Goal: Ask a question: Seek information or help from site administrators or community

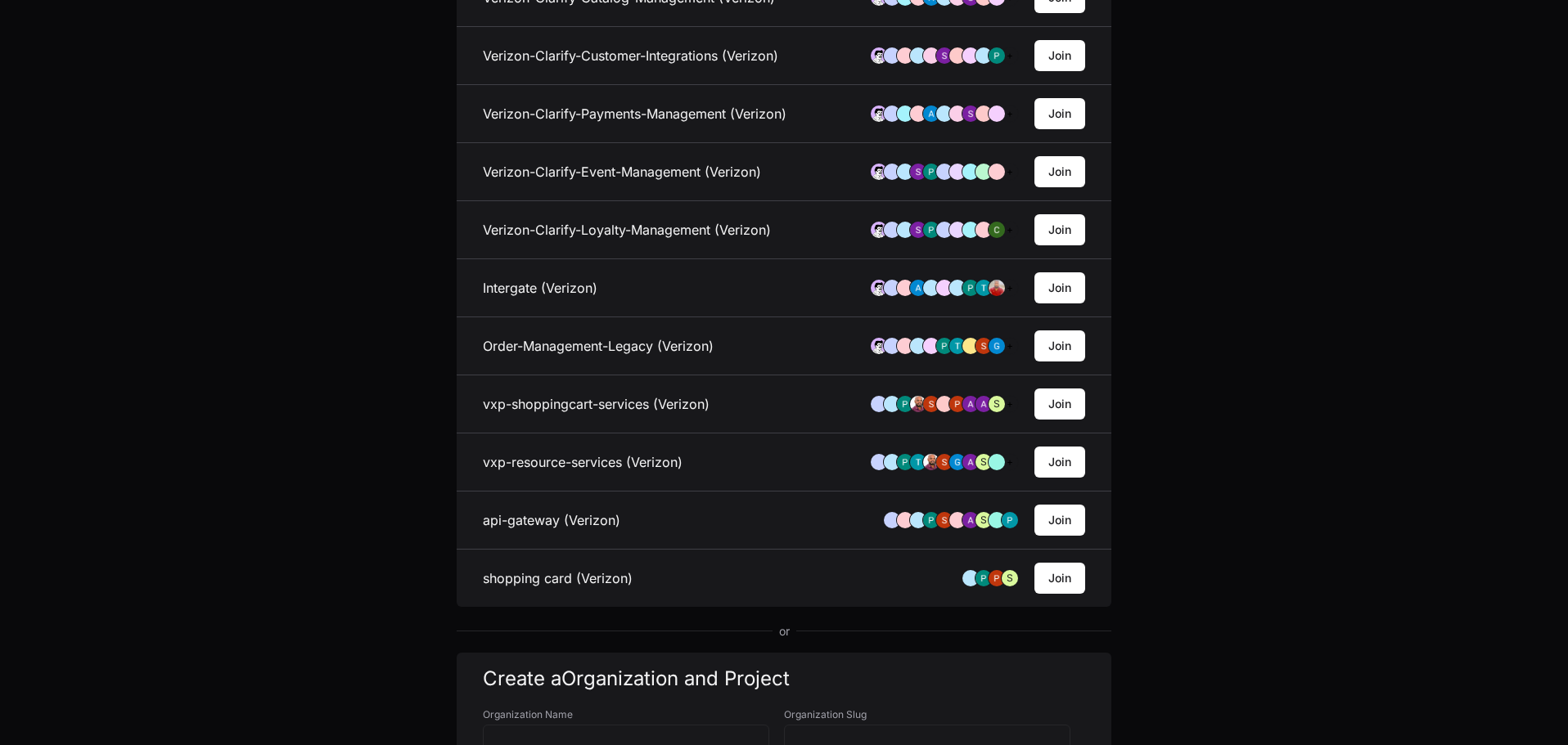
scroll to position [654, 0]
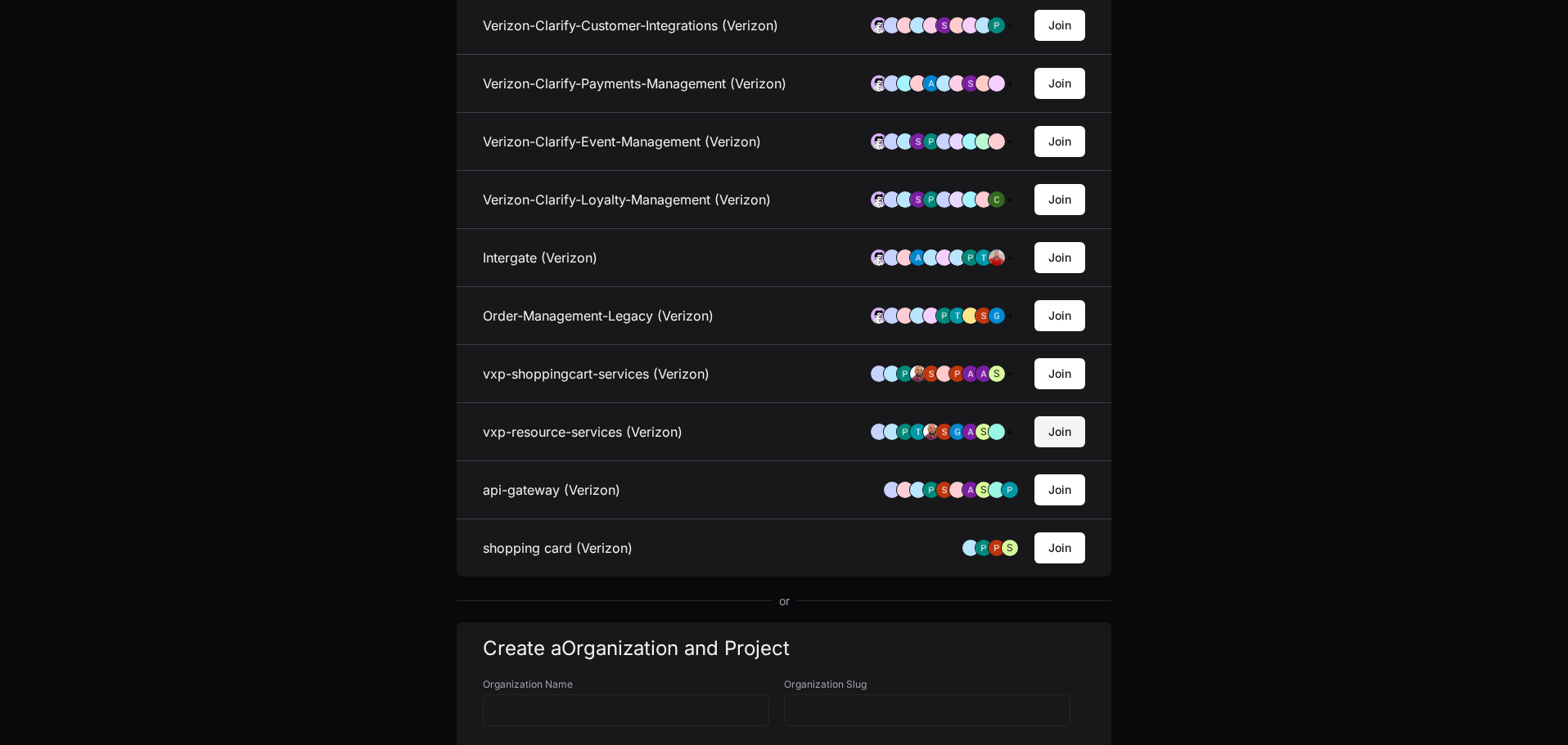
click at [1073, 434] on button "Join" at bounding box center [1060, 431] width 51 height 31
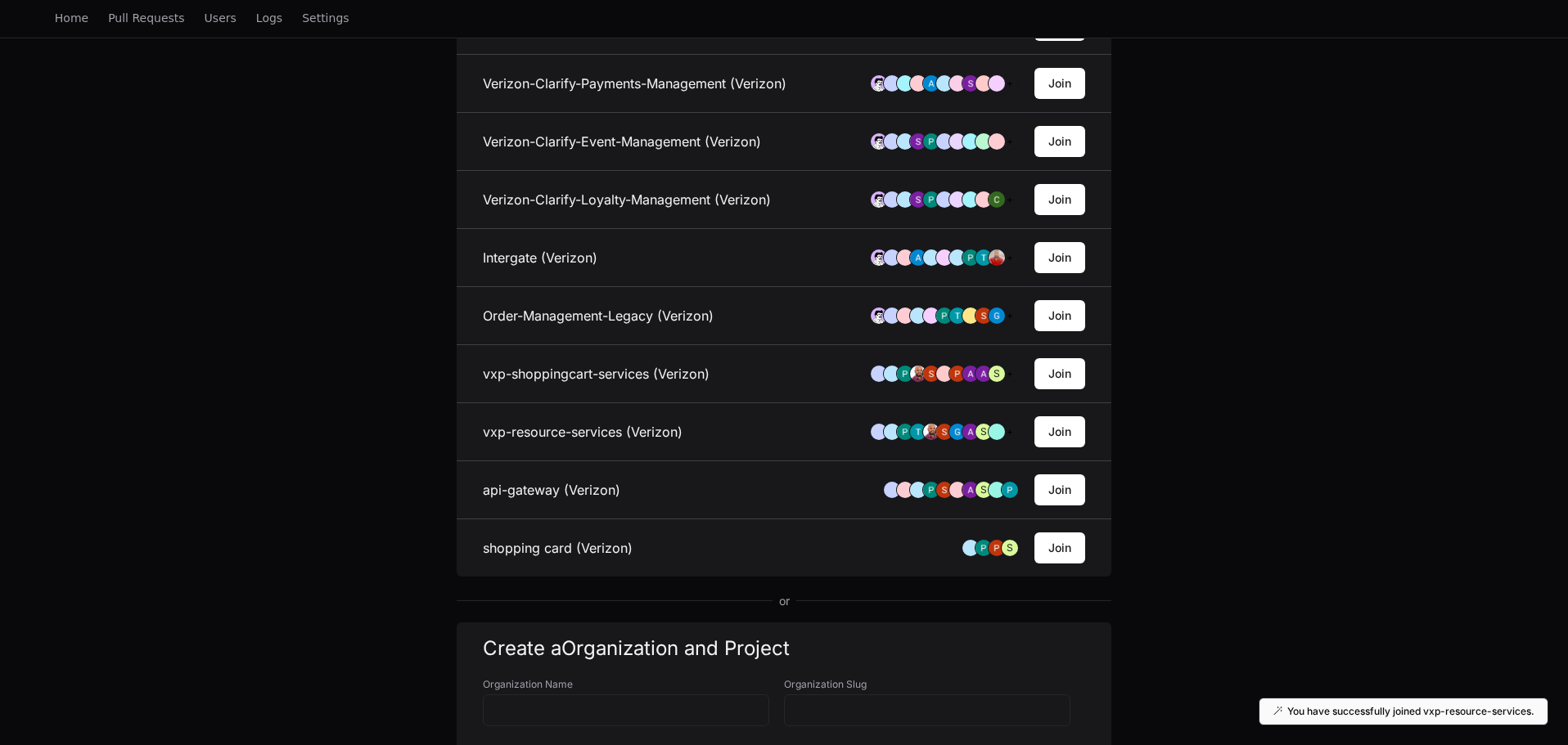
scroll to position [0, 0]
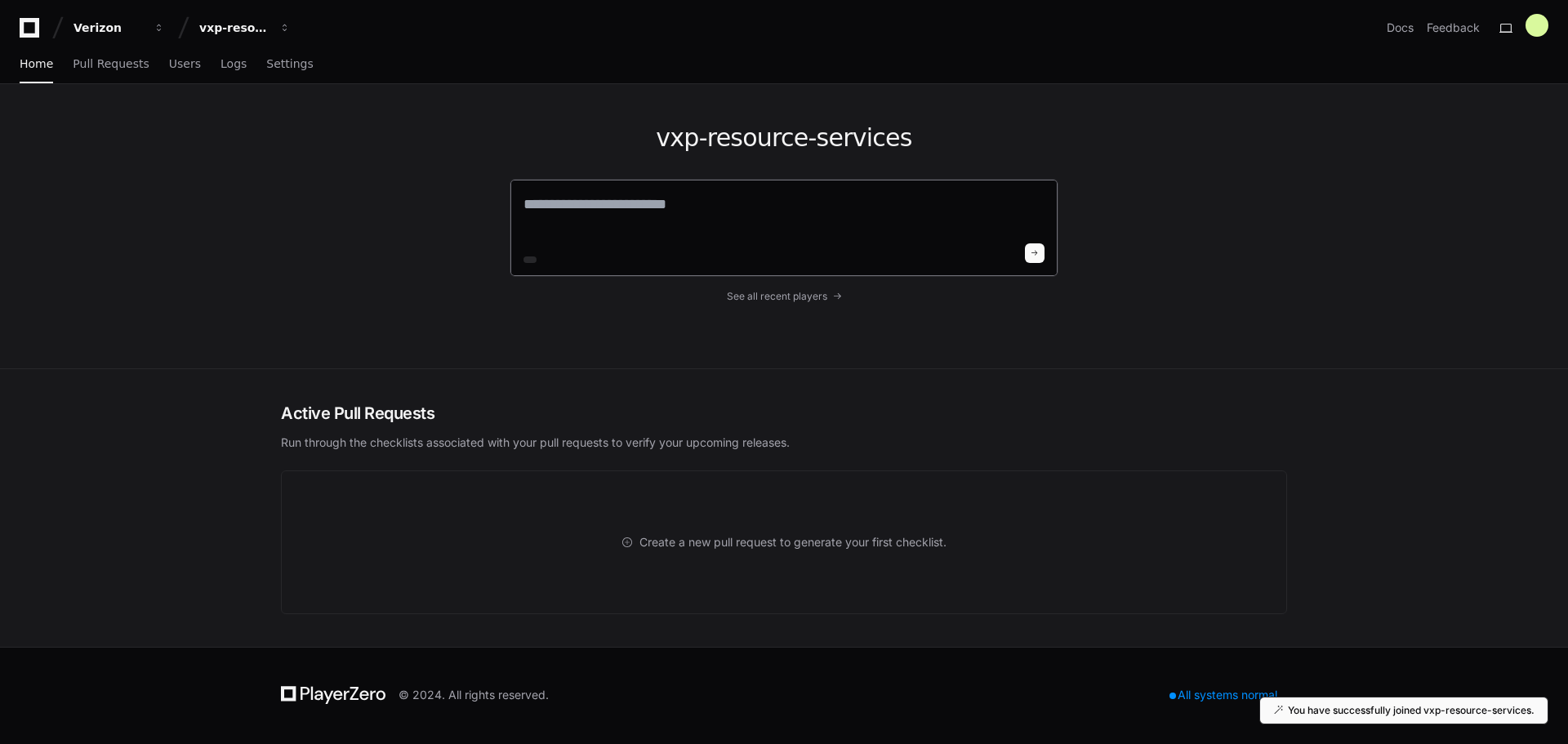
click at [706, 221] on textarea at bounding box center [783, 216] width 521 height 46
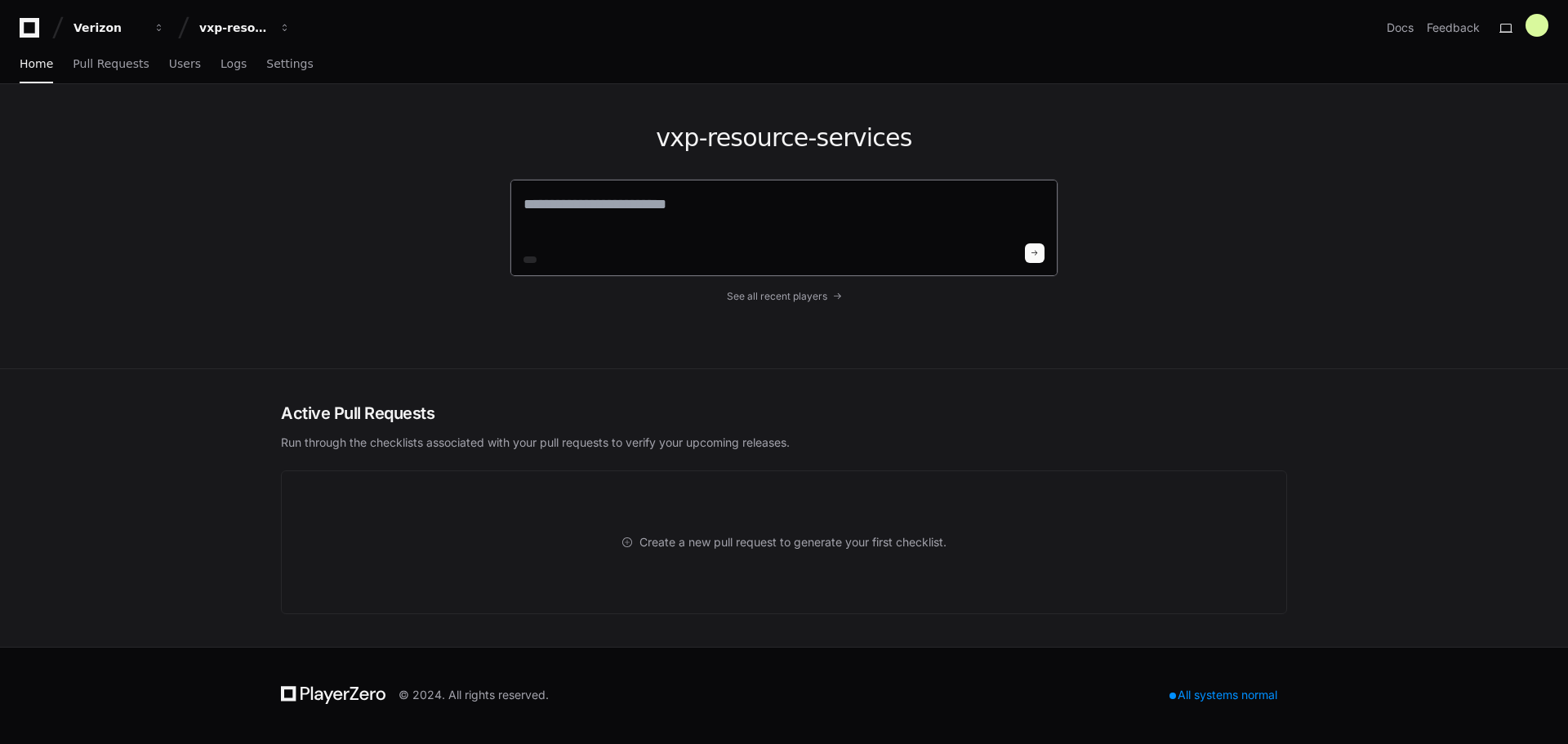
click at [792, 217] on textarea at bounding box center [783, 216] width 521 height 46
type textarea "*"
type textarea "****"
click at [1032, 254] on span at bounding box center [1035, 251] width 8 height 8
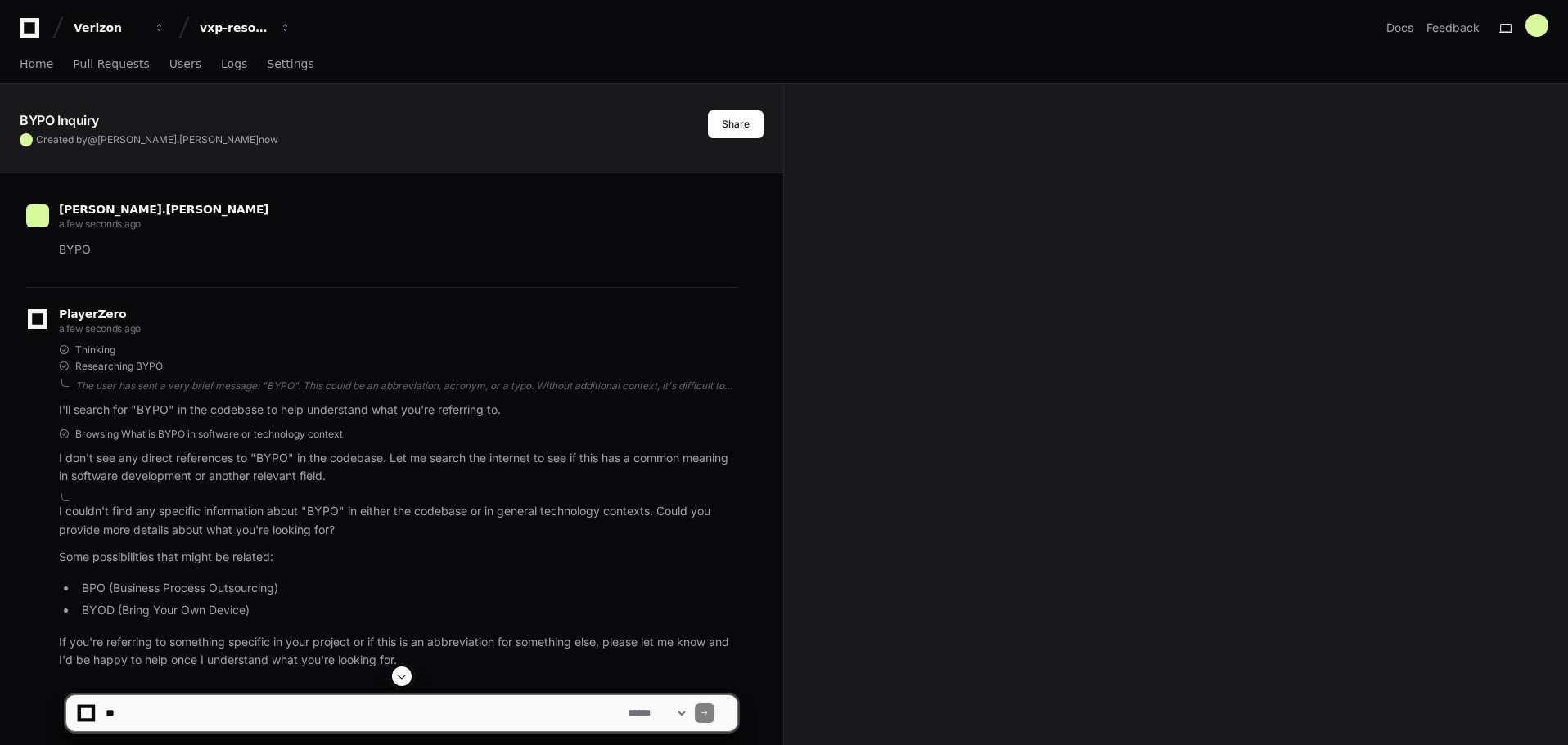
click at [1011, 587] on div "BYPO Inquiry Created by @ saravanan.jayavelu now Share saravanan.jayavelu a few…" at bounding box center [784, 548] width 1568 height 927
click at [863, 189] on div "BYPO Inquiry Created by @ saravanan.jayavelu now Share saravanan.jayavelu a few…" at bounding box center [784, 548] width 1568 height 927
click at [26, 60] on span "Home" at bounding box center [36, 64] width 34 height 10
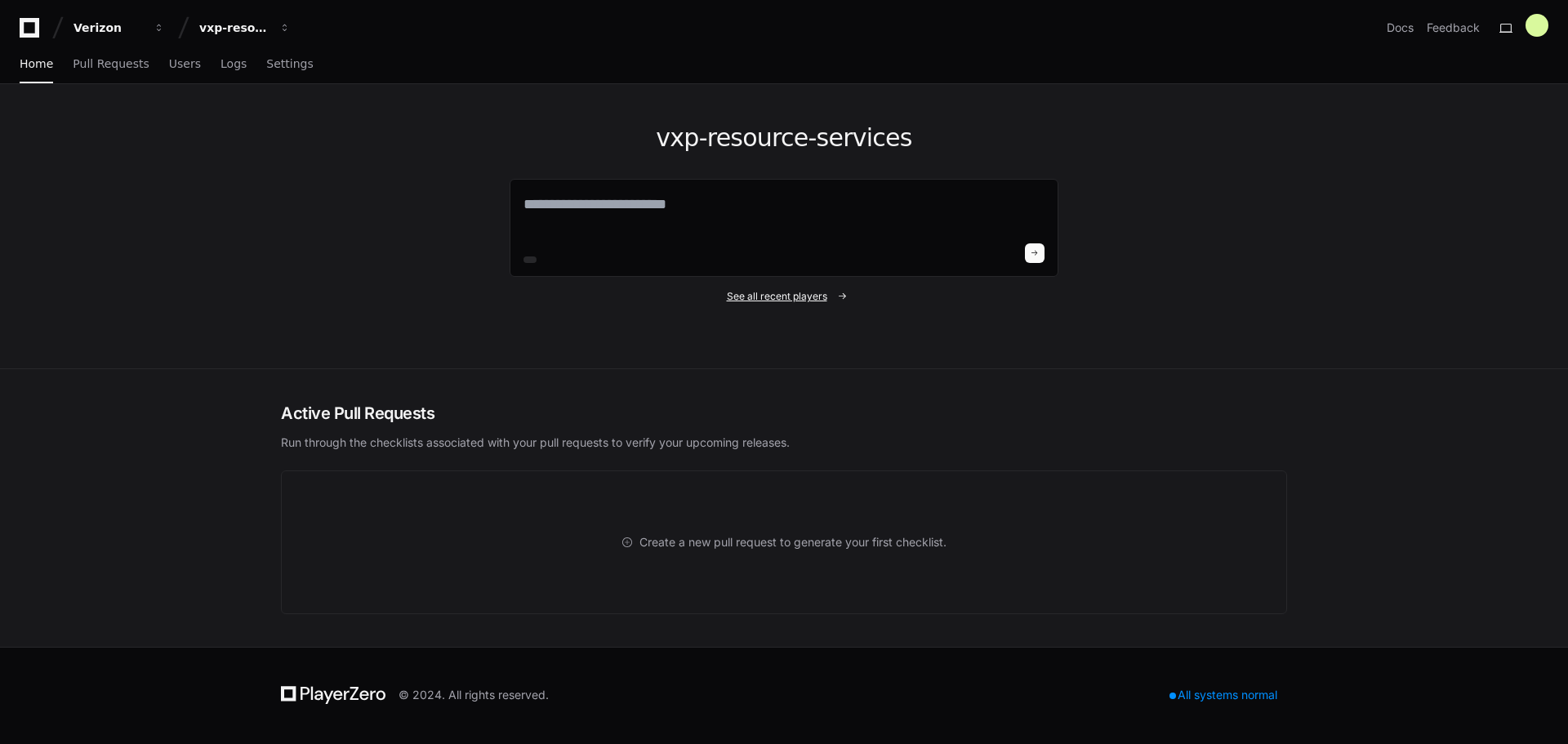
click at [833, 294] on link "See all recent players" at bounding box center [783, 297] width 549 height 13
click at [839, 294] on link "See all recent players" at bounding box center [783, 297] width 549 height 13
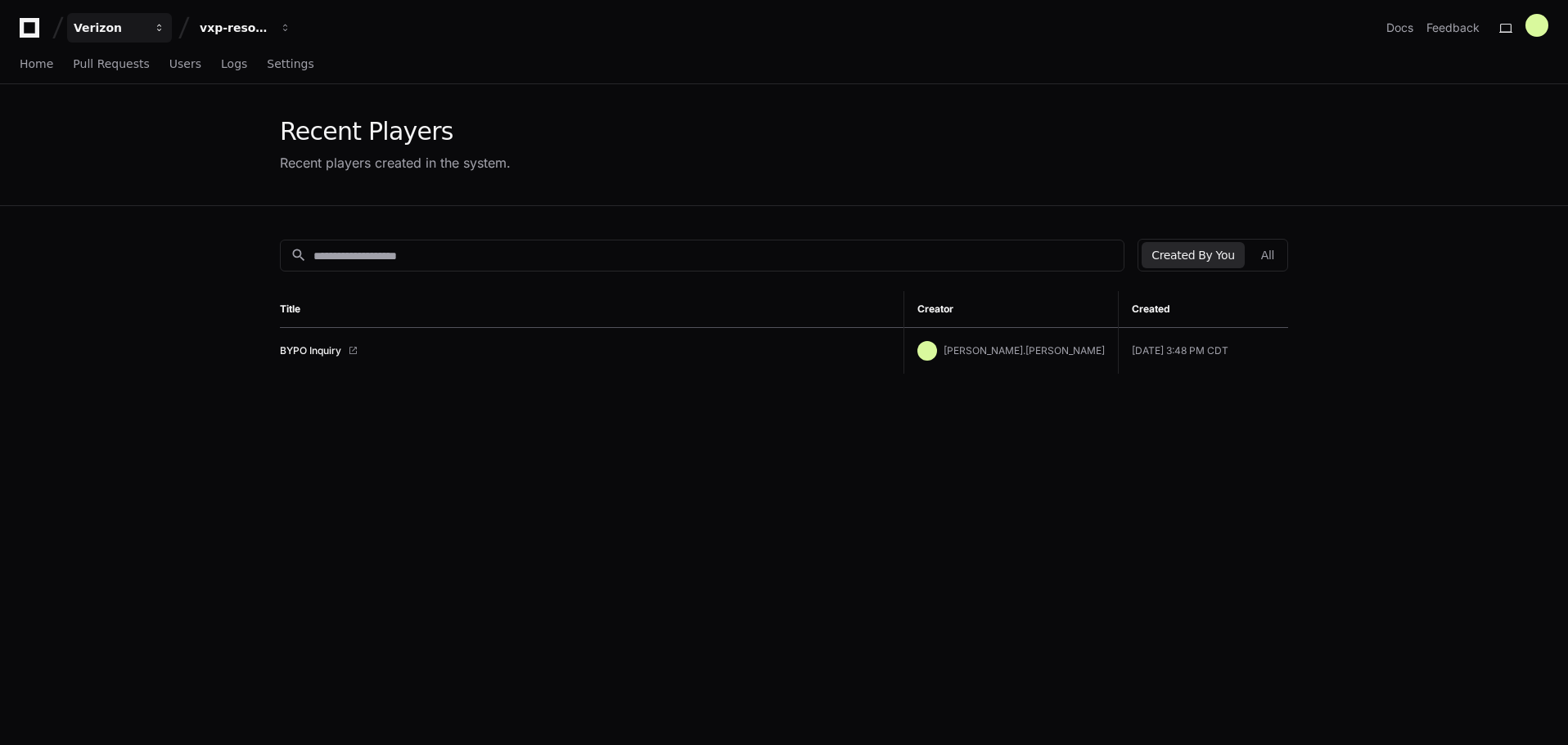
click at [93, 29] on div "Verizon" at bounding box center [109, 28] width 70 height 16
click at [145, 120] on span "Verizon" at bounding box center [144, 120] width 47 height 20
click at [144, 26] on div "vxp-resource-services" at bounding box center [109, 28] width 70 height 16
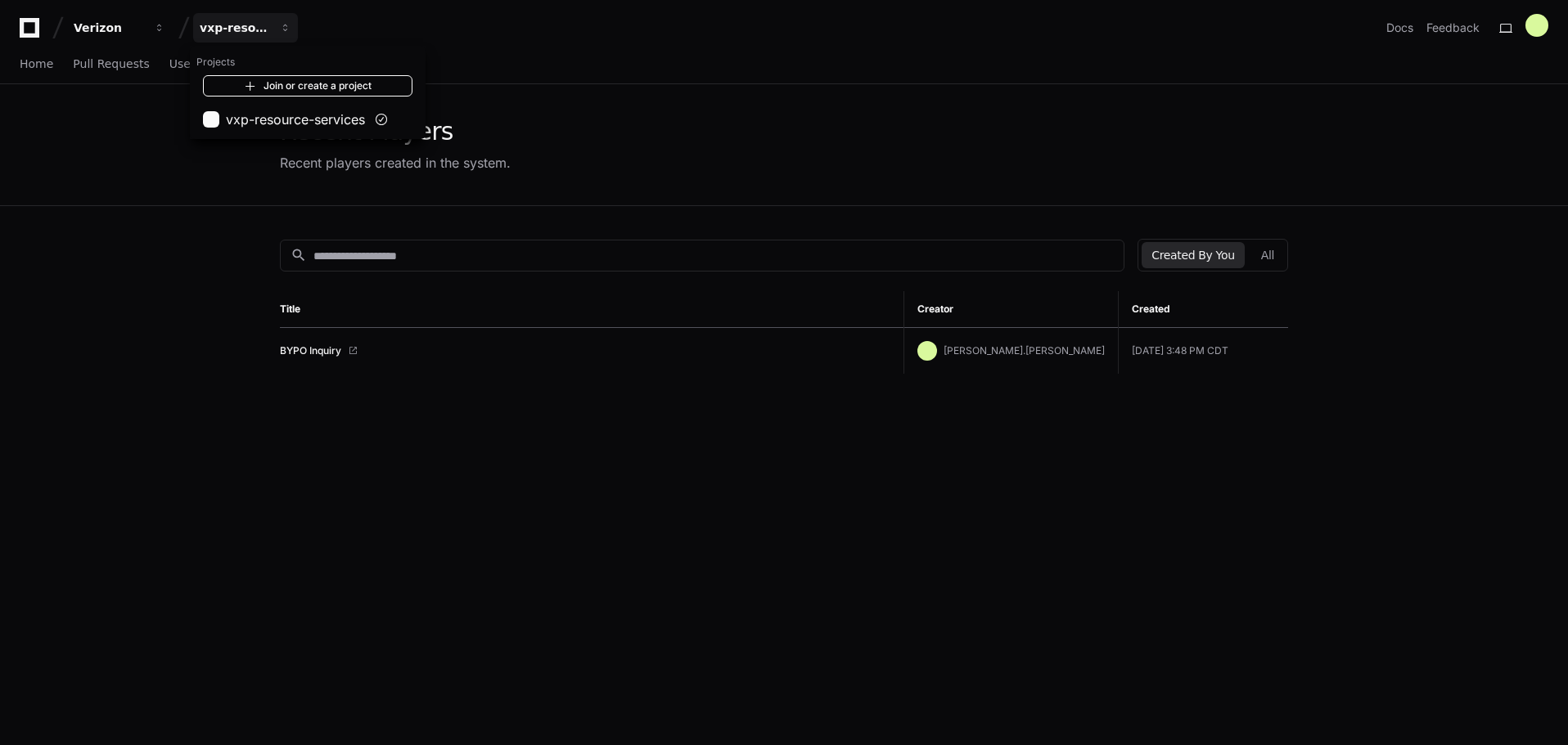
click at [297, 84] on link "Join or create a project" at bounding box center [308, 86] width 210 height 21
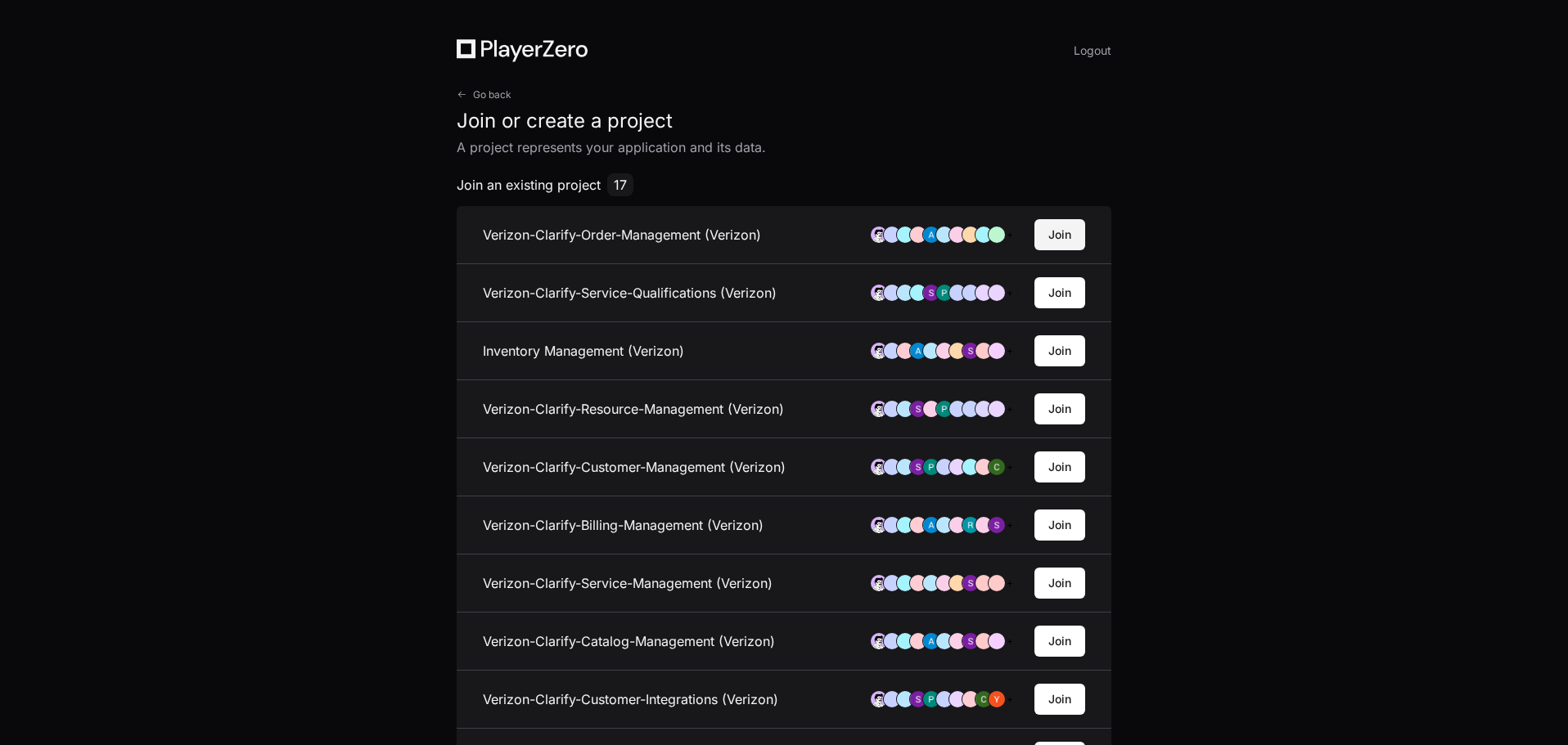
click at [1053, 236] on button "Join" at bounding box center [1060, 235] width 51 height 31
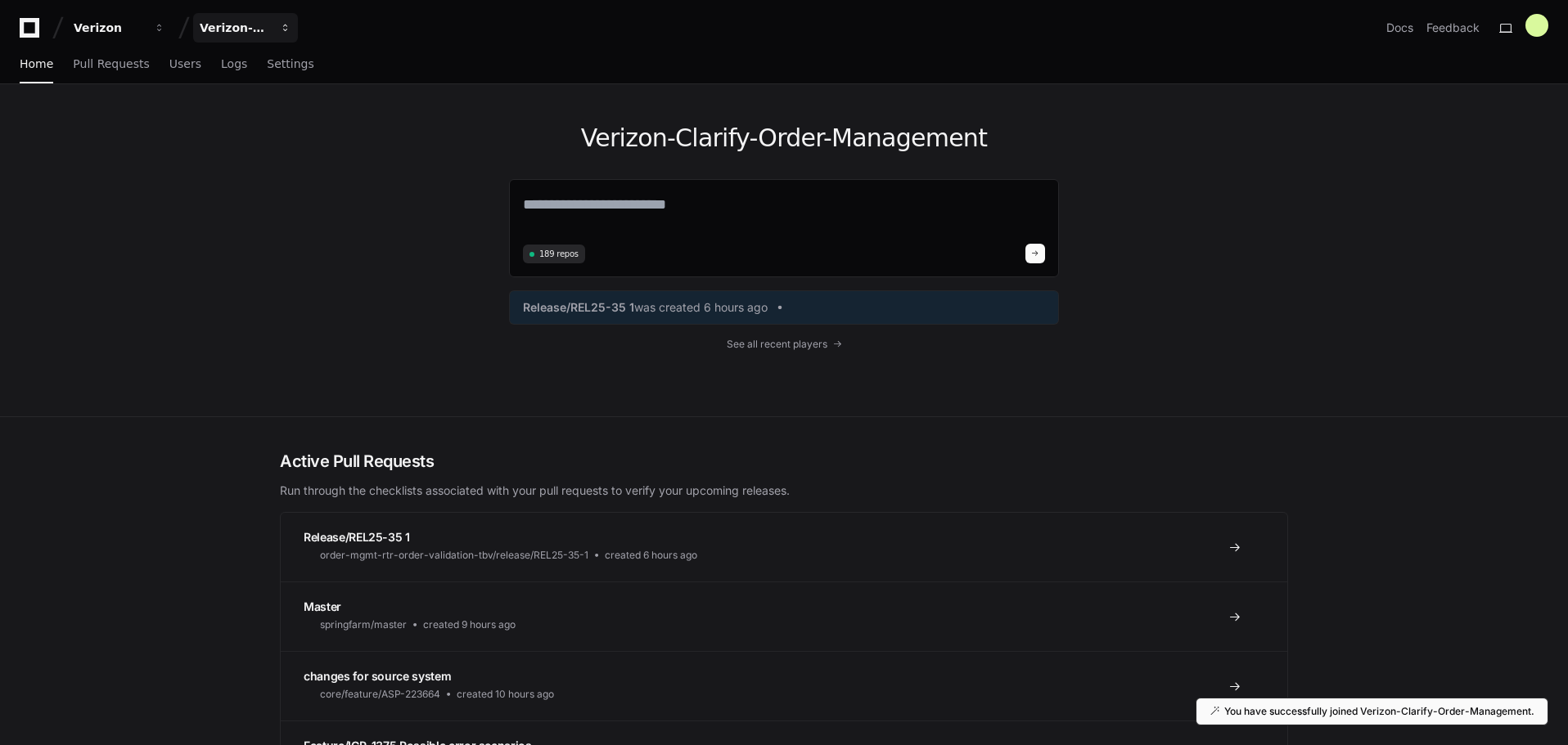
click at [144, 34] on div "Verizon-Clarify-Order-Management" at bounding box center [109, 28] width 70 height 16
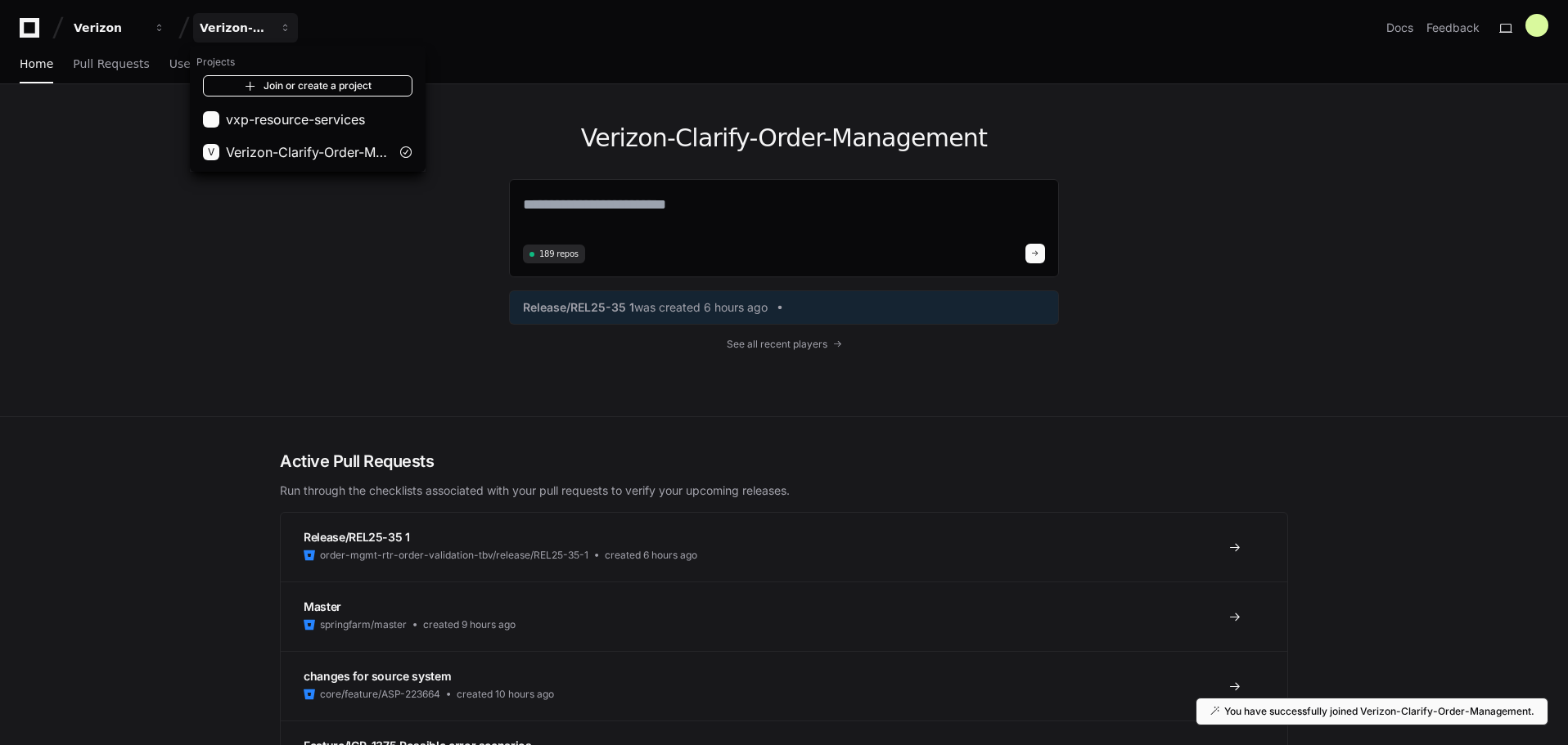
click at [268, 76] on link "Join or create a project" at bounding box center [308, 86] width 210 height 21
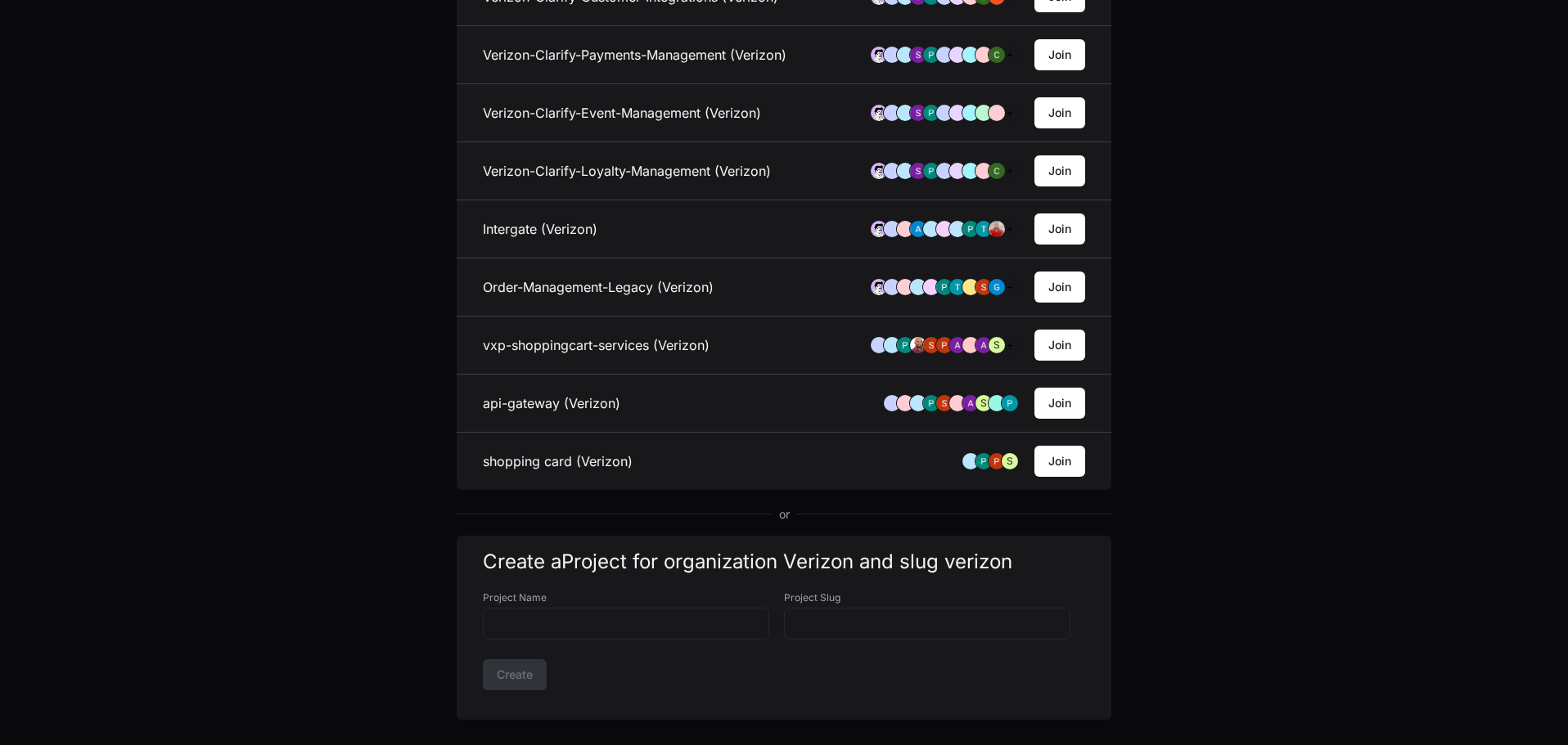
scroll to position [753, 0]
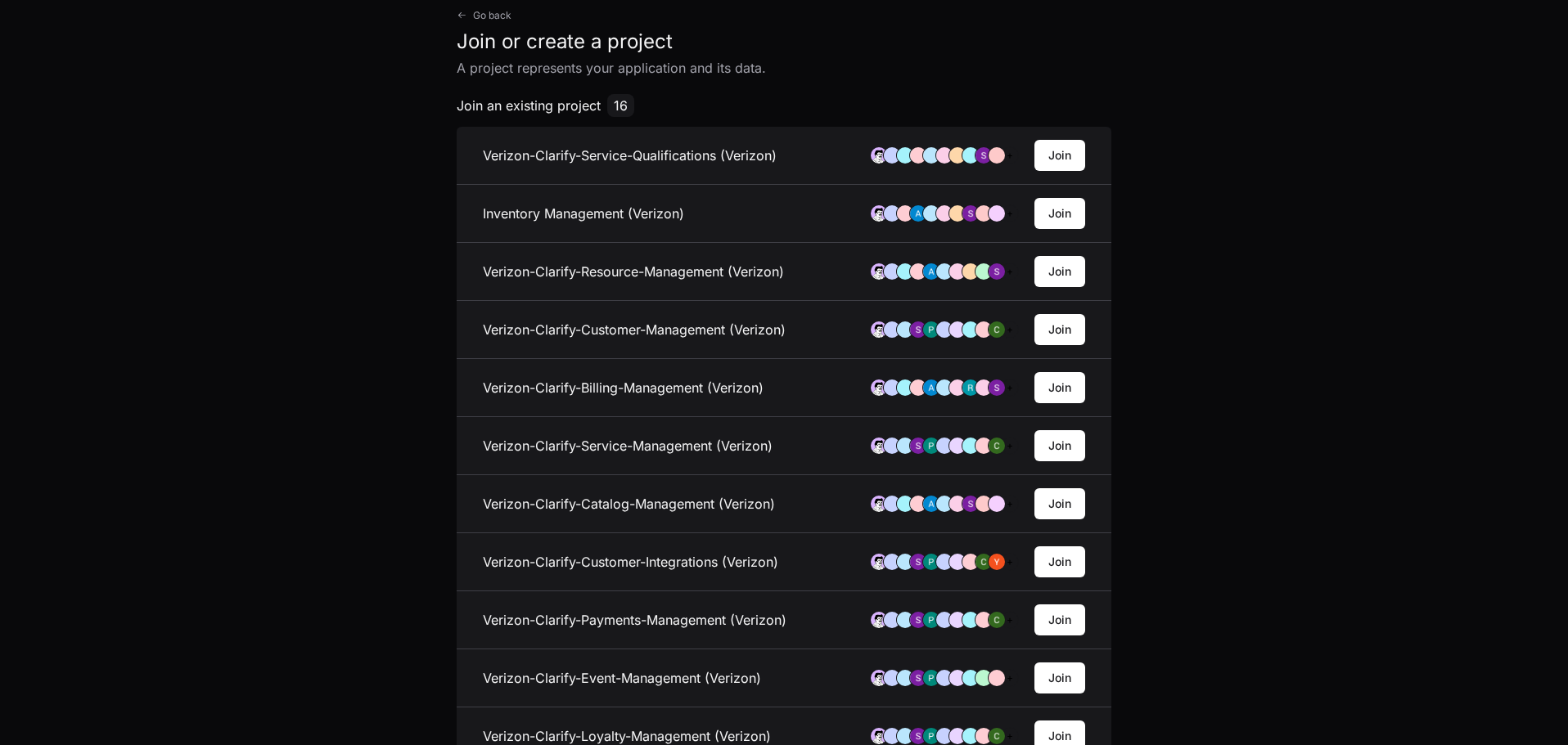
scroll to position [0, 0]
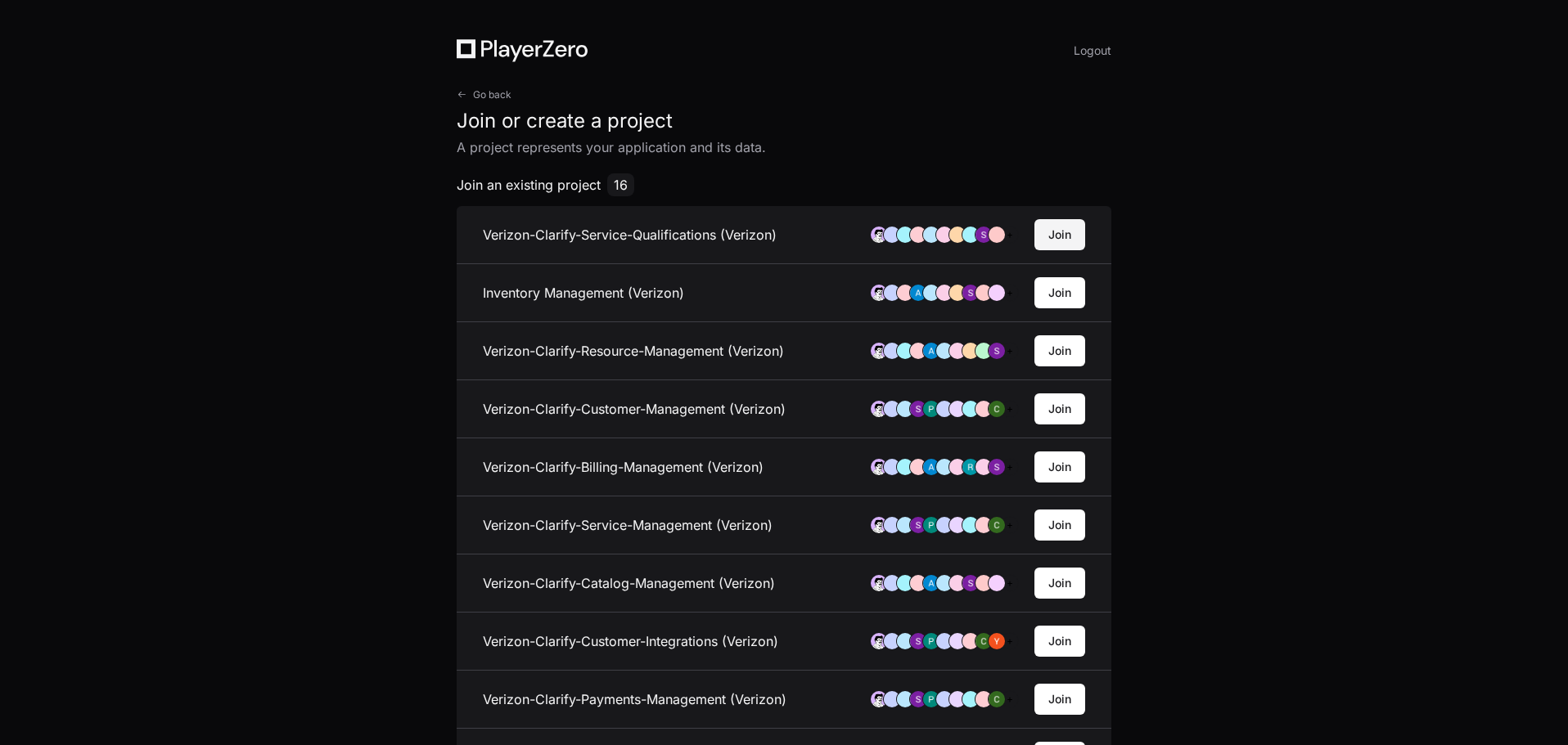
click at [1084, 232] on button "Join" at bounding box center [1060, 235] width 51 height 31
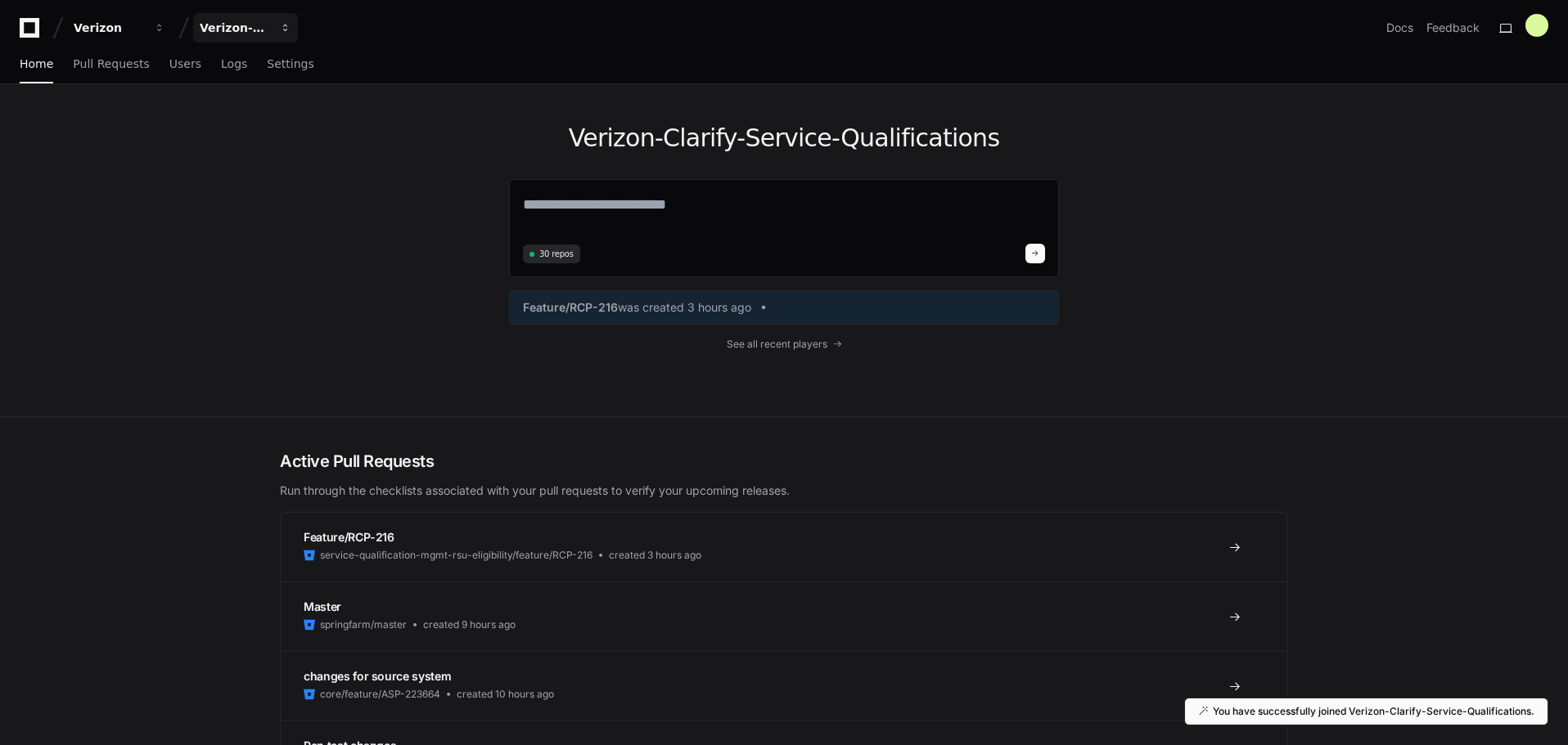
click at [144, 20] on div "Verizon-Clarify-Service-Qualifications" at bounding box center [109, 28] width 70 height 16
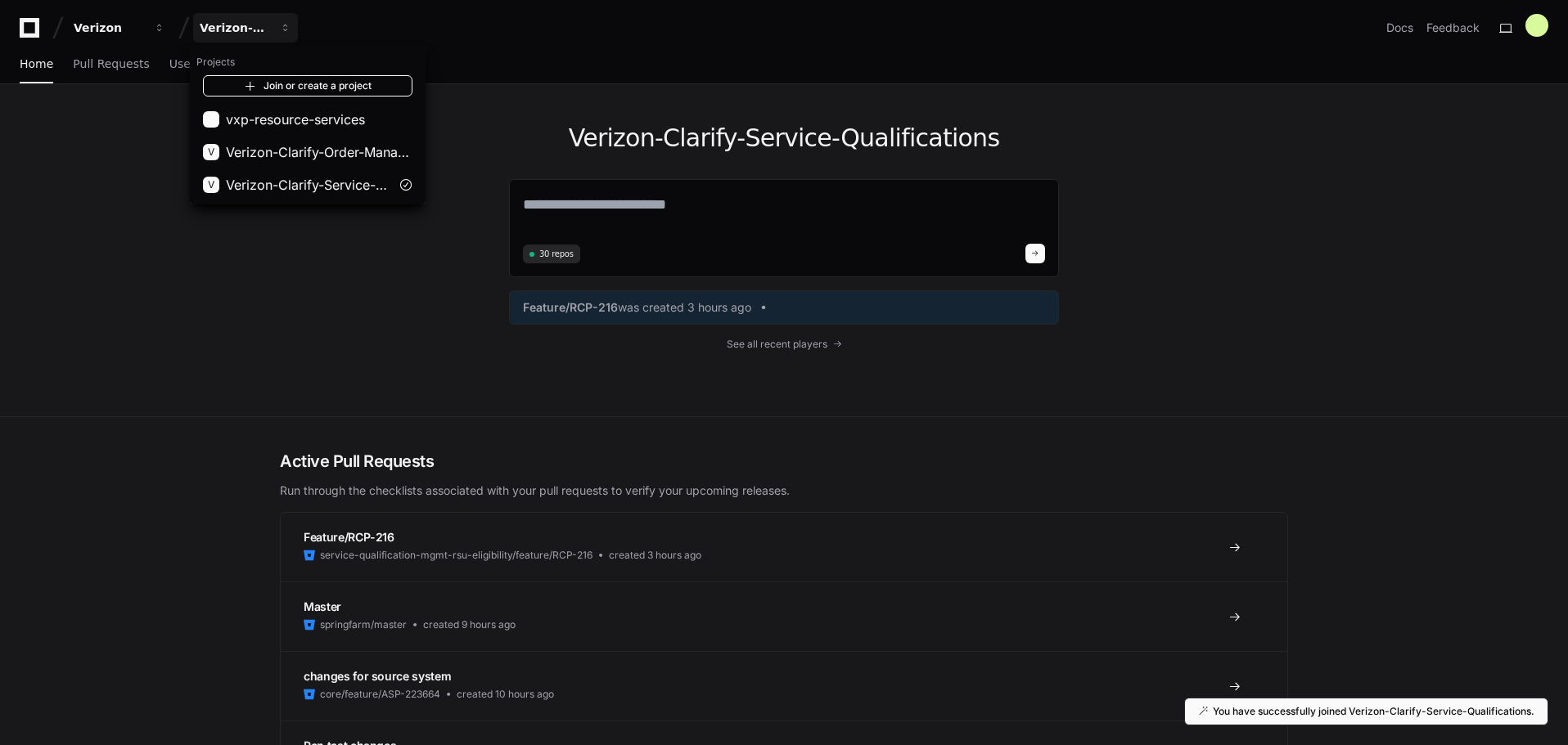
click at [286, 75] on link "Join or create a project" at bounding box center [308, 86] width 210 height 21
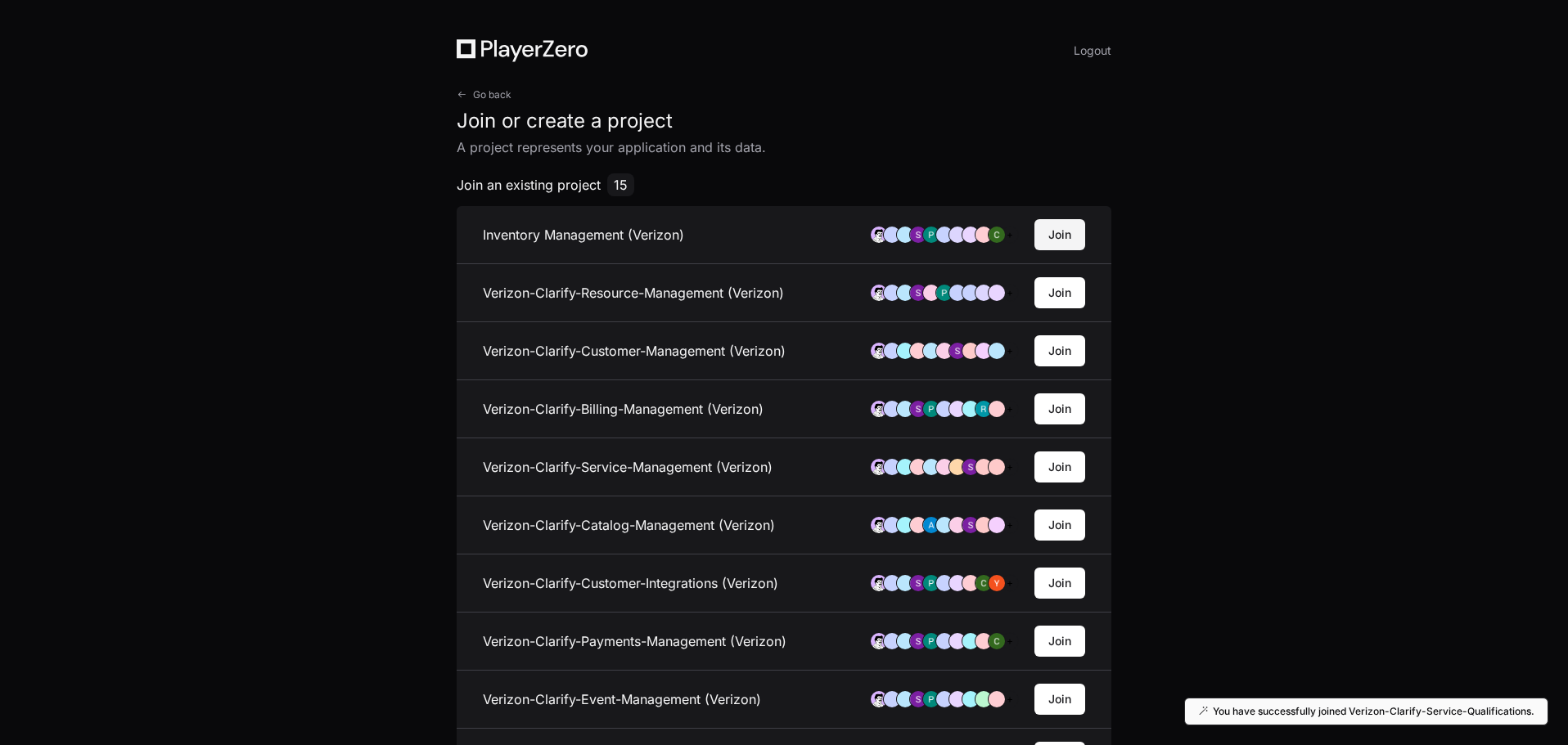
click at [1077, 231] on button "Join" at bounding box center [1060, 235] width 51 height 31
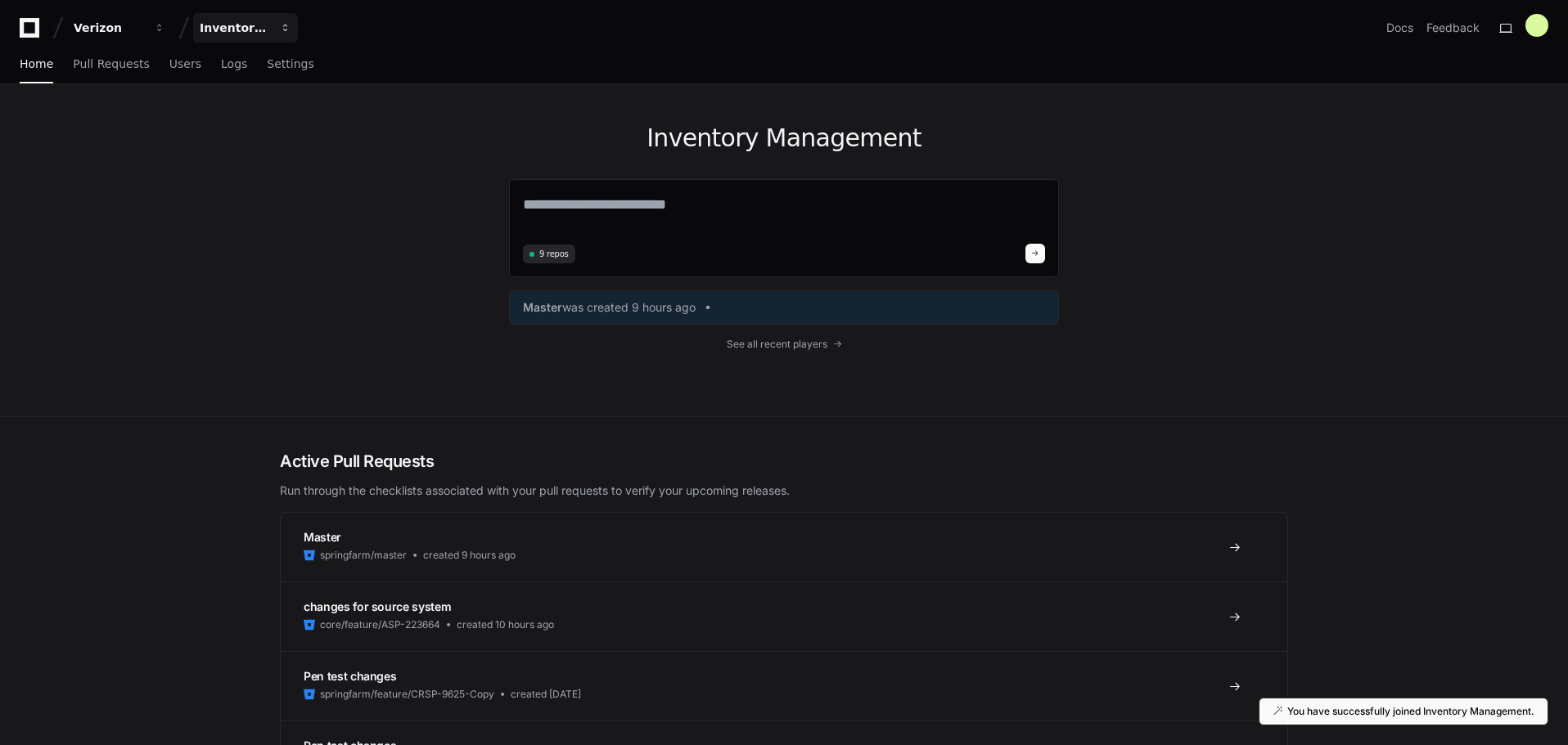
click at [144, 32] on div "Inventory Management" at bounding box center [109, 28] width 70 height 16
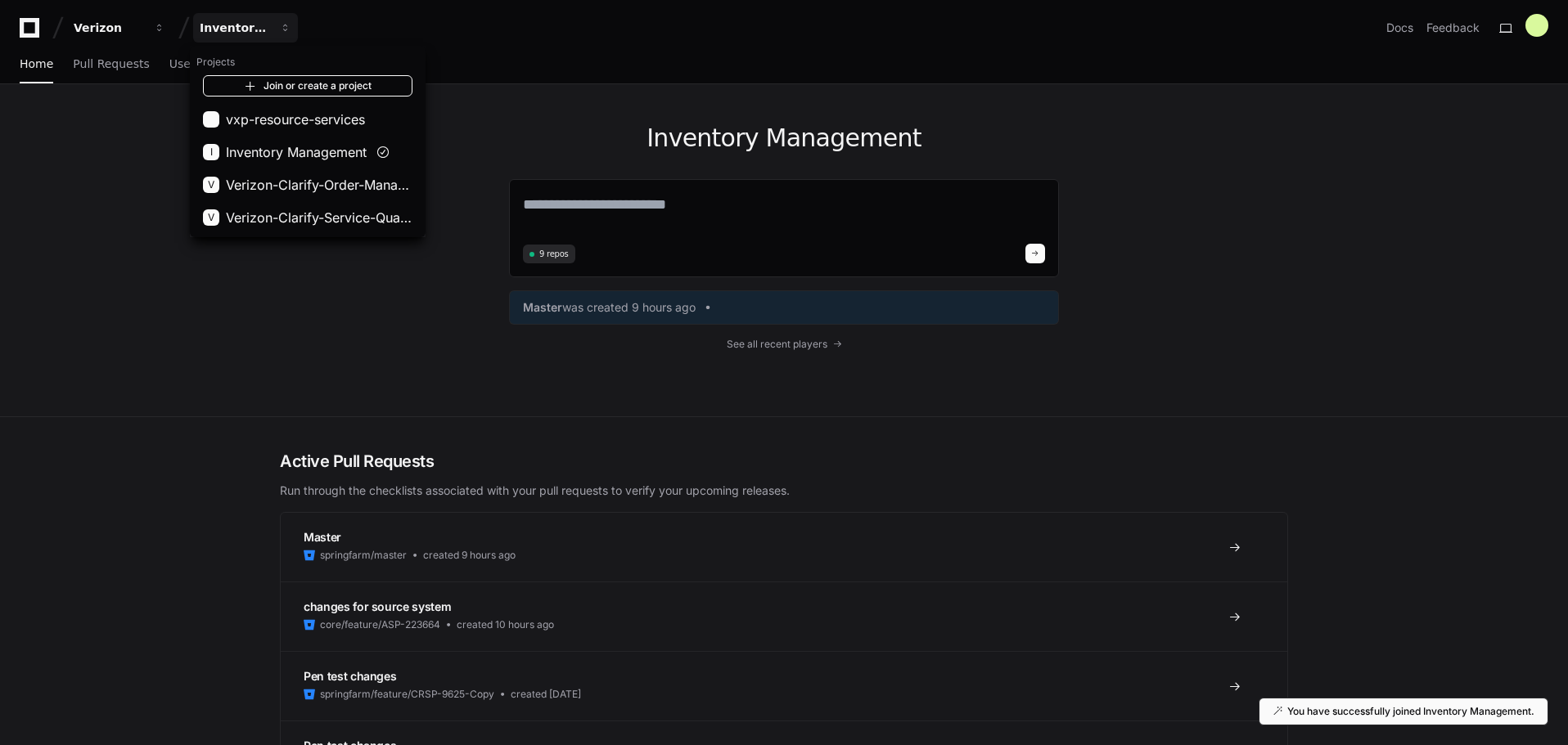
click at [247, 82] on span at bounding box center [251, 86] width 13 height 13
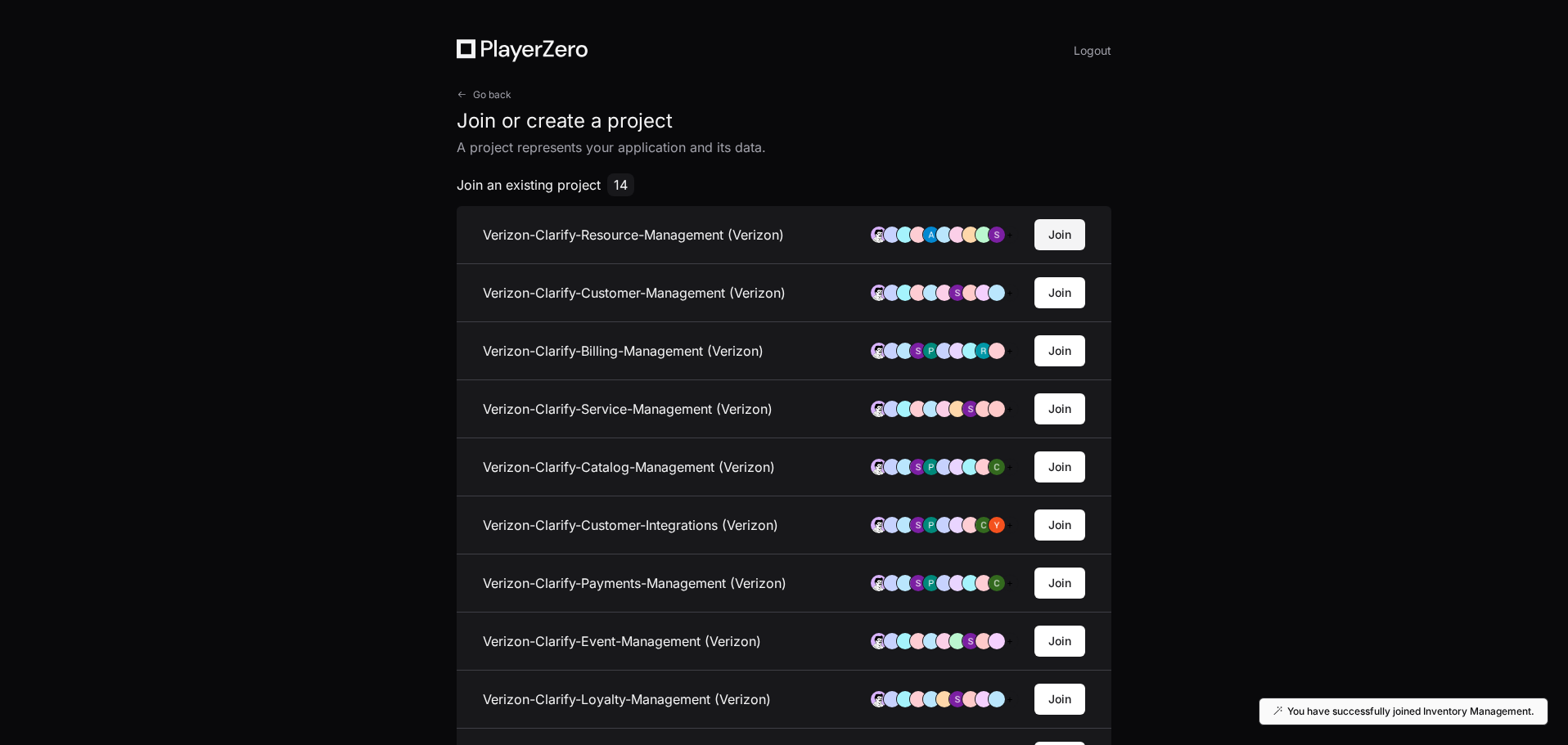
click at [1081, 228] on button "Join" at bounding box center [1060, 235] width 51 height 31
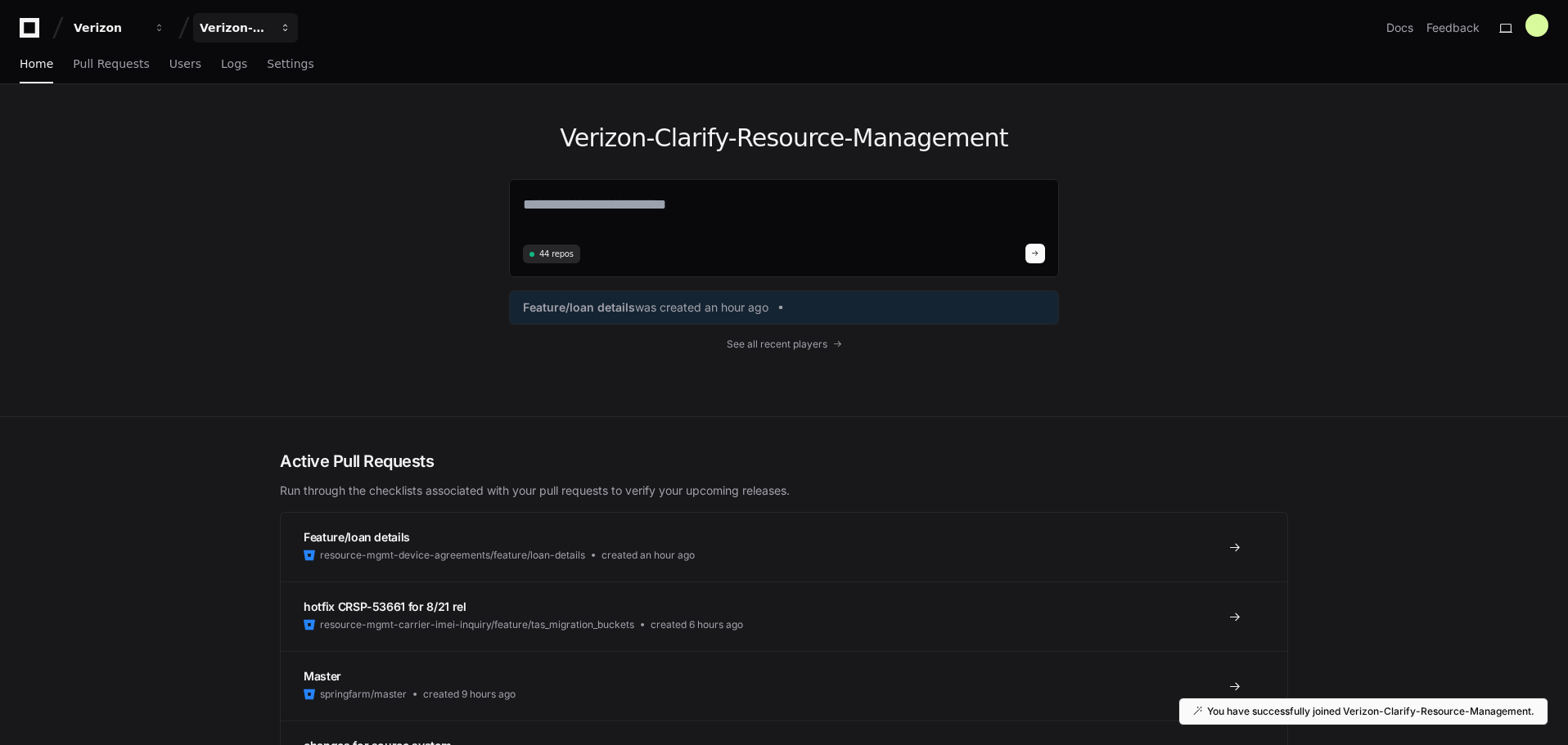
click at [144, 29] on div "Verizon-Clarify-Resource-Management" at bounding box center [109, 28] width 70 height 16
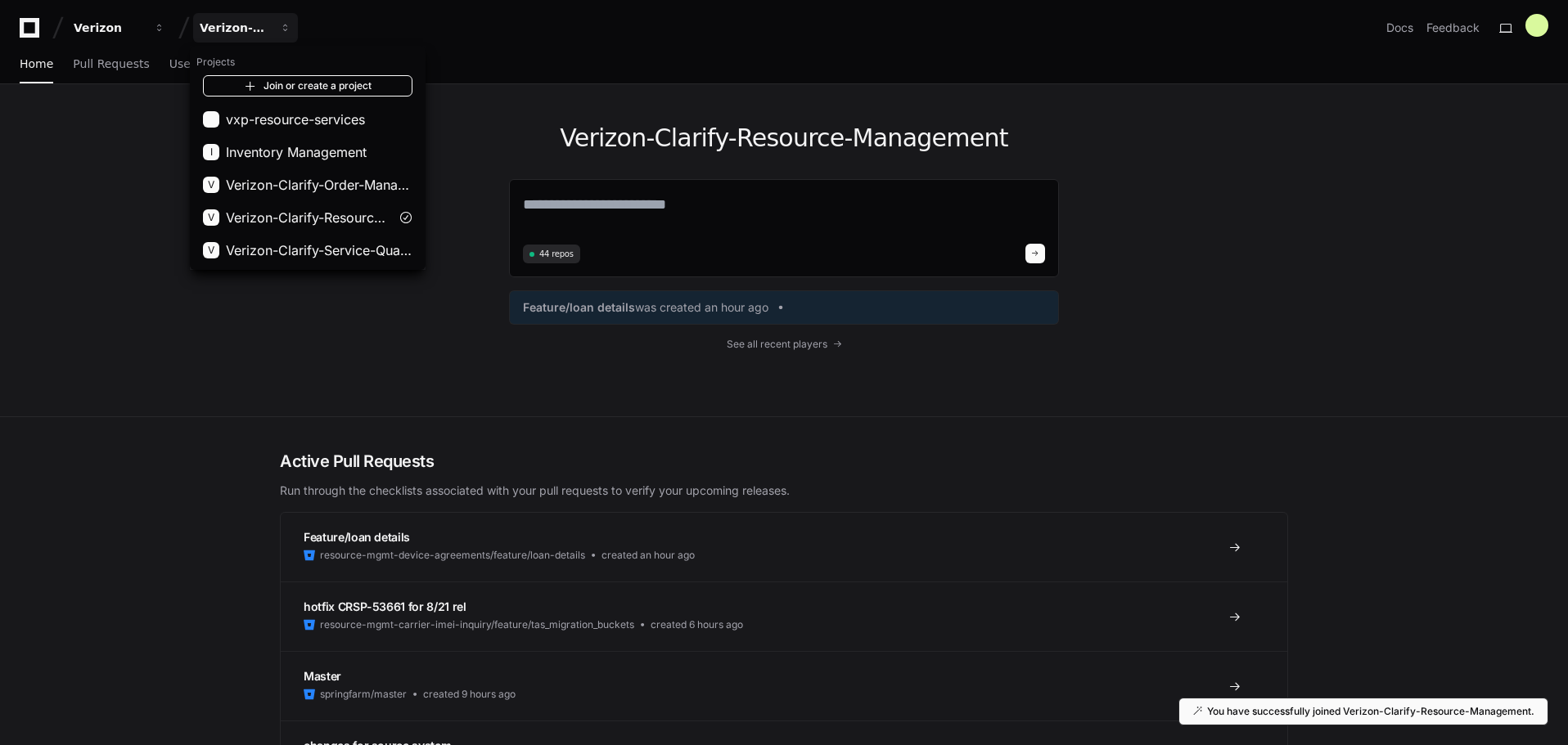
click at [282, 78] on link "Join or create a project" at bounding box center [308, 86] width 210 height 21
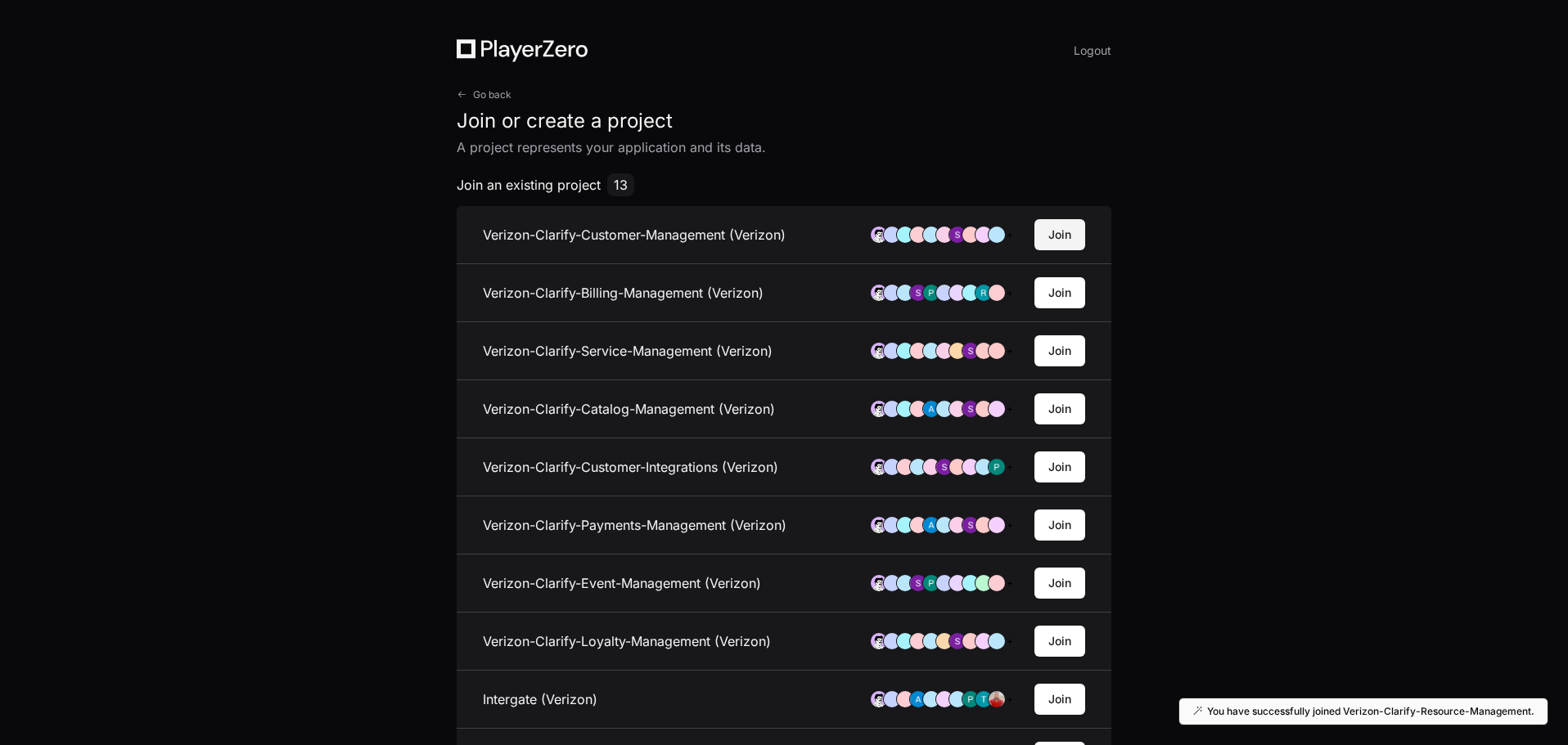
click at [1066, 228] on button "Join" at bounding box center [1060, 235] width 51 height 31
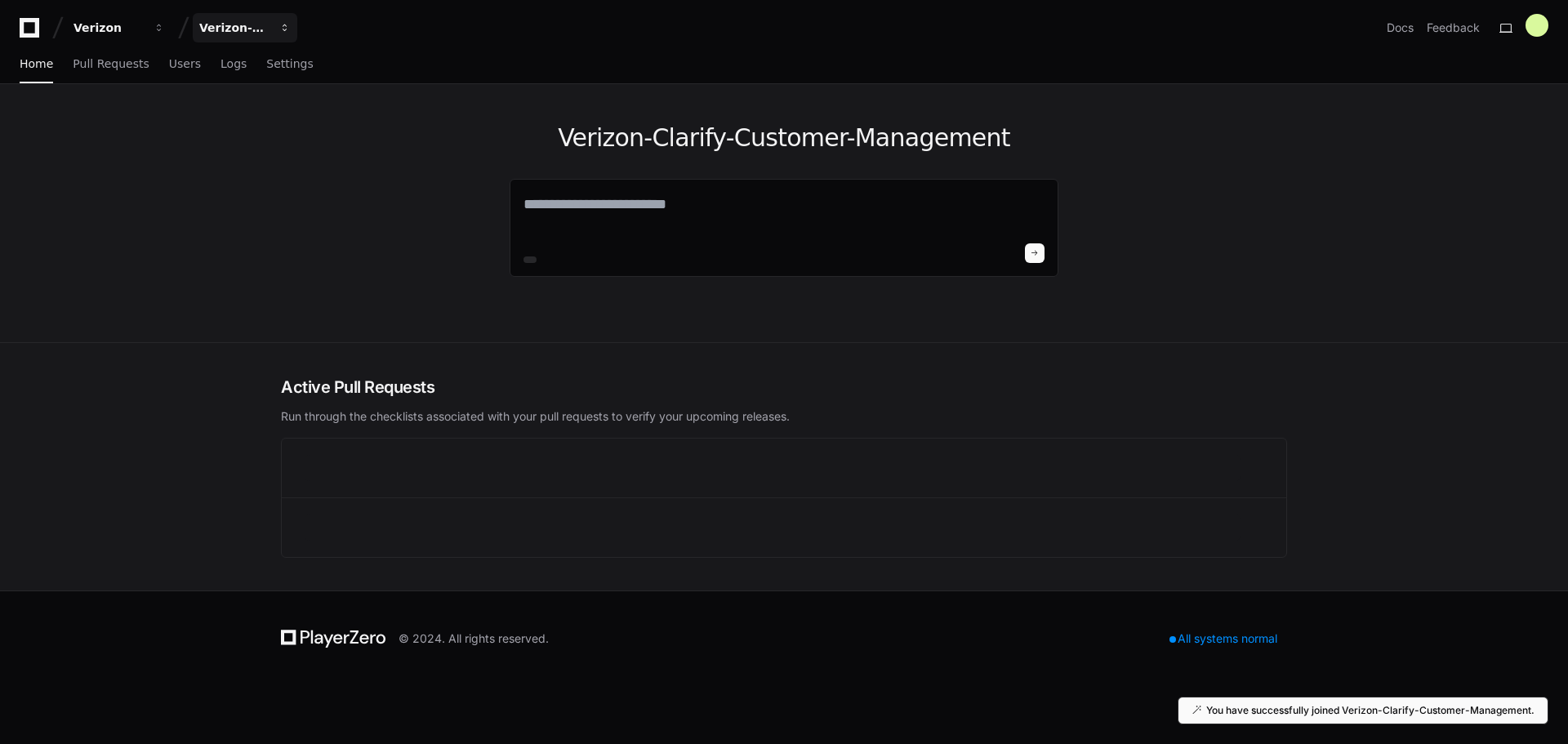
click at [144, 21] on div "Verizon-Clarify-Customer-Management" at bounding box center [109, 28] width 70 height 16
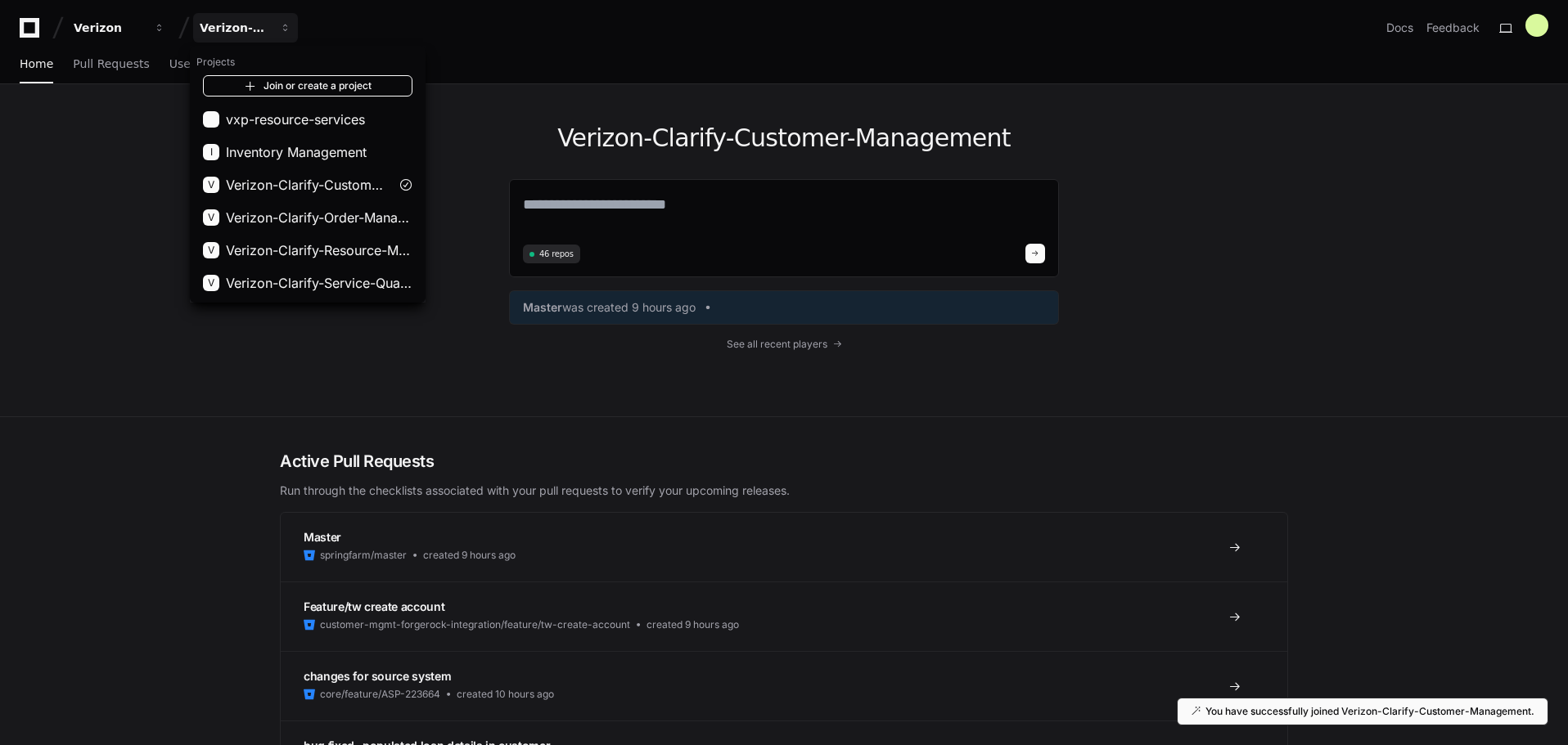
click at [321, 78] on link "Join or create a project" at bounding box center [308, 86] width 210 height 21
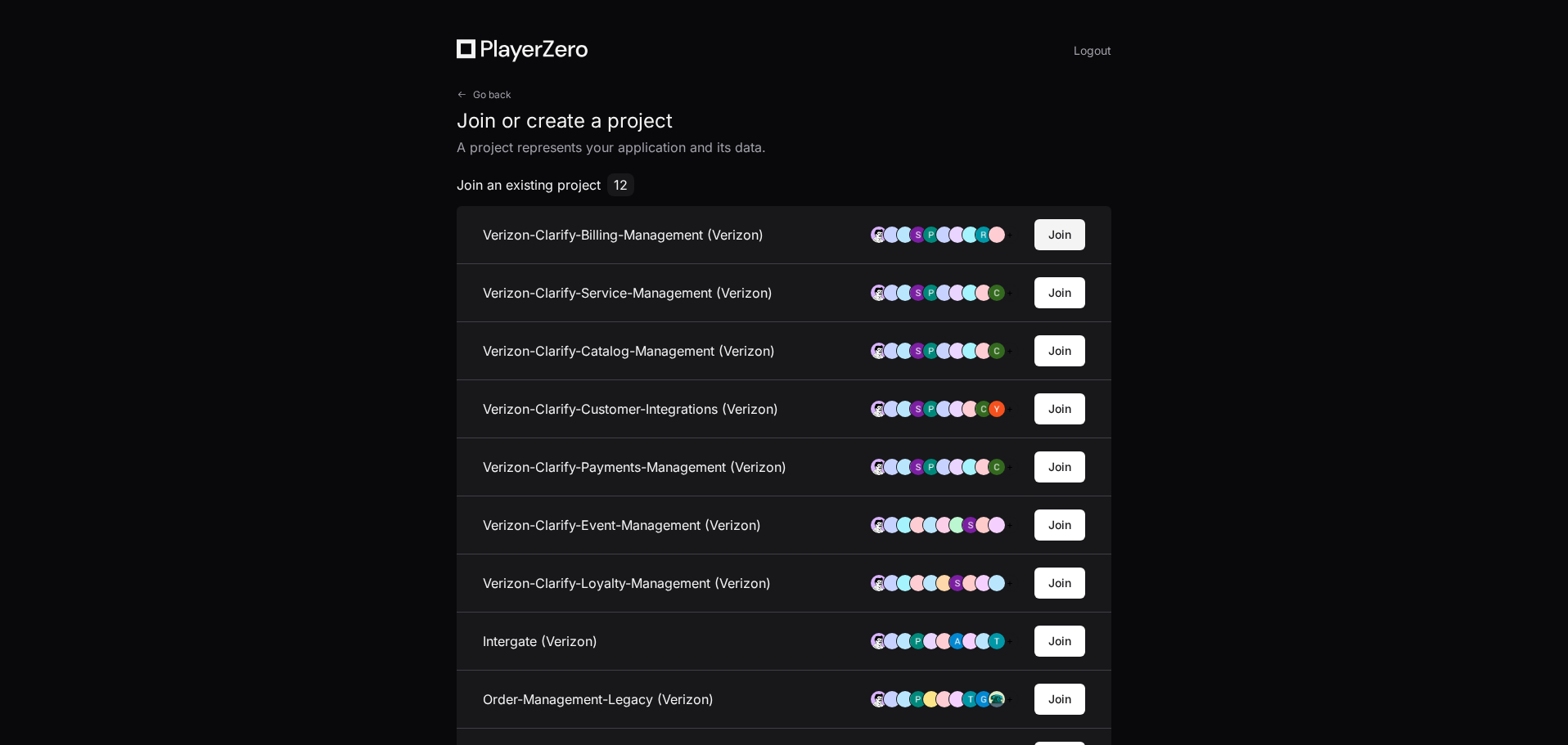
click at [1074, 240] on button "Join" at bounding box center [1060, 235] width 51 height 31
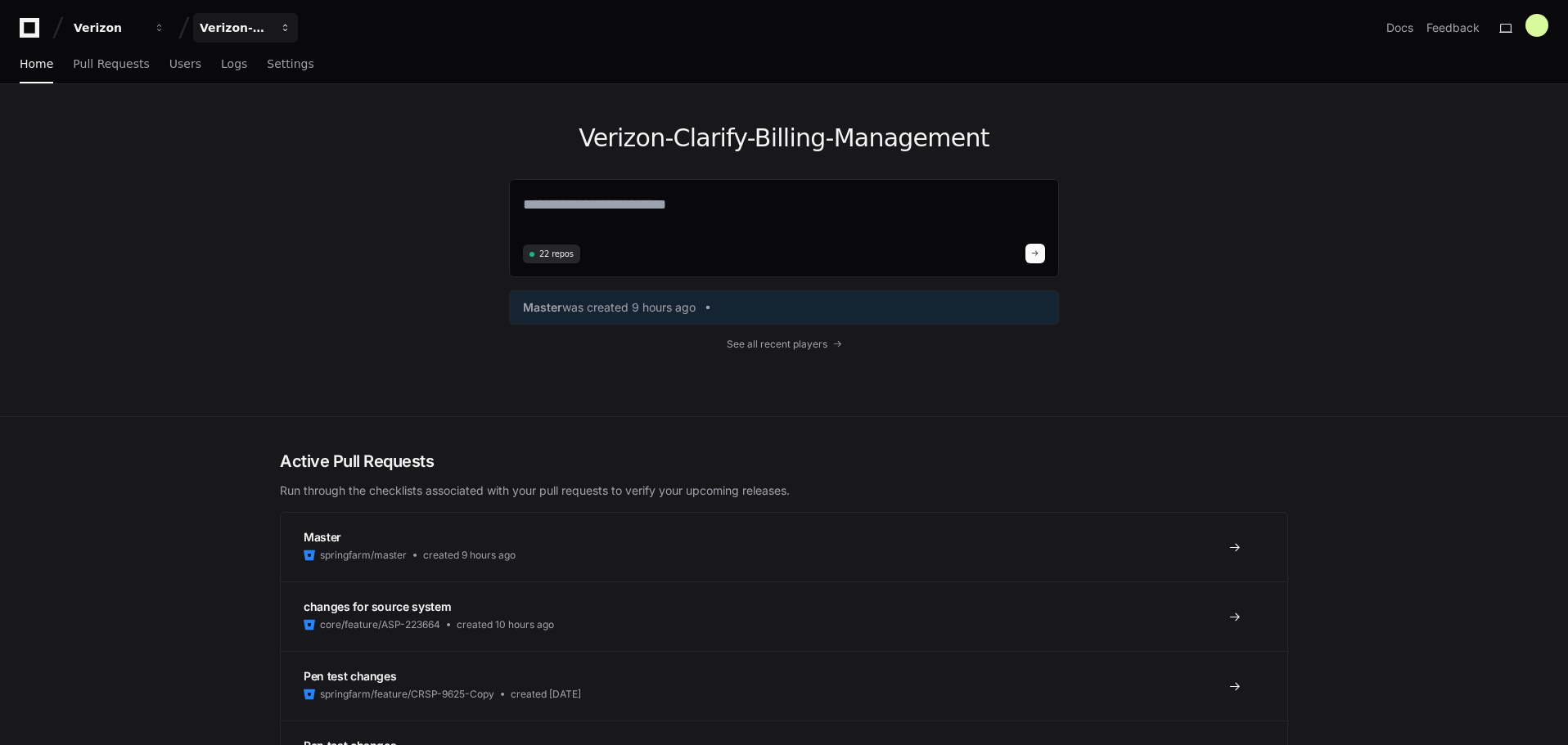
click at [144, 35] on div "Verizon-Clarify-Billing-Management" at bounding box center [109, 28] width 70 height 16
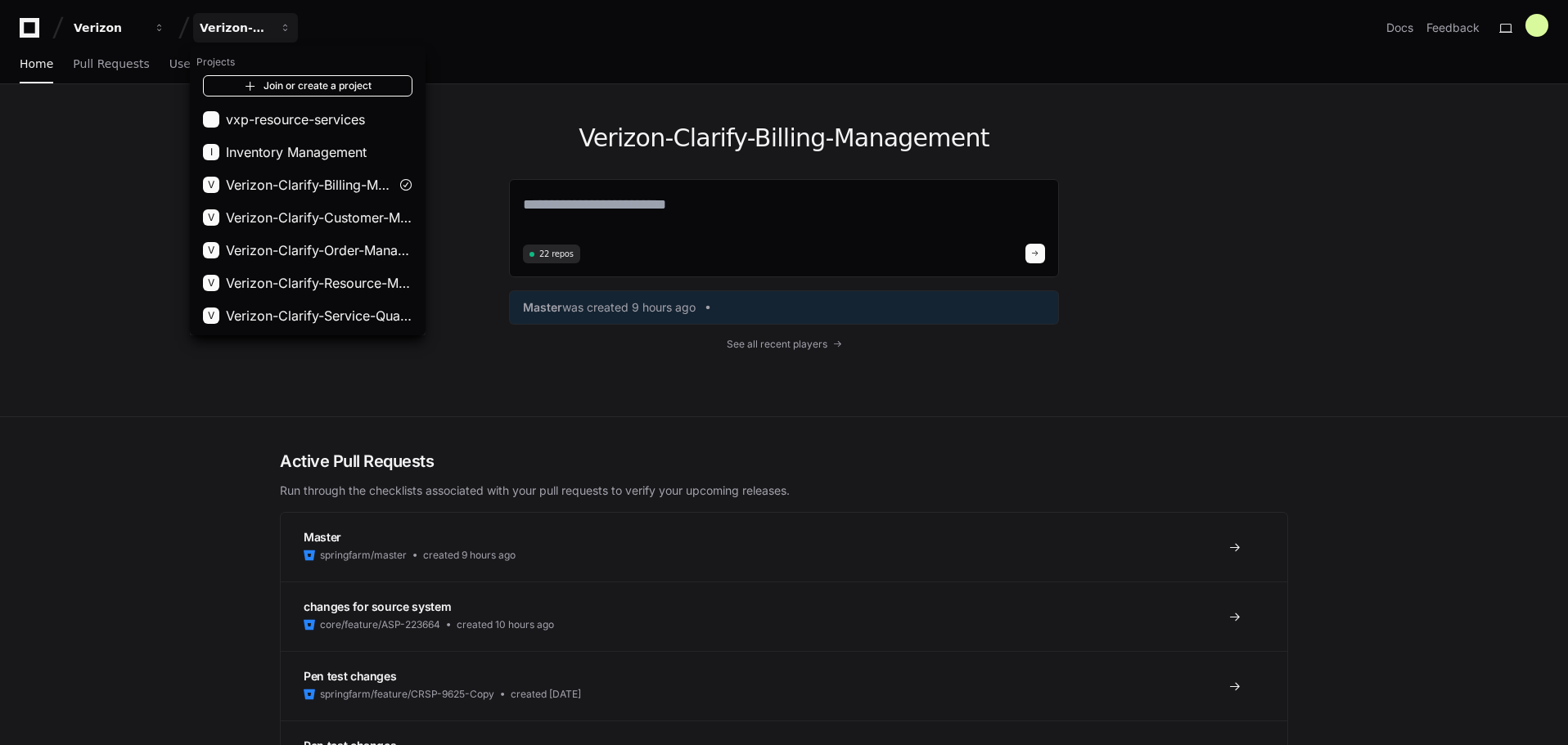
click at [302, 88] on link "Join or create a project" at bounding box center [308, 86] width 210 height 21
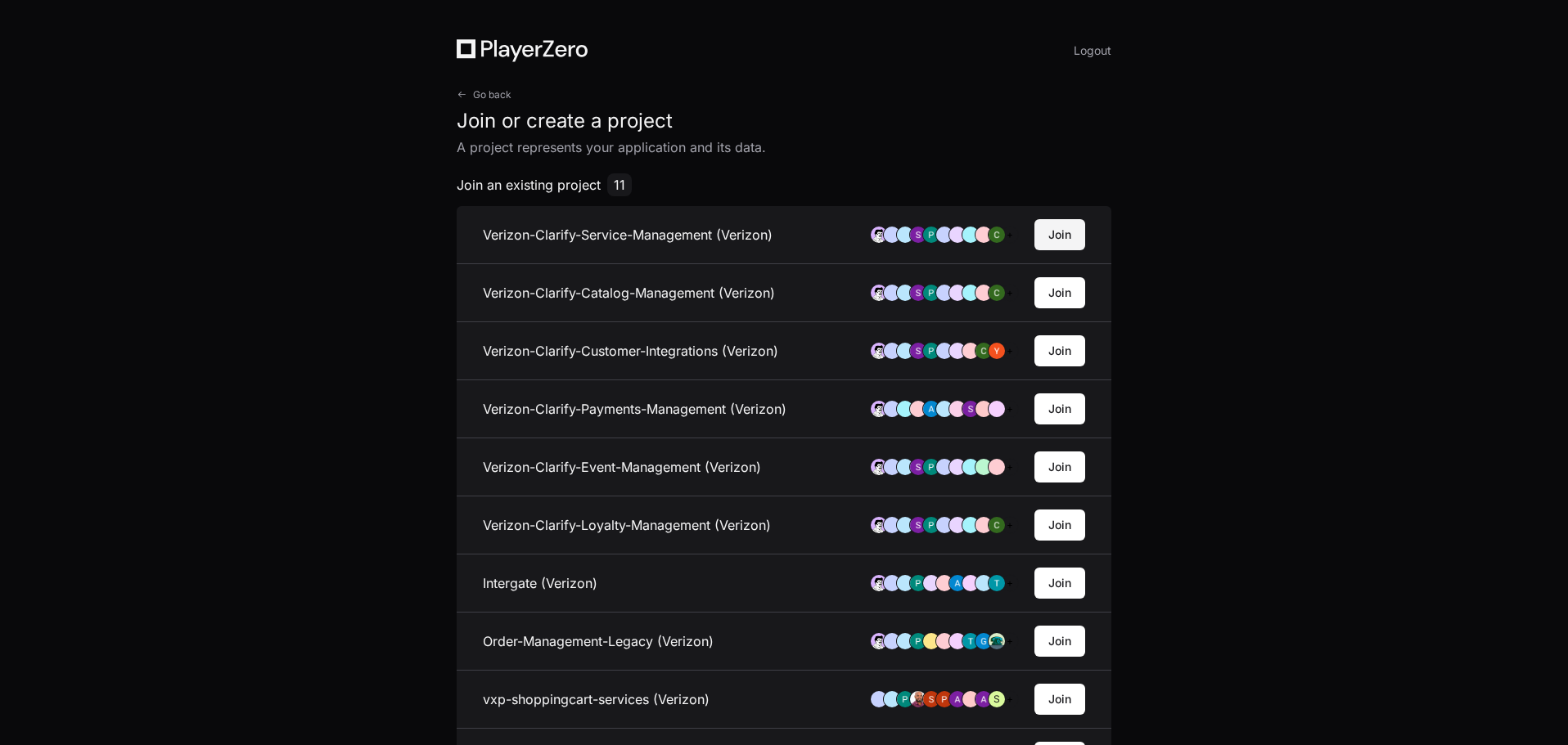
click at [1059, 233] on button "Join" at bounding box center [1060, 235] width 51 height 31
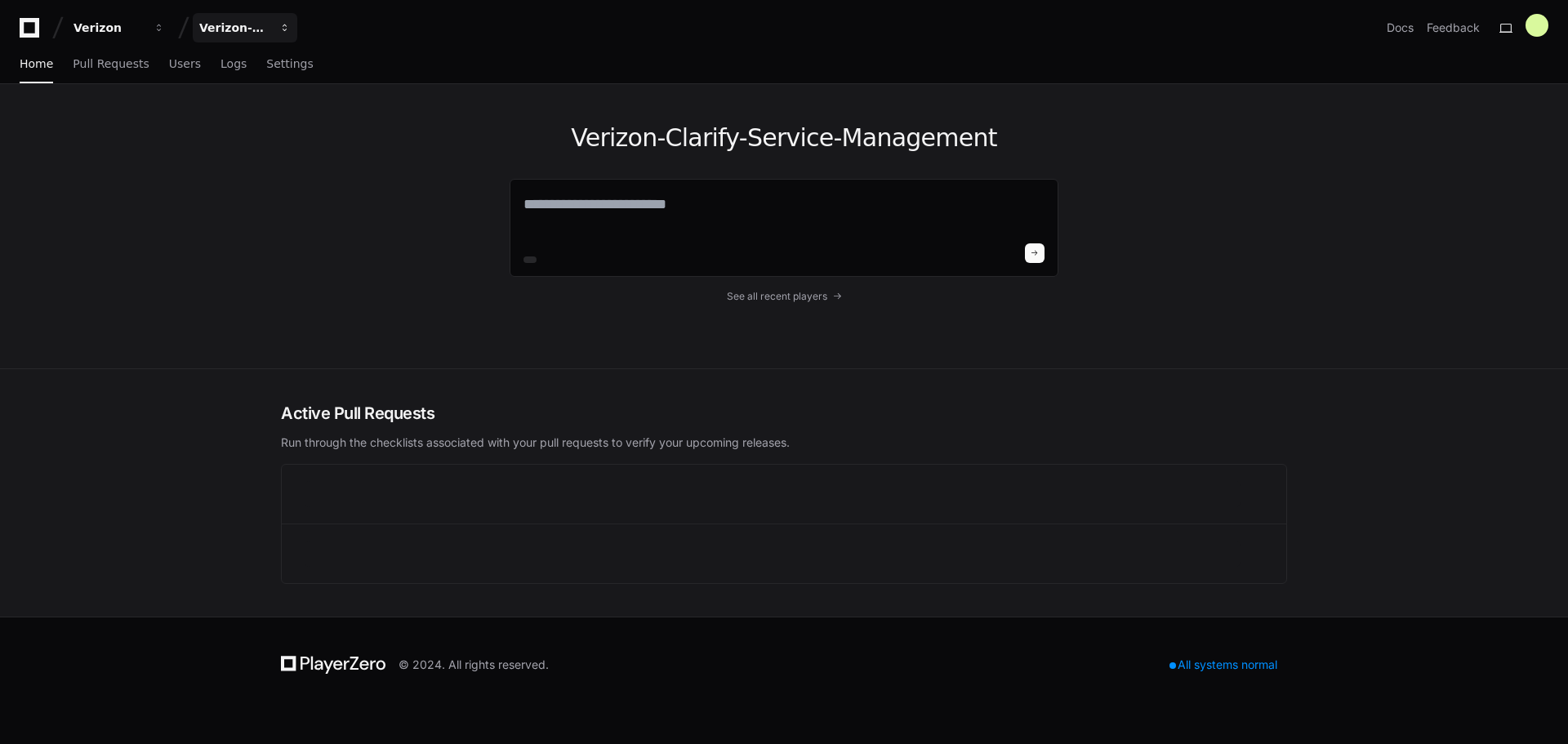
click at [144, 34] on div "Verizon-Clarify-Service-Management" at bounding box center [109, 28] width 70 height 16
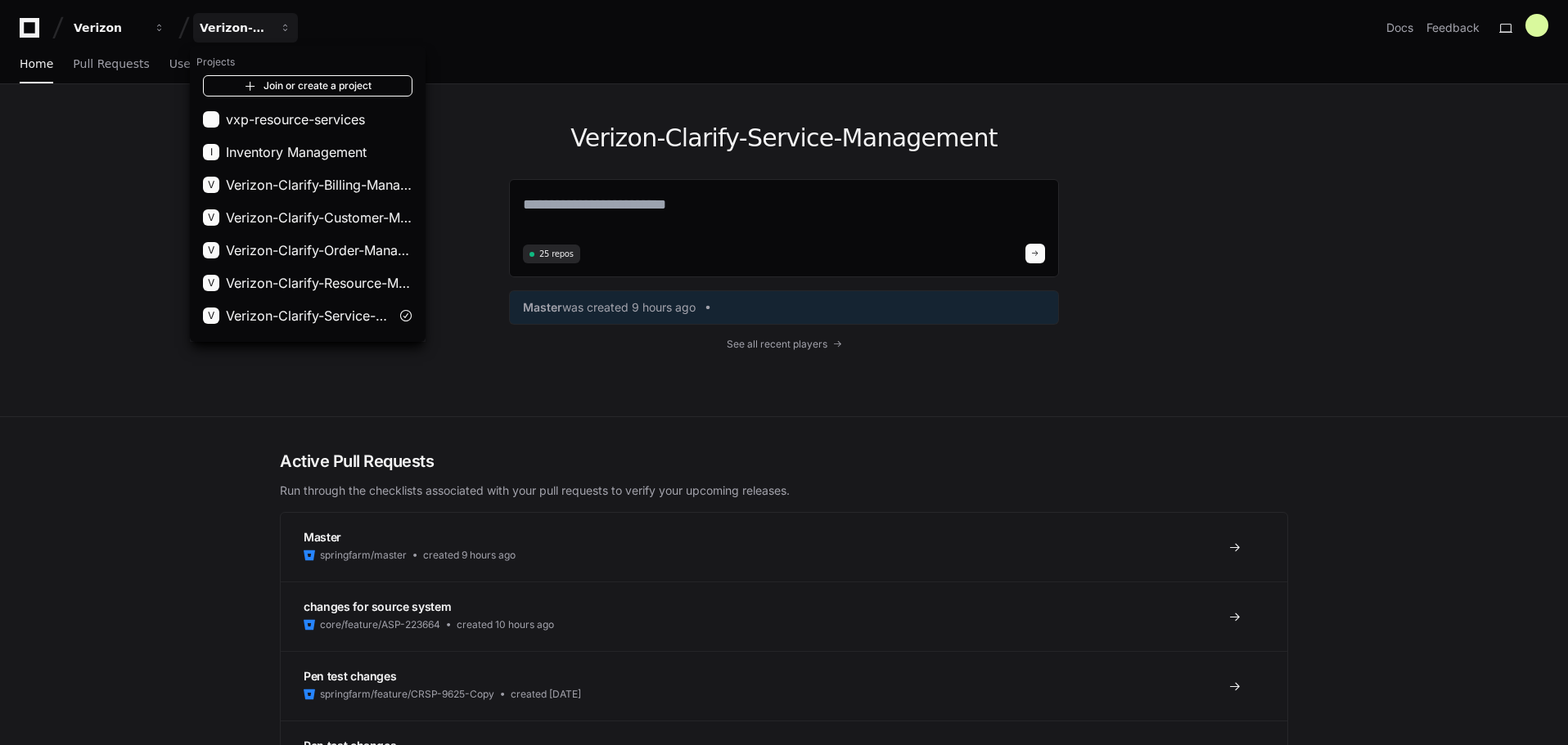
click at [270, 88] on link "Join or create a project" at bounding box center [308, 86] width 210 height 21
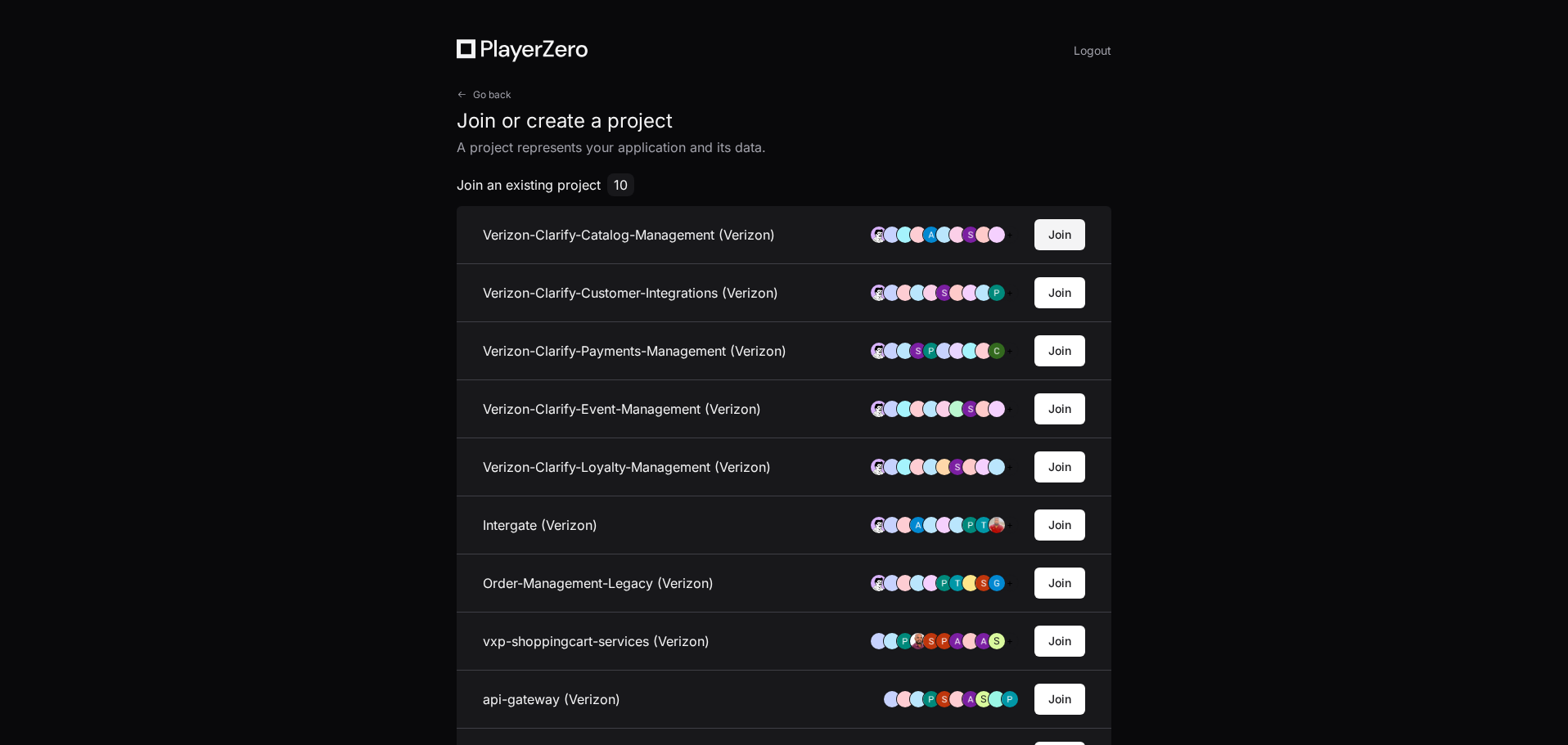
click at [1068, 233] on button "Join" at bounding box center [1060, 235] width 51 height 31
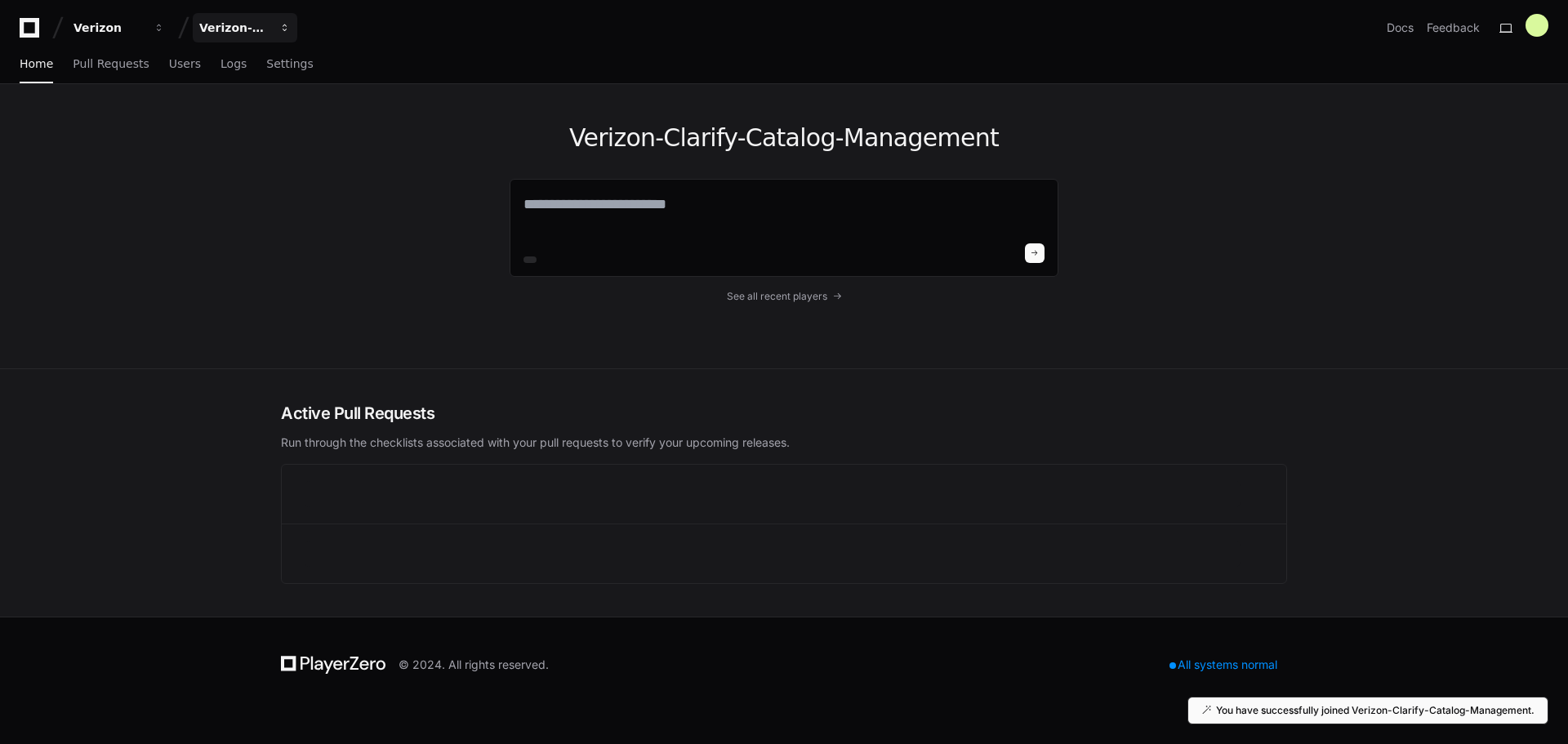
click at [144, 25] on div "Verizon-Clarify-Catalog-Management" at bounding box center [109, 28] width 70 height 16
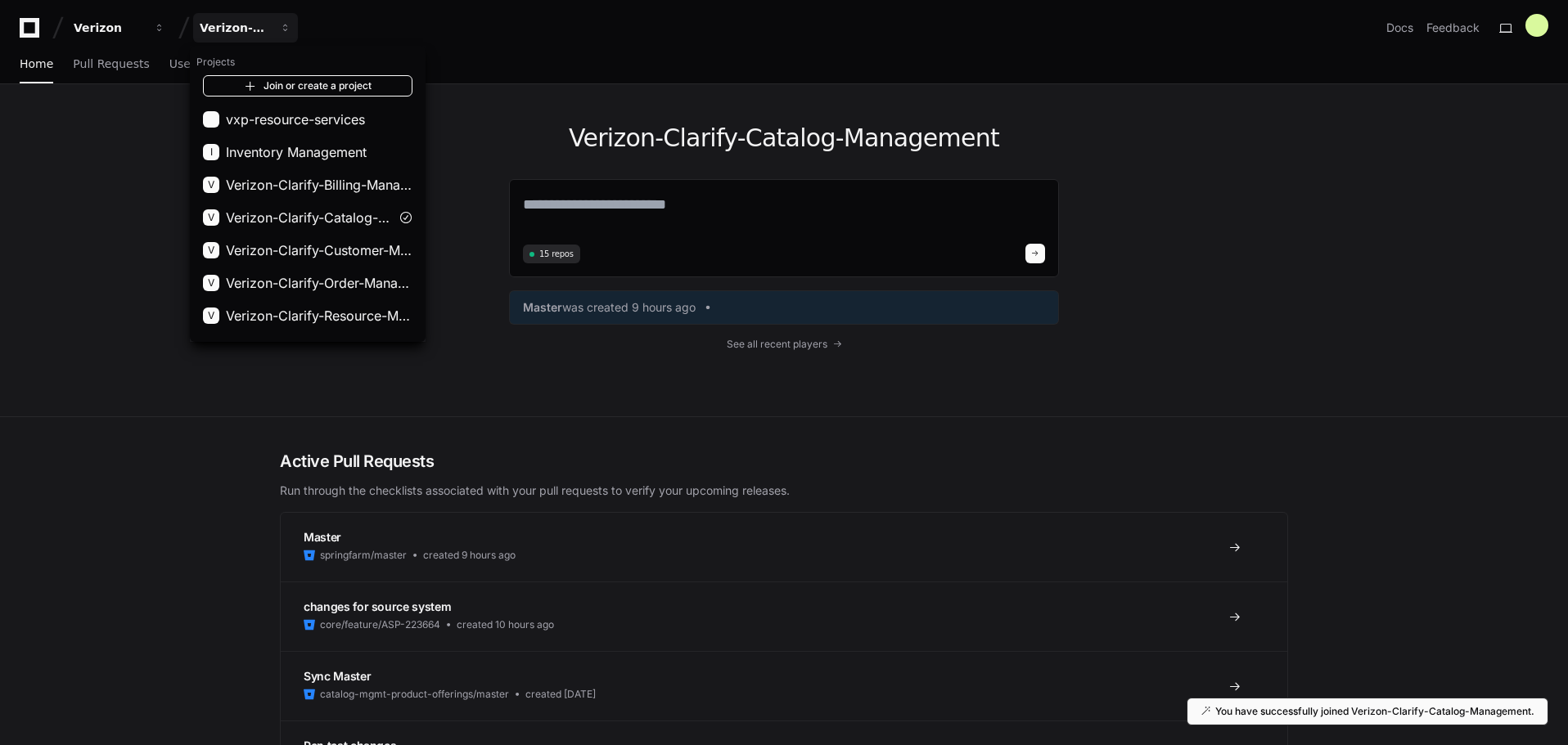
click at [320, 93] on link "Join or create a project" at bounding box center [308, 86] width 210 height 21
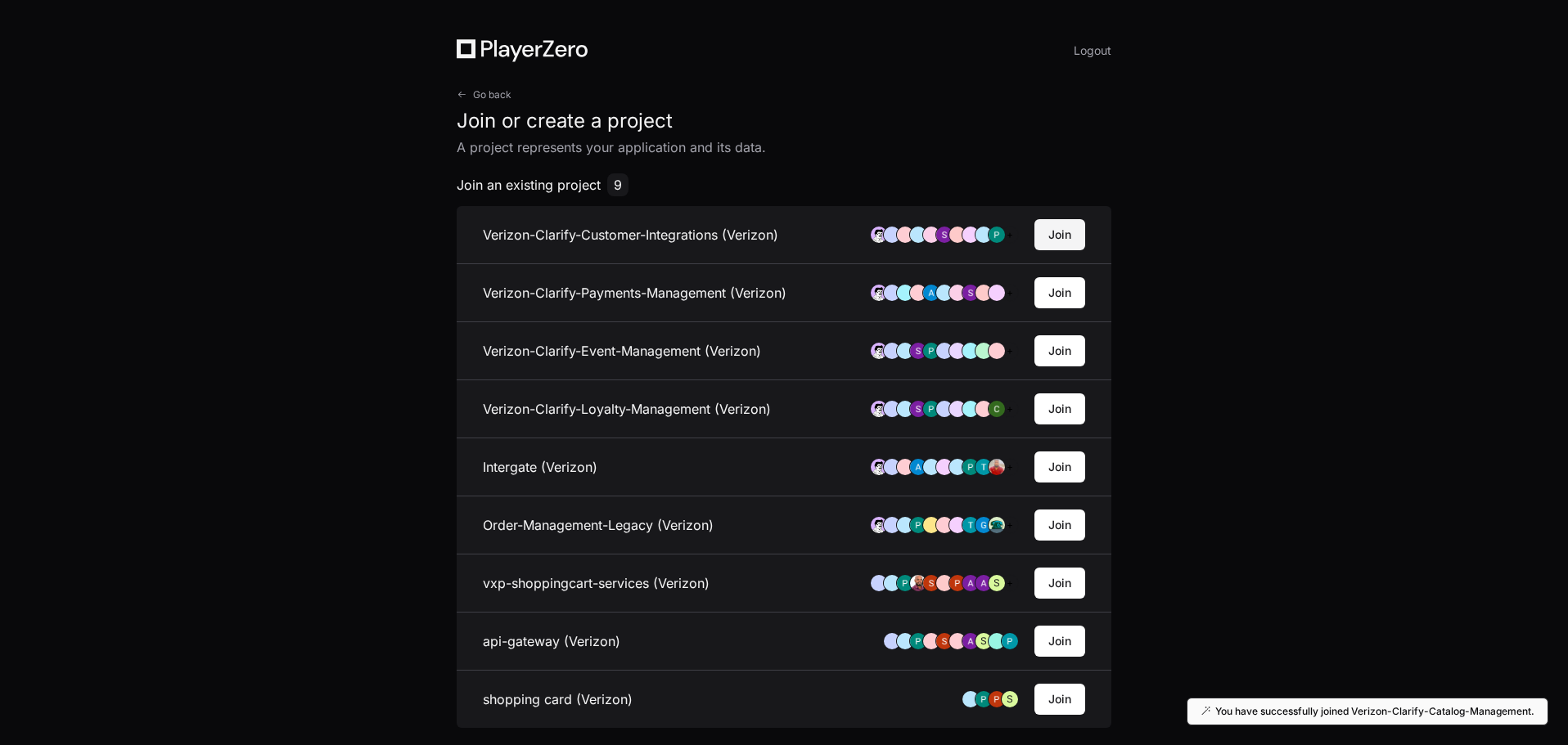
click at [1045, 231] on button "Join" at bounding box center [1060, 235] width 51 height 31
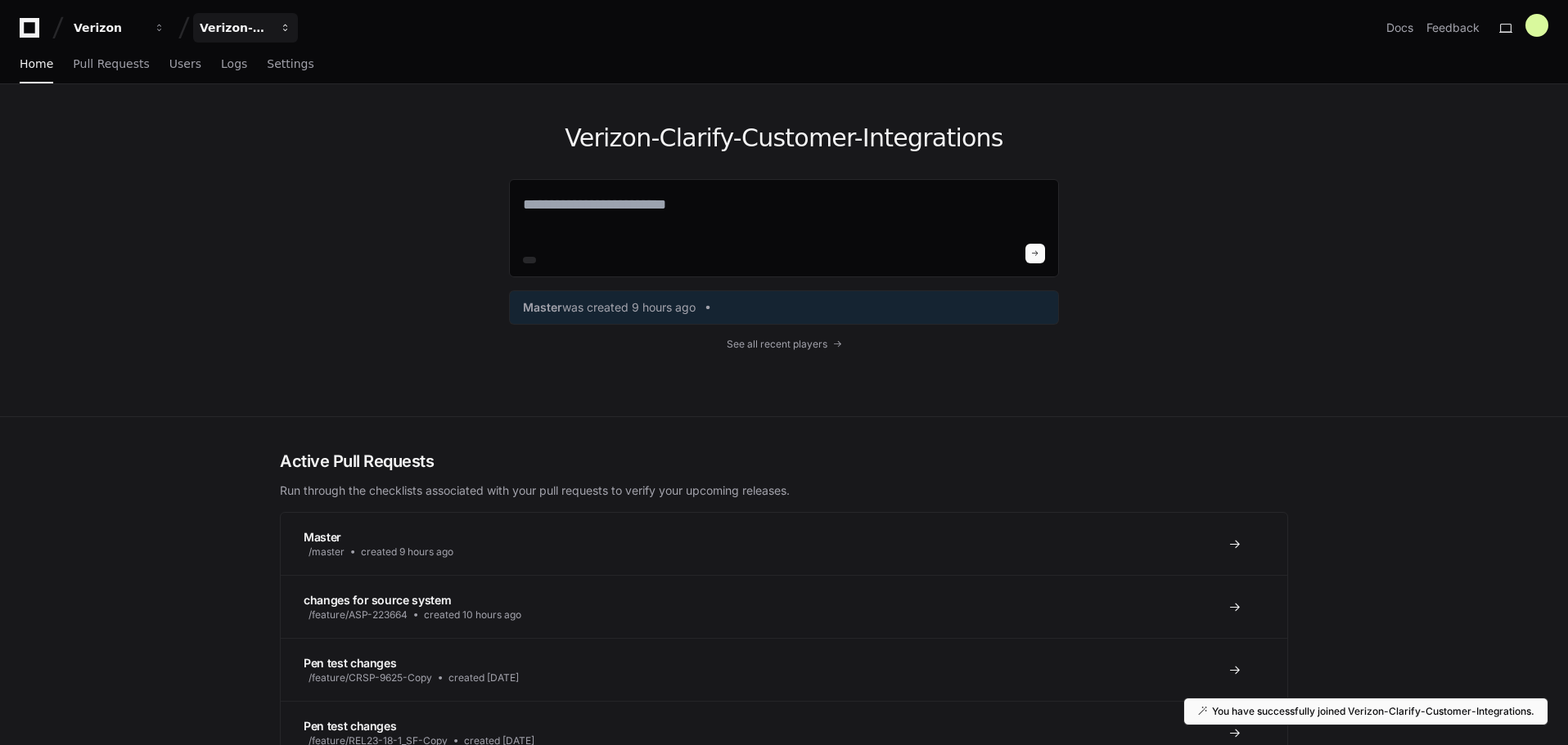
click at [144, 33] on div "Verizon-Clarify-Customer-Integrations" at bounding box center [109, 28] width 70 height 16
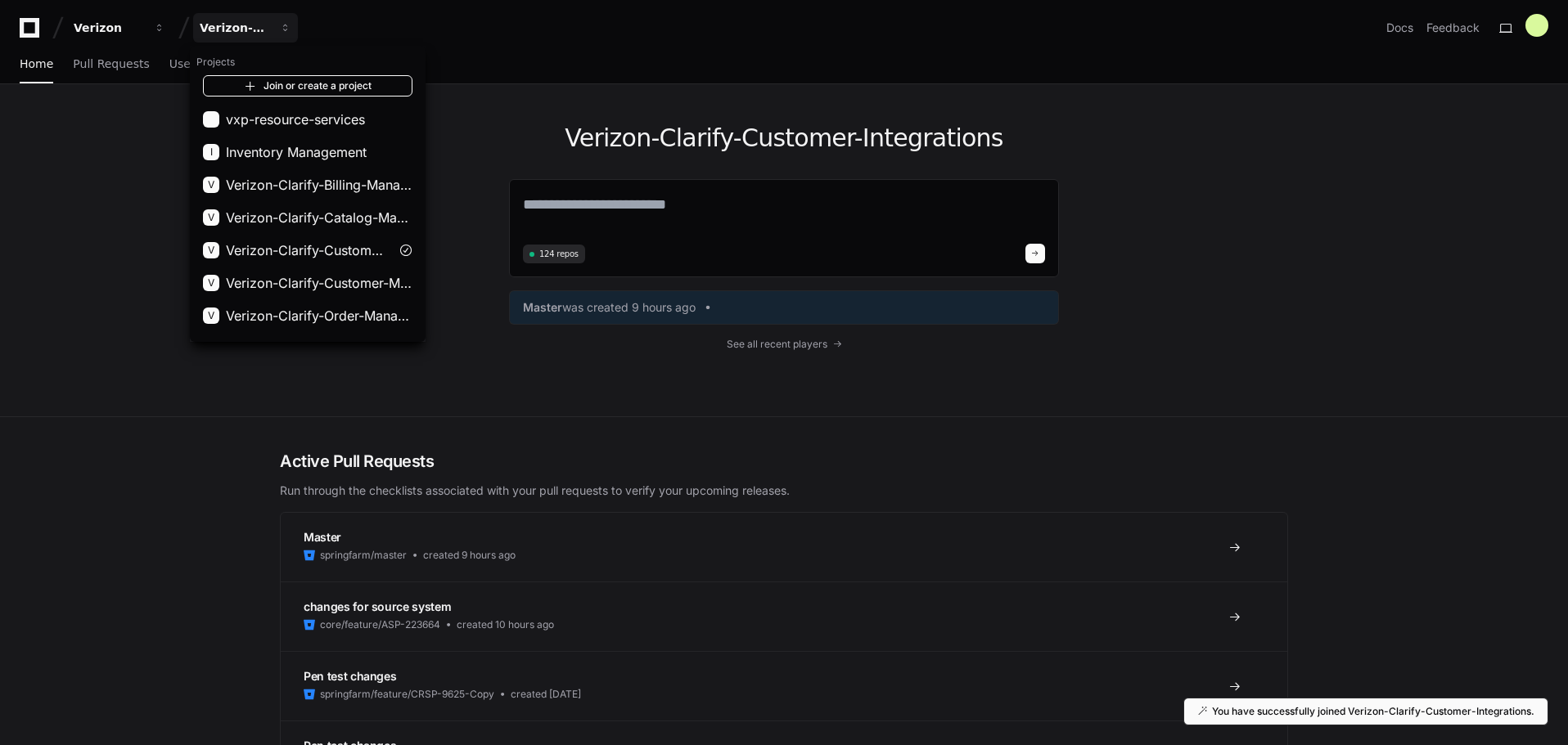
click at [308, 84] on link "Join or create a project" at bounding box center [308, 86] width 210 height 21
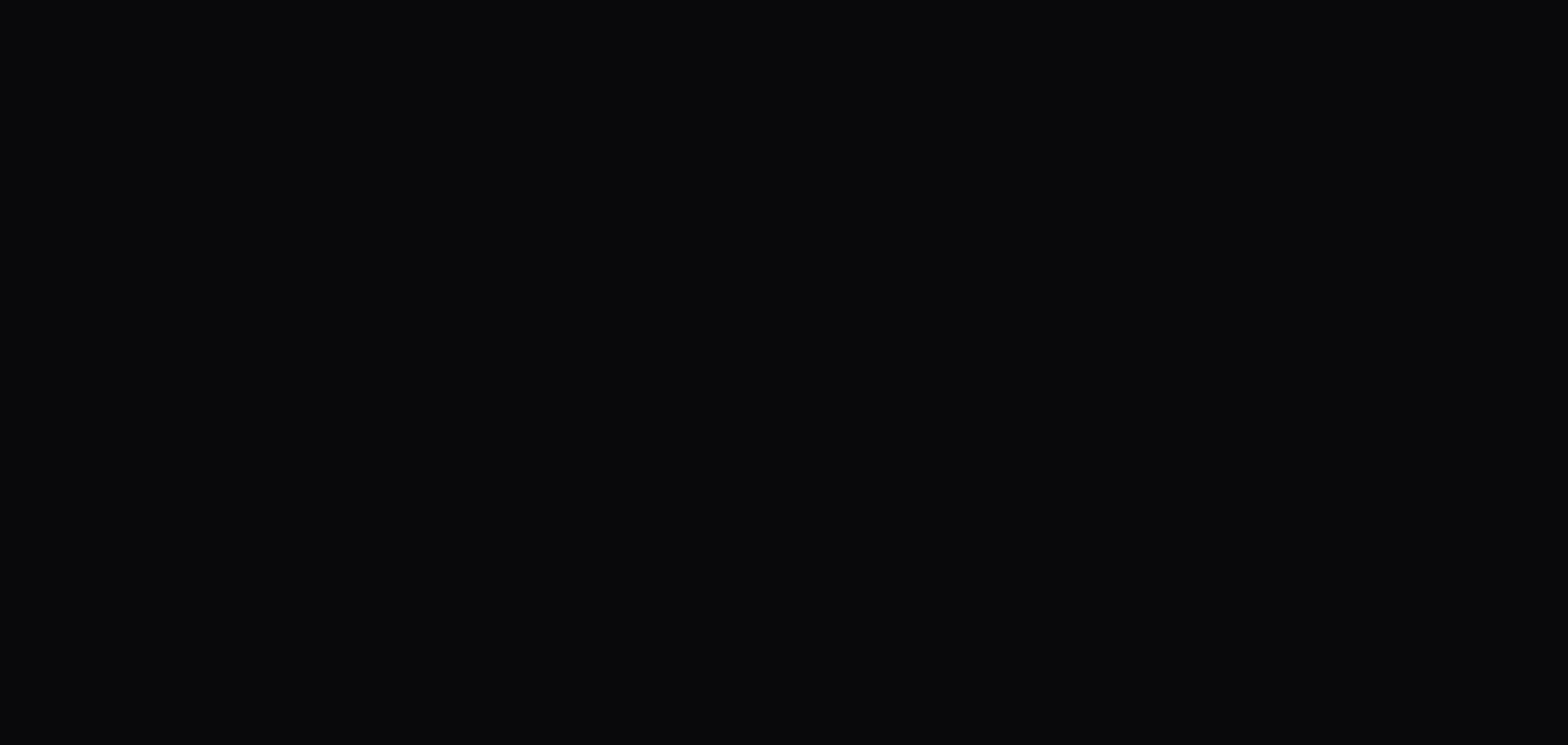
click at [1131, 300] on div at bounding box center [784, 372] width 1568 height 745
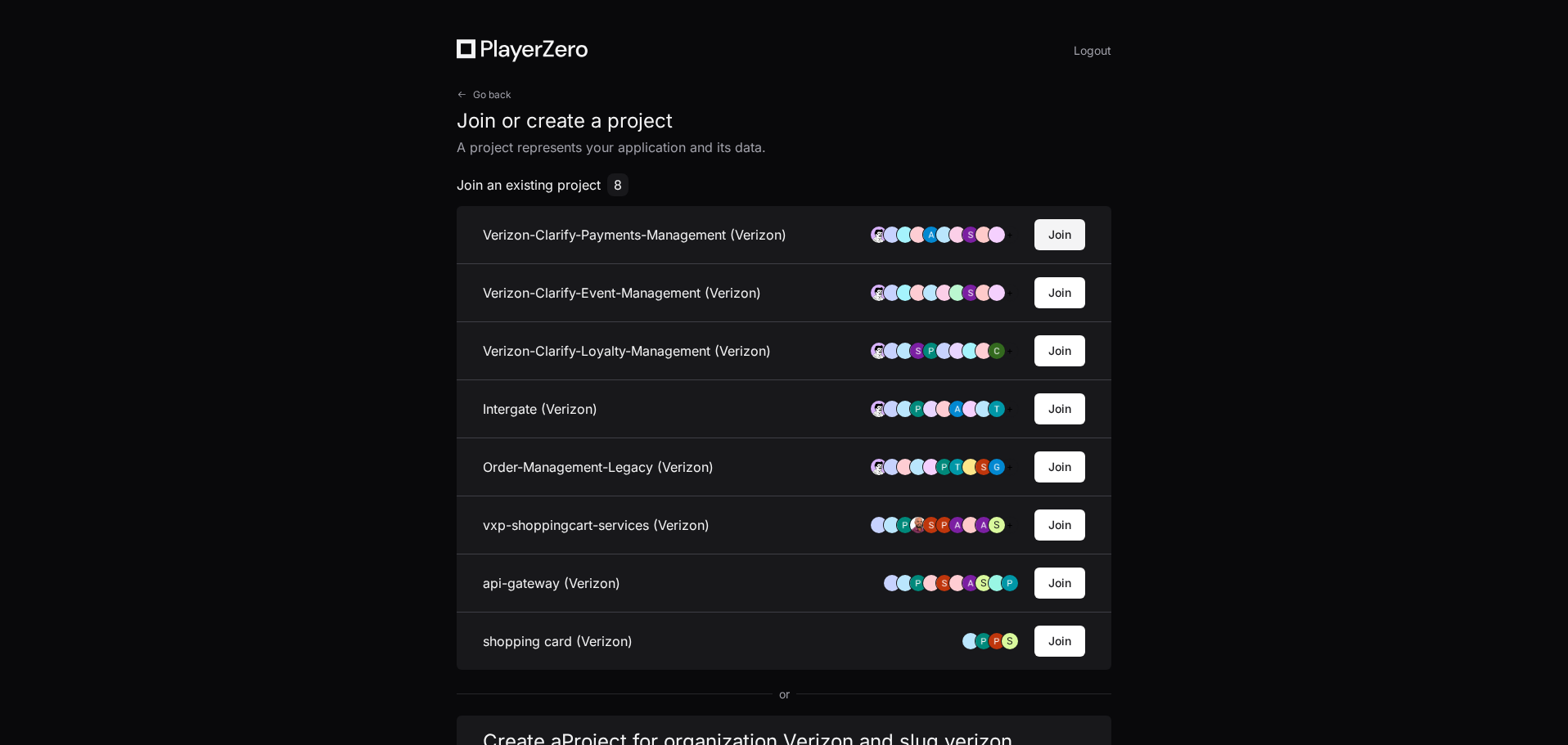
click at [1063, 234] on button "Join" at bounding box center [1060, 235] width 51 height 31
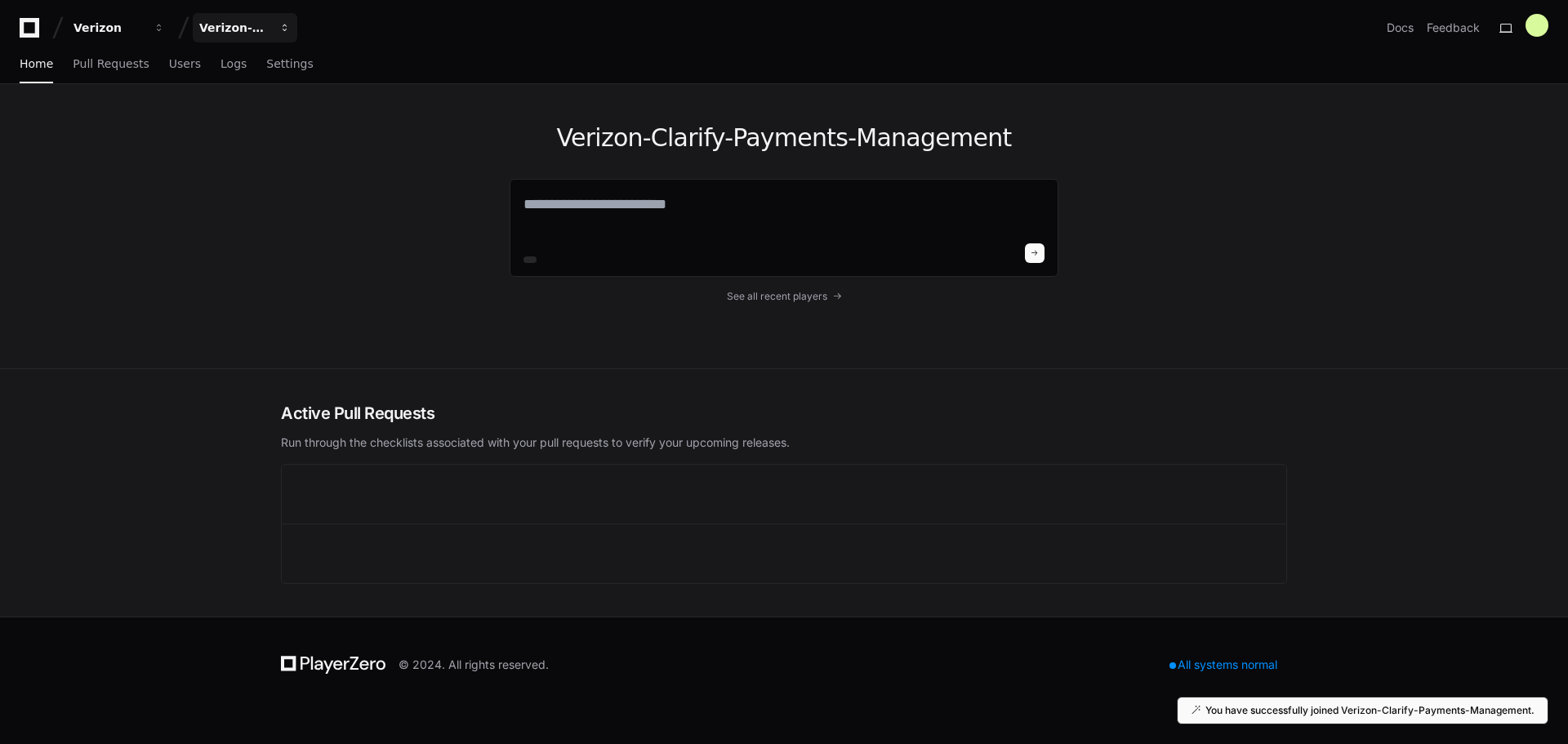
click at [217, 17] on button "Verizon-Clarify-Payments-Management" at bounding box center [245, 28] width 105 height 29
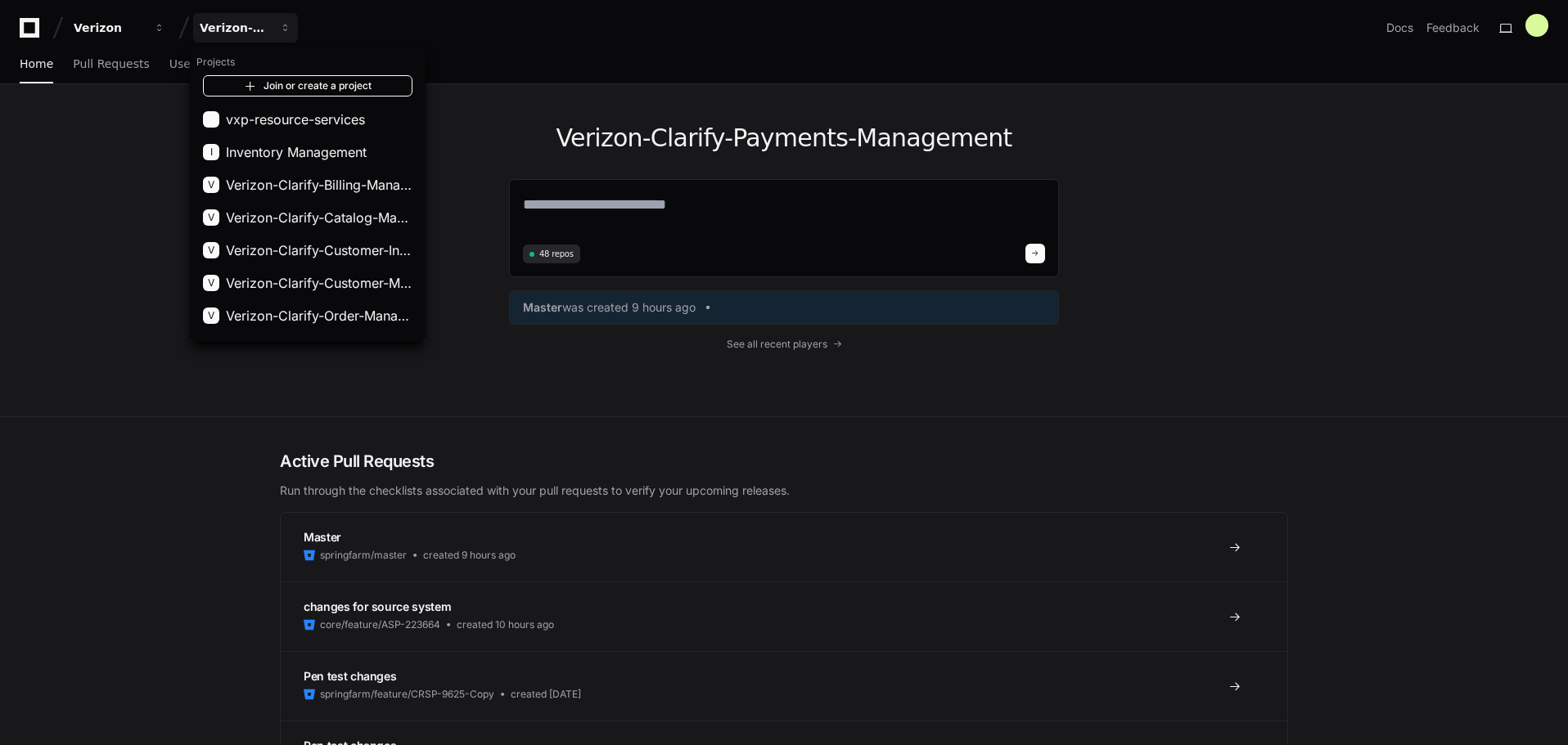
click at [322, 93] on link "Join or create a project" at bounding box center [308, 86] width 210 height 21
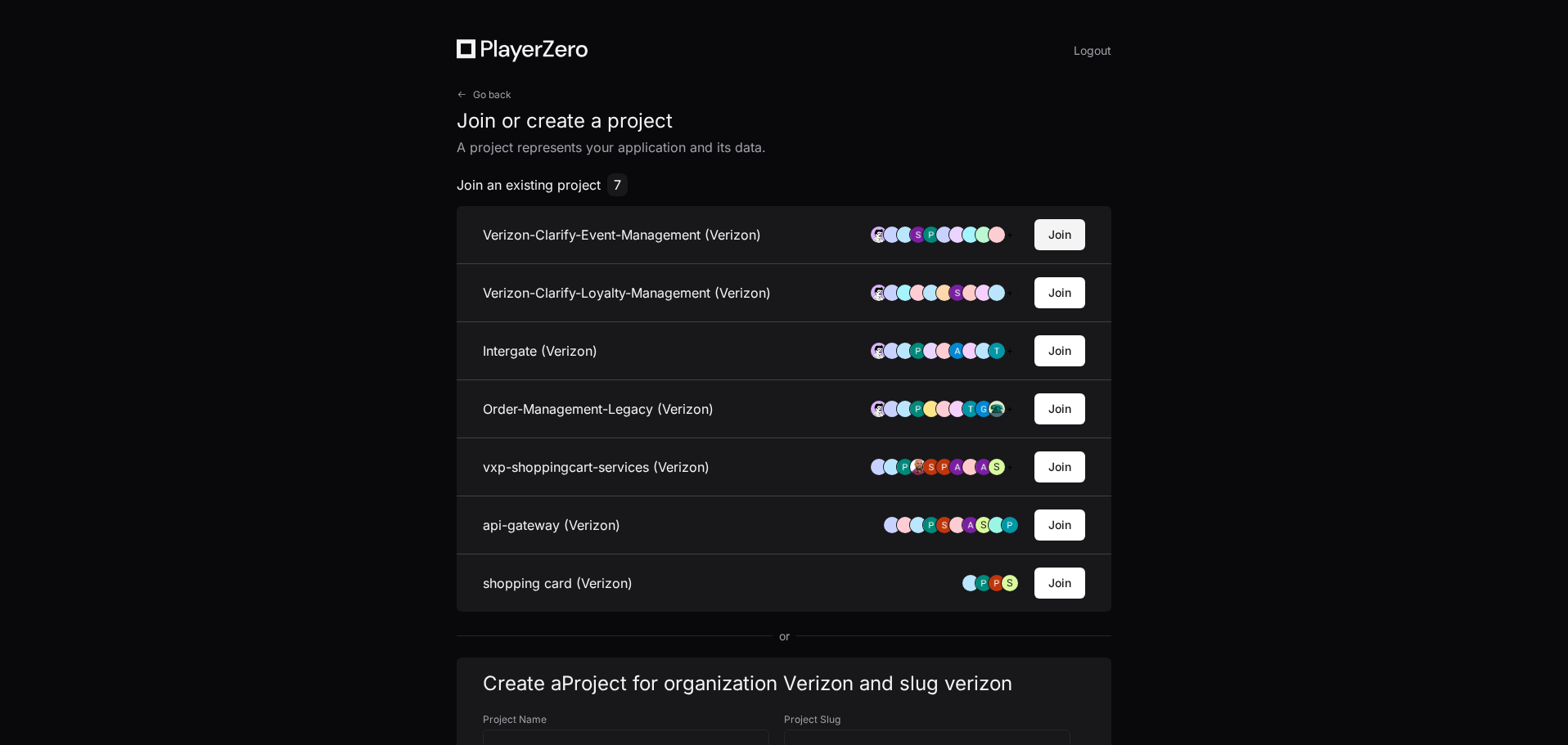
click at [1079, 237] on button "Join" at bounding box center [1060, 235] width 51 height 31
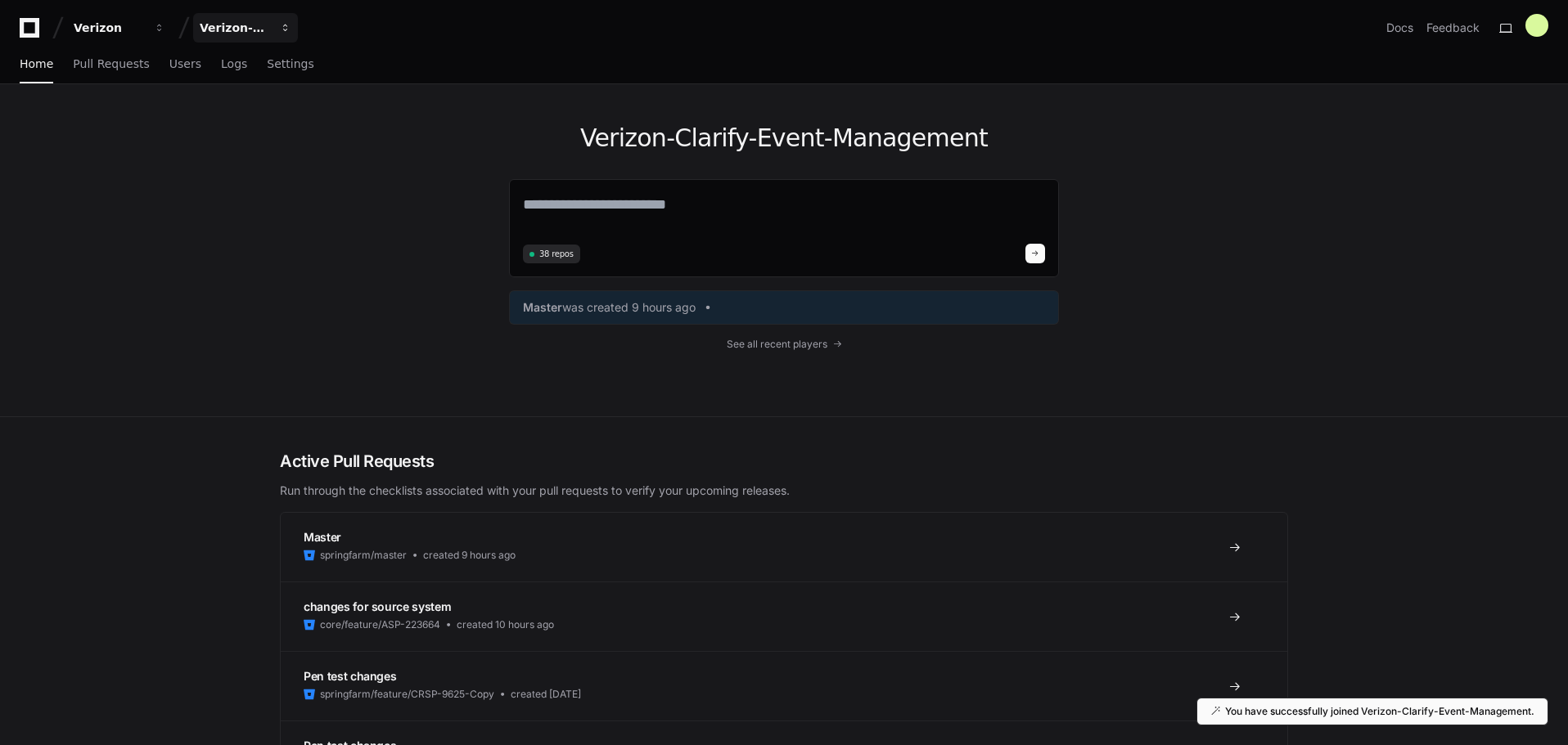
click at [144, 33] on div "Verizon-Clarify-Event-Management" at bounding box center [109, 28] width 70 height 16
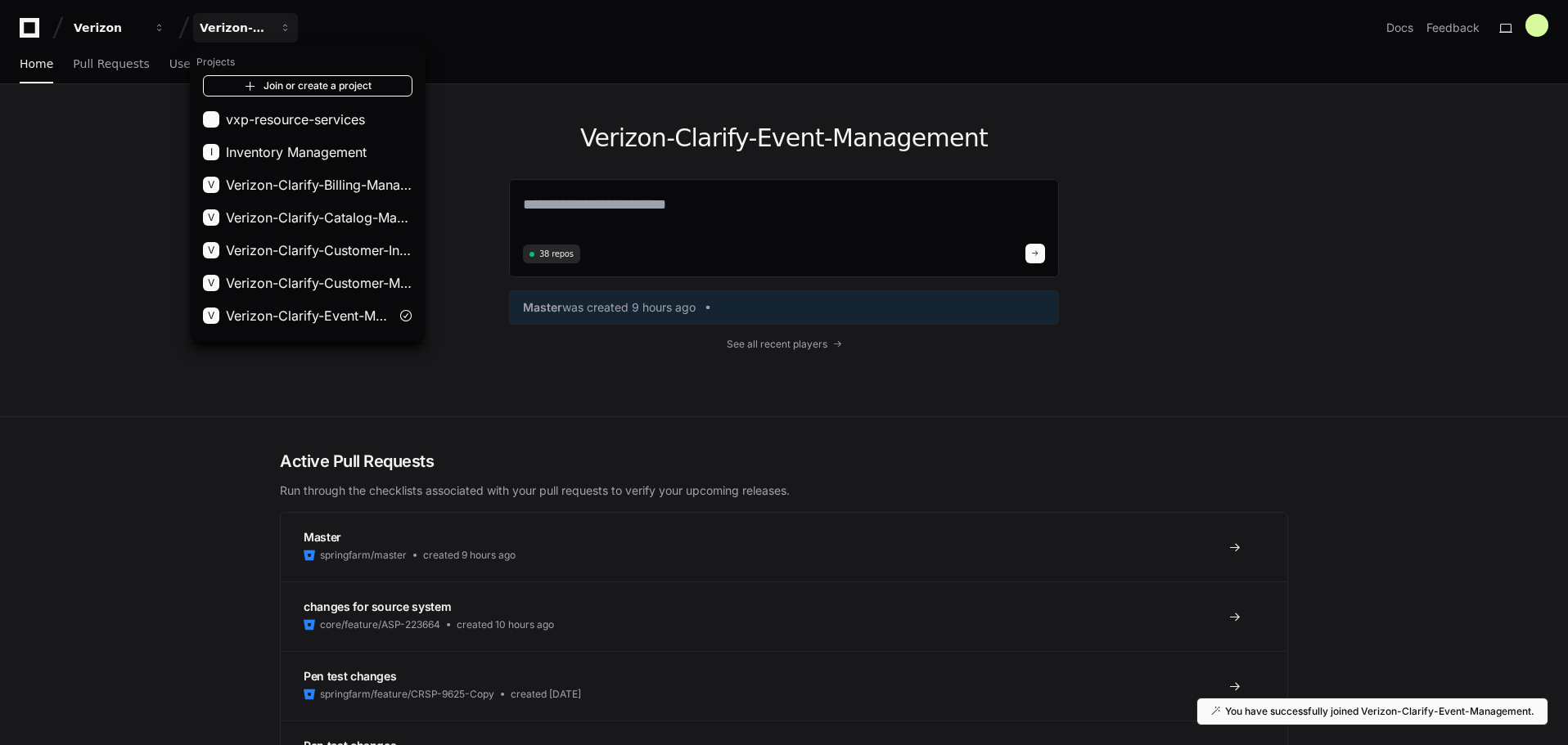
click at [283, 85] on link "Join or create a project" at bounding box center [308, 86] width 210 height 21
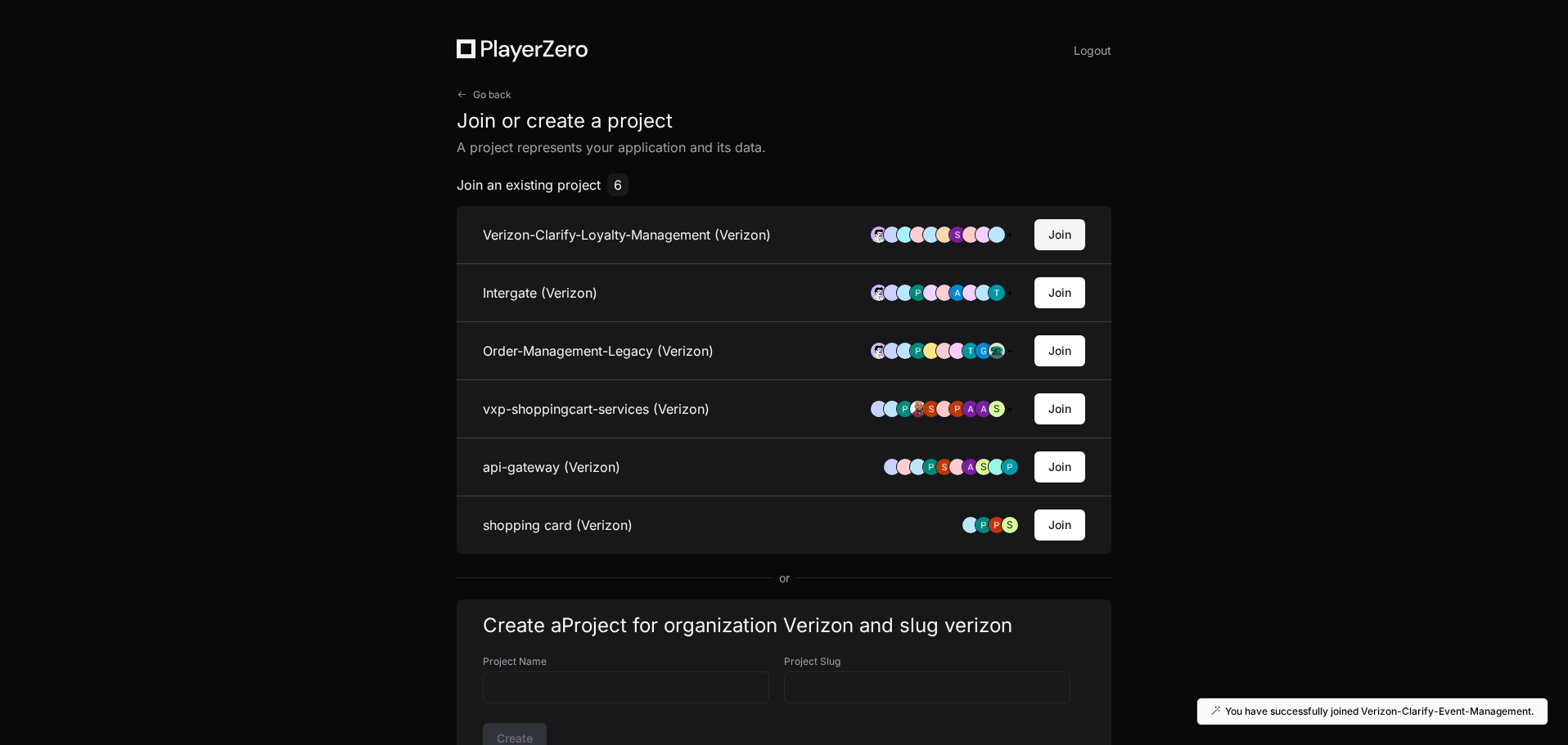
click at [1056, 237] on button "Join" at bounding box center [1060, 235] width 51 height 31
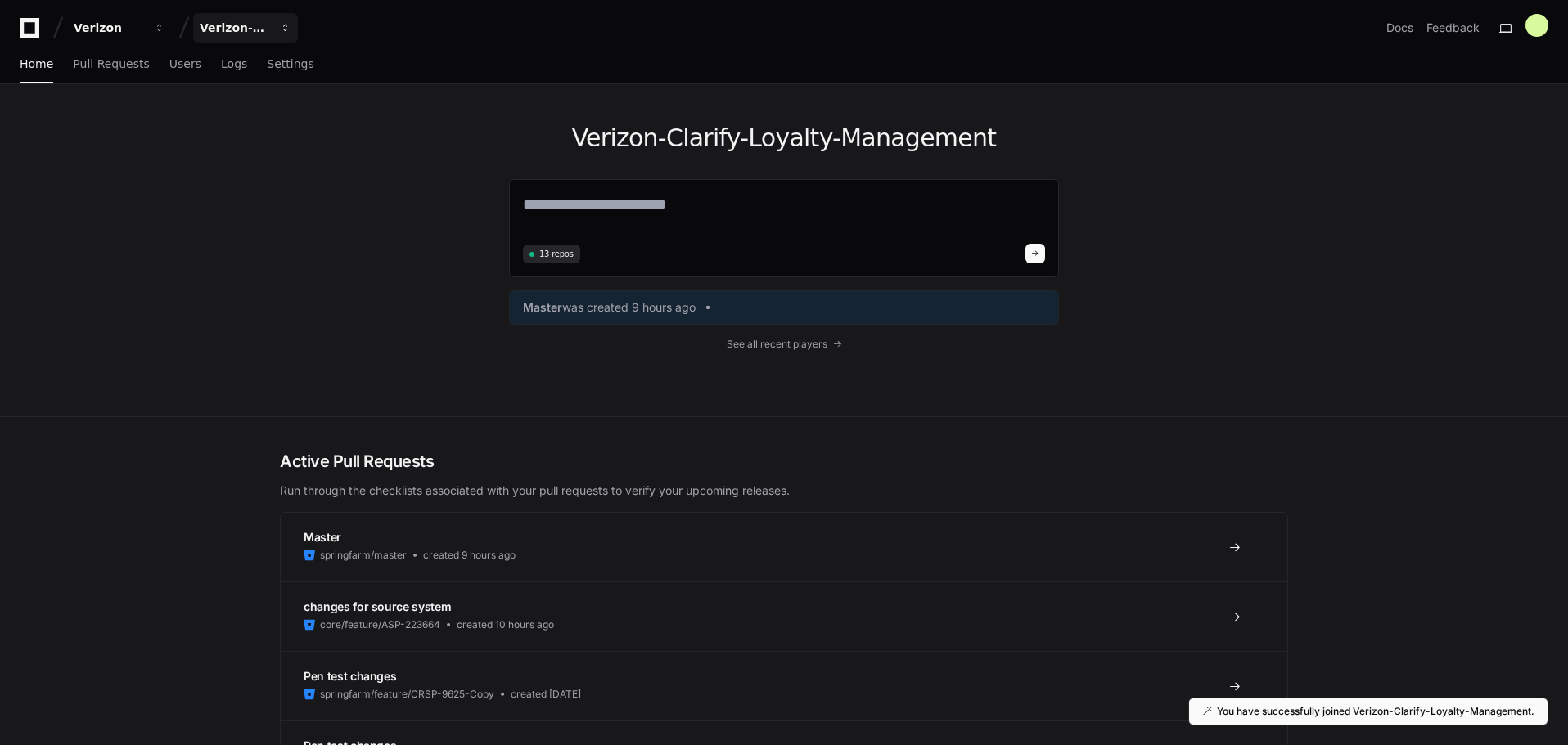
click at [144, 31] on div "Verizon-Clarify-Loyalty-Management" at bounding box center [109, 28] width 70 height 16
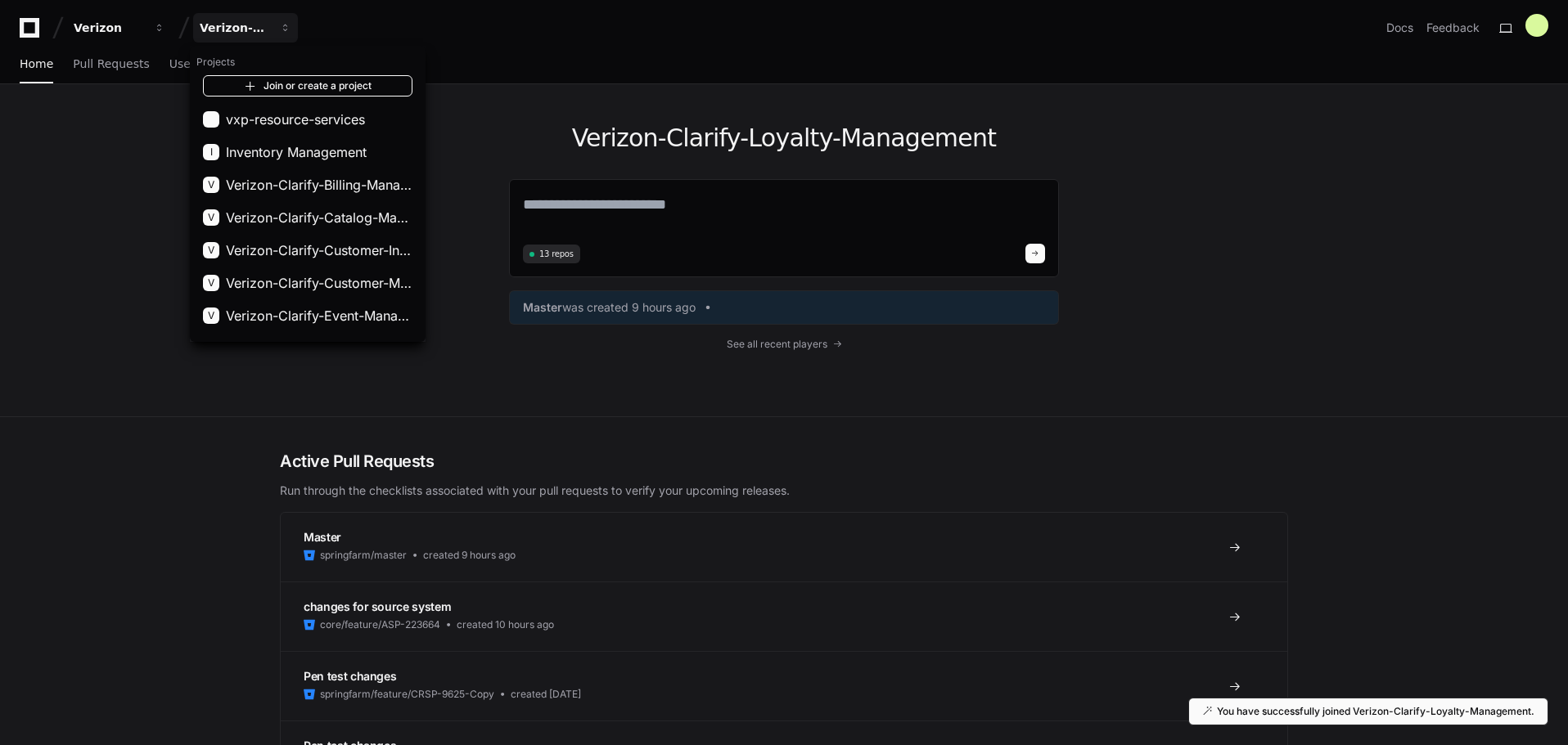
click at [346, 87] on link "Join or create a project" at bounding box center [308, 86] width 210 height 21
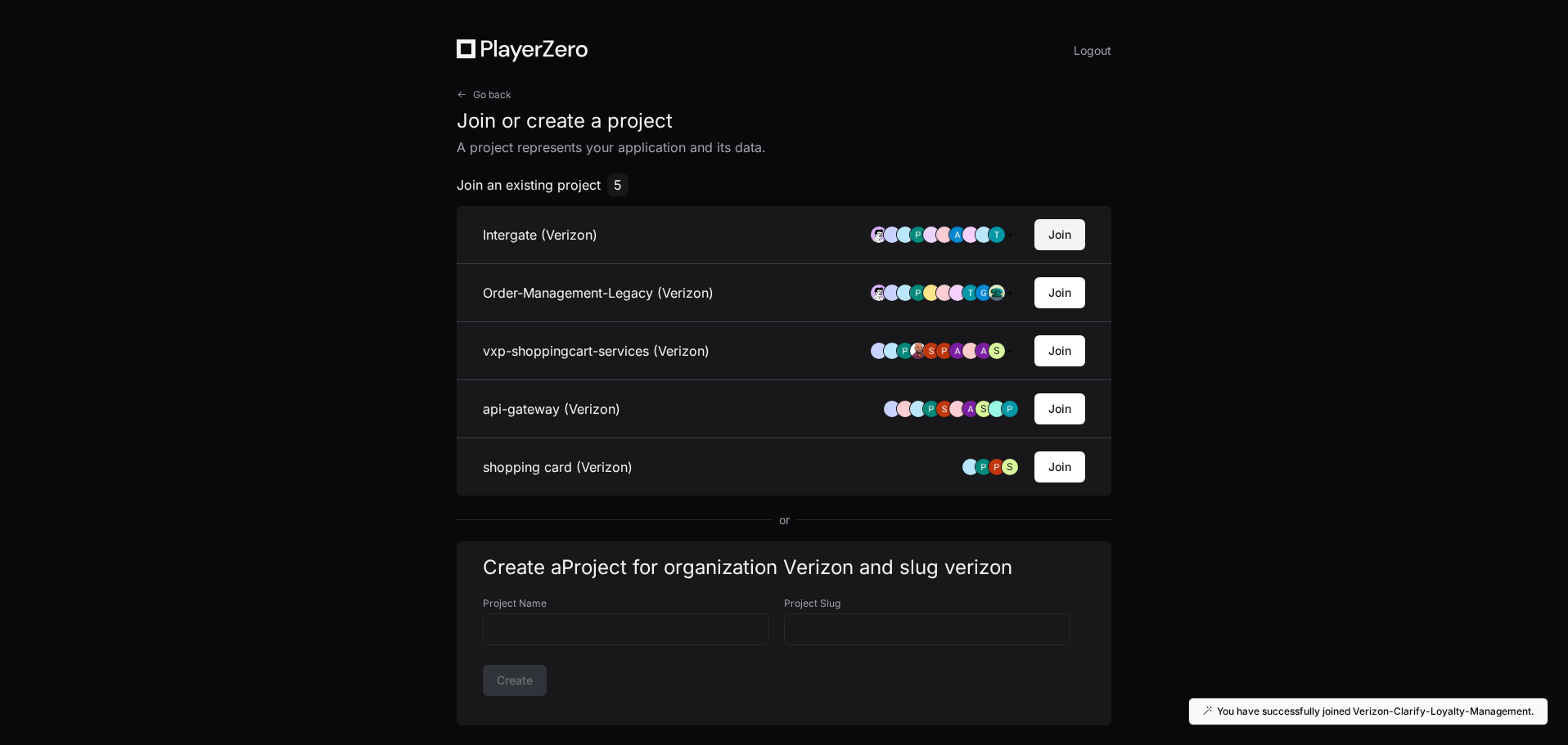
click at [1049, 230] on button "Join" at bounding box center [1060, 235] width 51 height 31
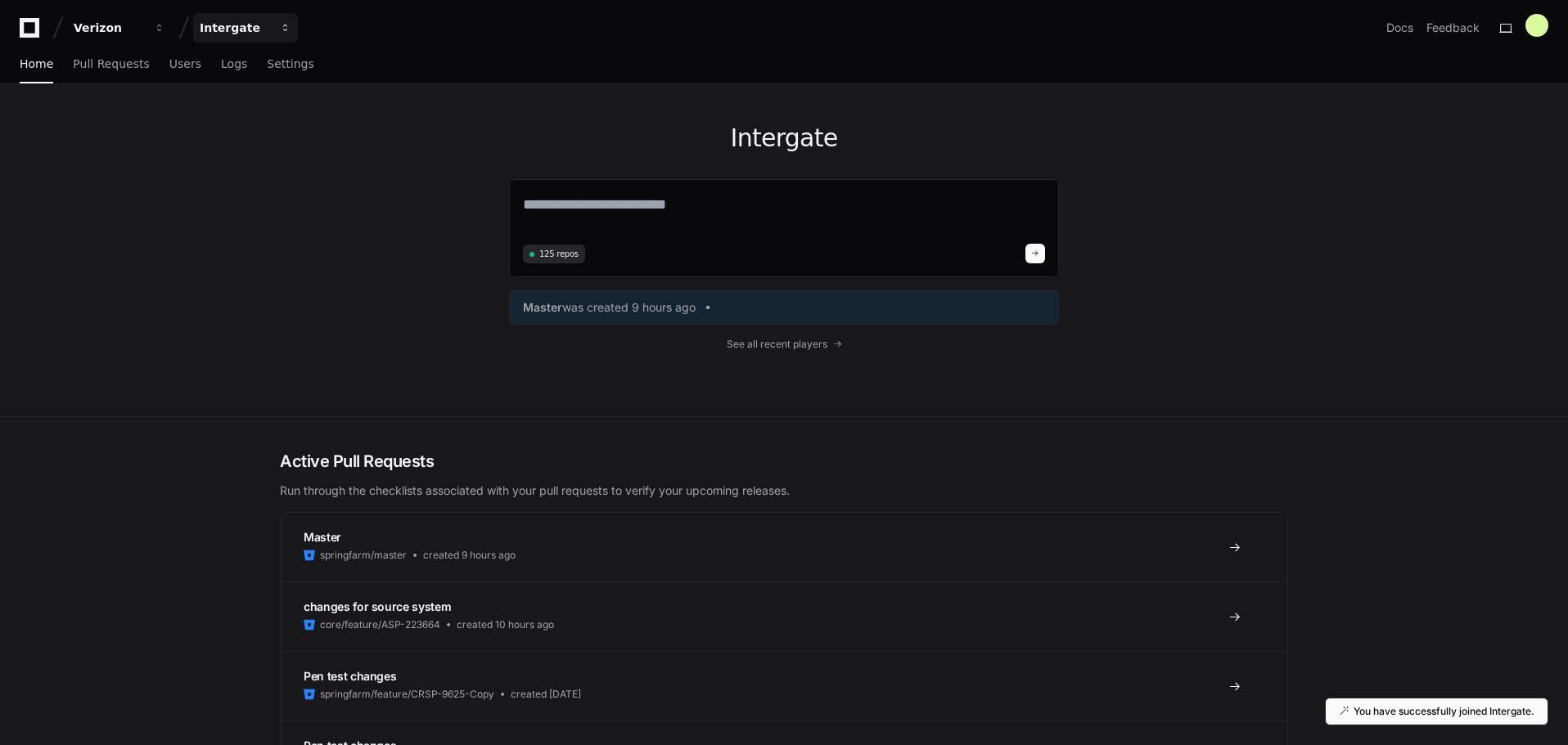
click at [144, 34] on div "Intergate" at bounding box center [109, 28] width 70 height 16
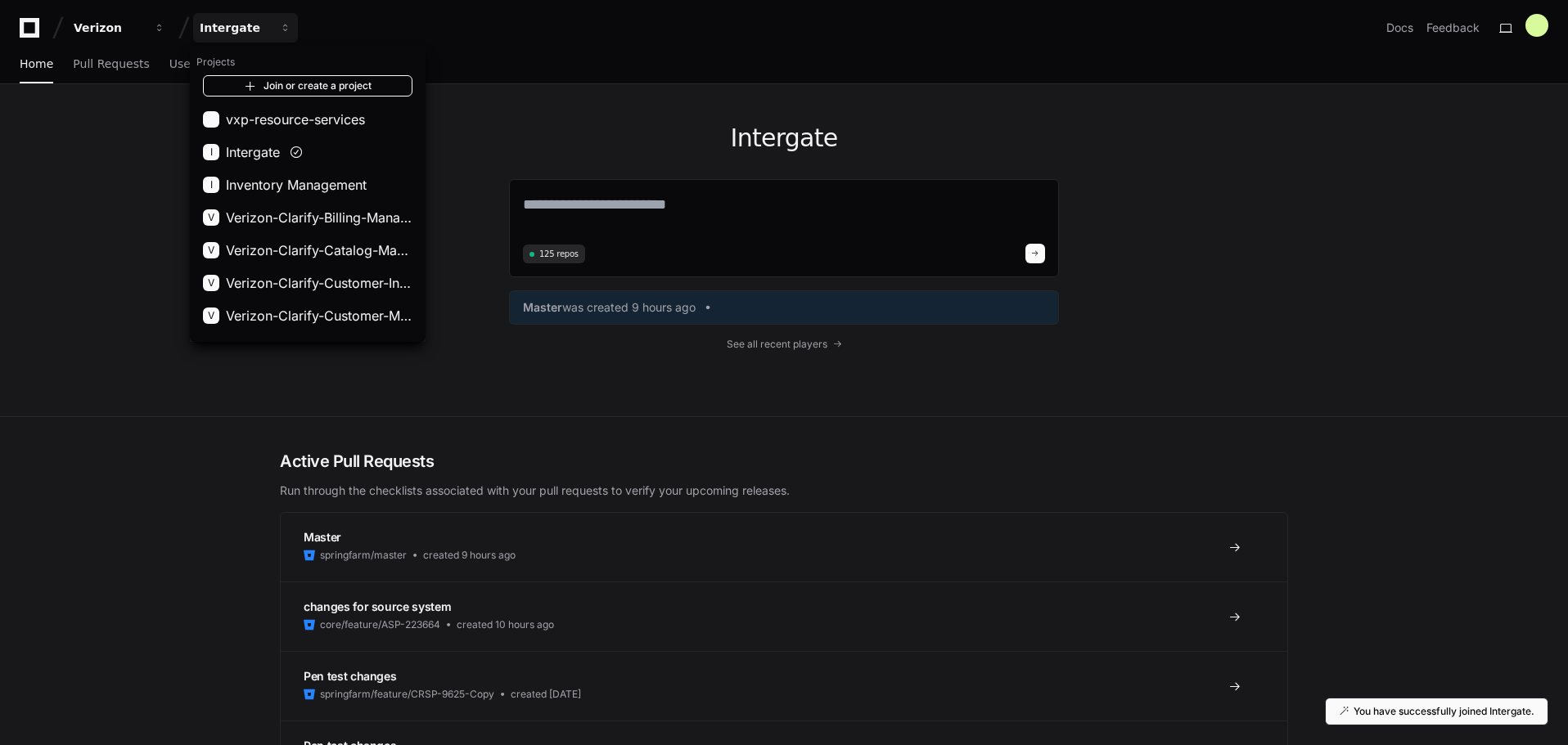
click at [339, 92] on link "Join or create a project" at bounding box center [308, 86] width 210 height 21
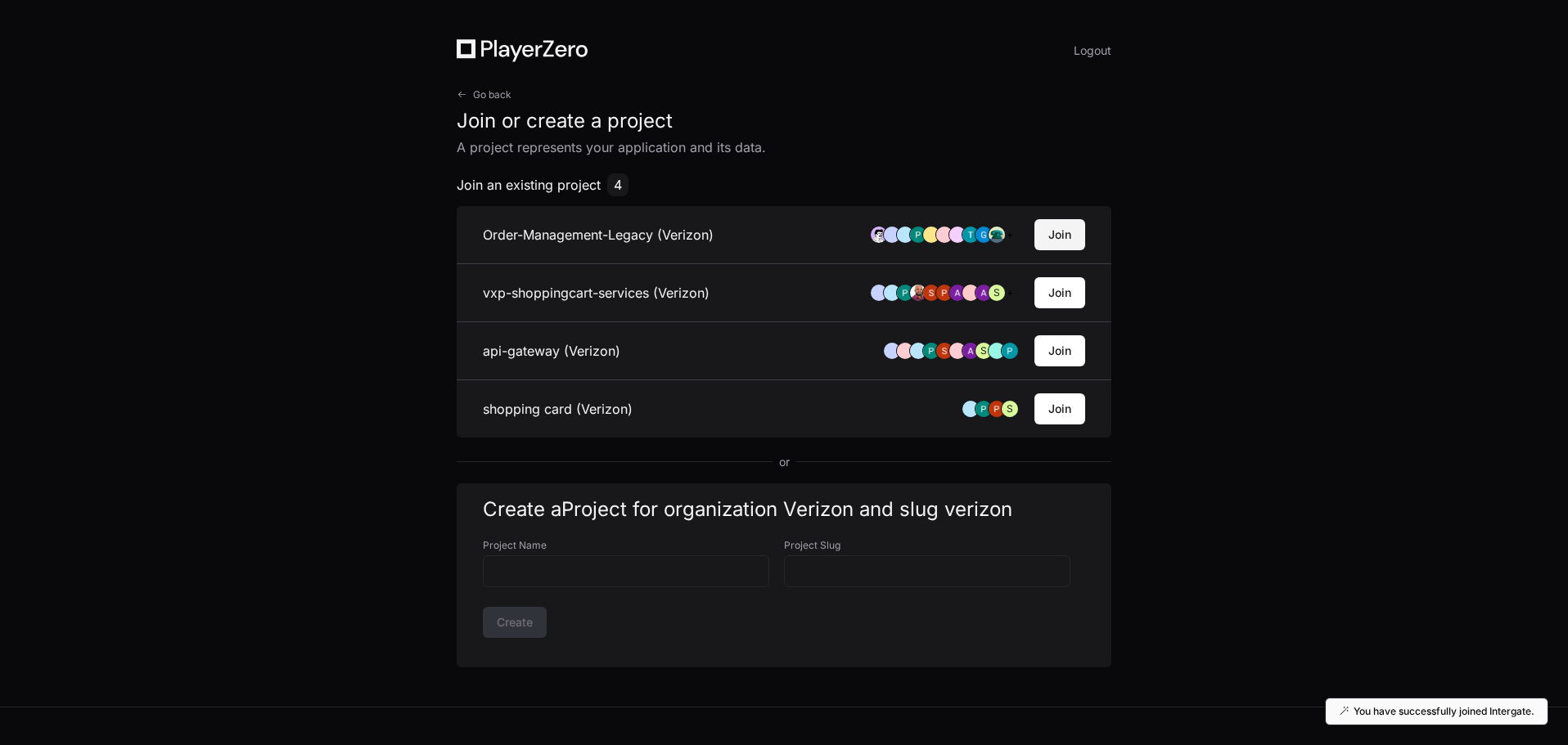
click at [1055, 231] on button "Join" at bounding box center [1060, 235] width 51 height 31
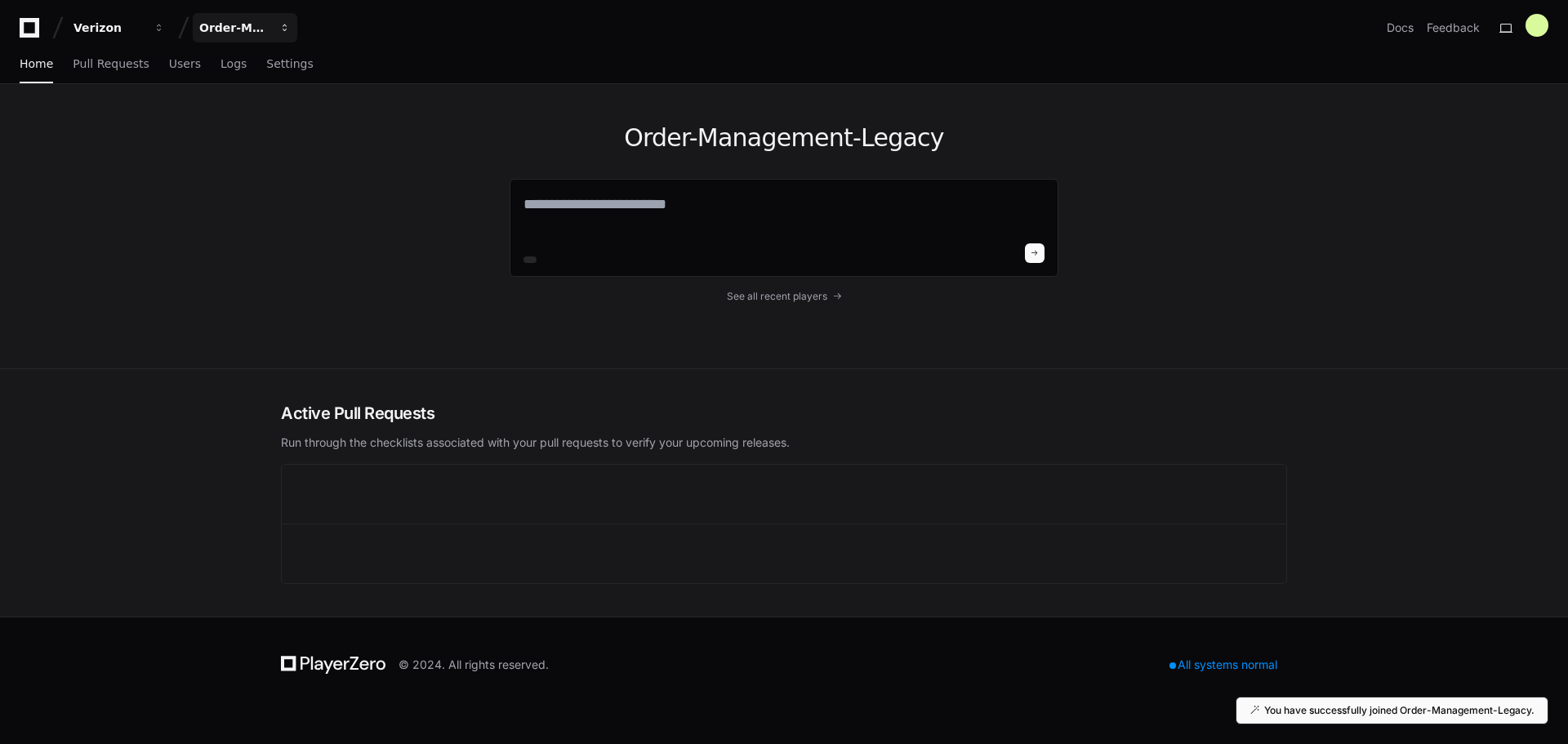
click at [144, 33] on div "Order-Management-Legacy" at bounding box center [109, 28] width 70 height 16
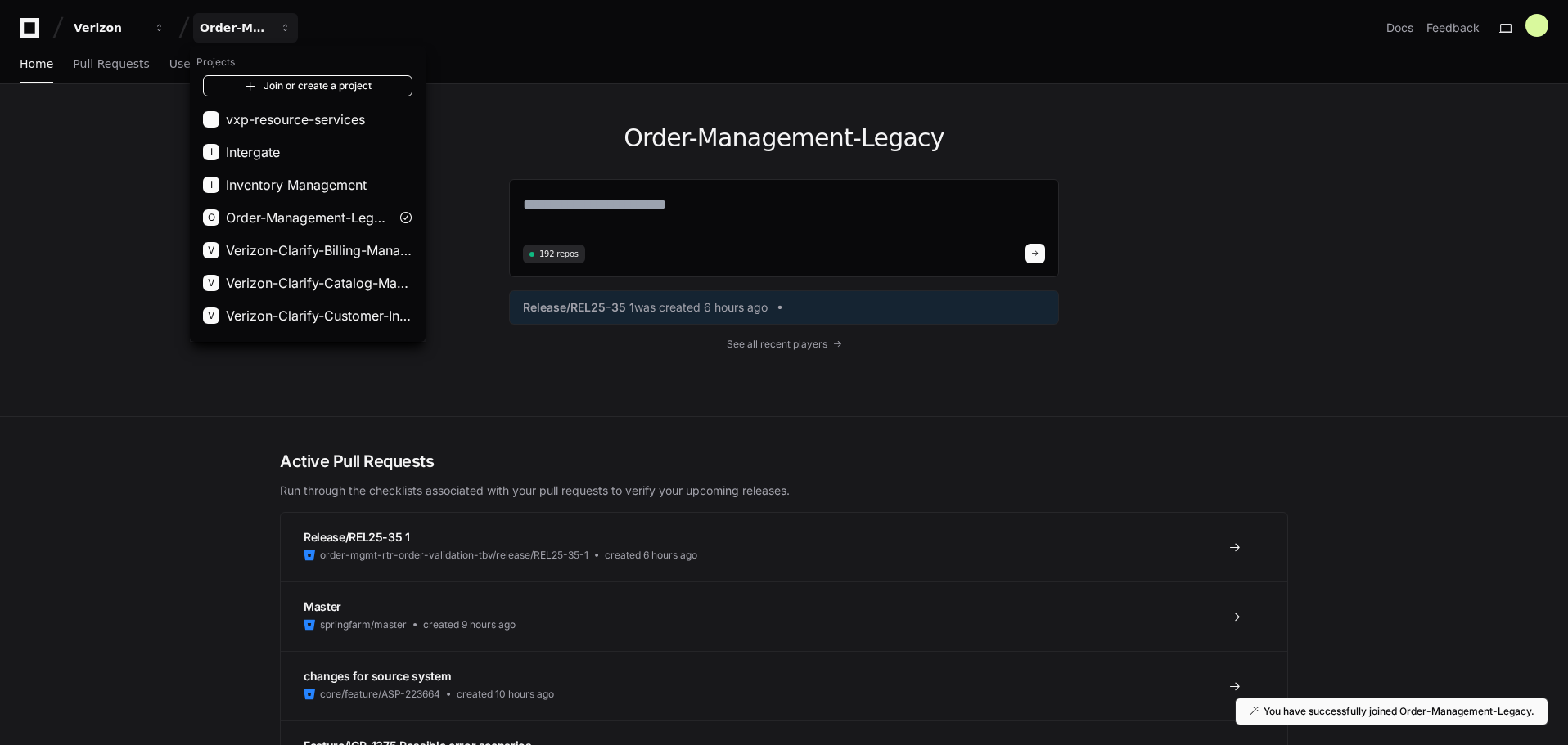
click at [368, 84] on link "Join or create a project" at bounding box center [308, 86] width 210 height 21
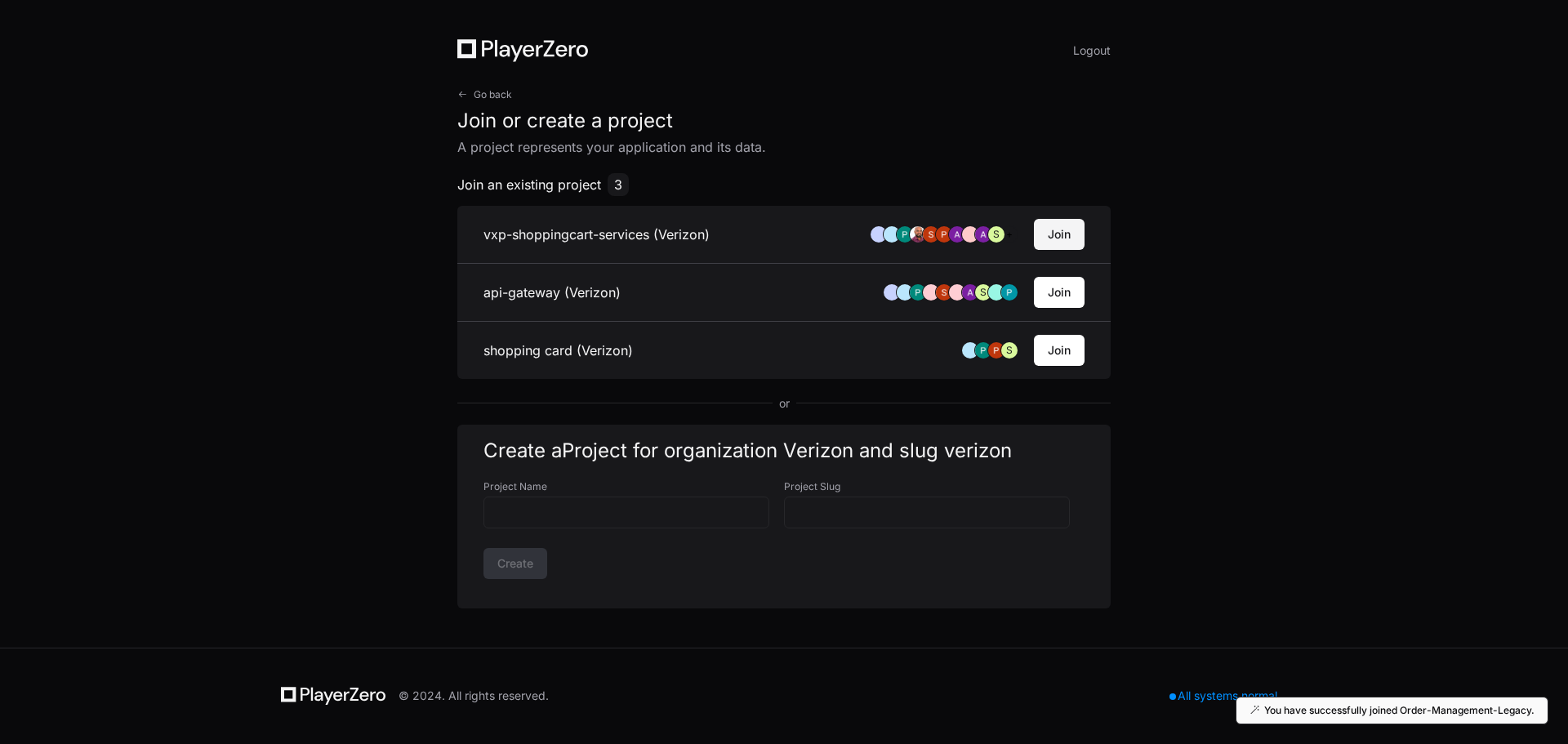
click at [1051, 235] on button "Join" at bounding box center [1060, 235] width 51 height 31
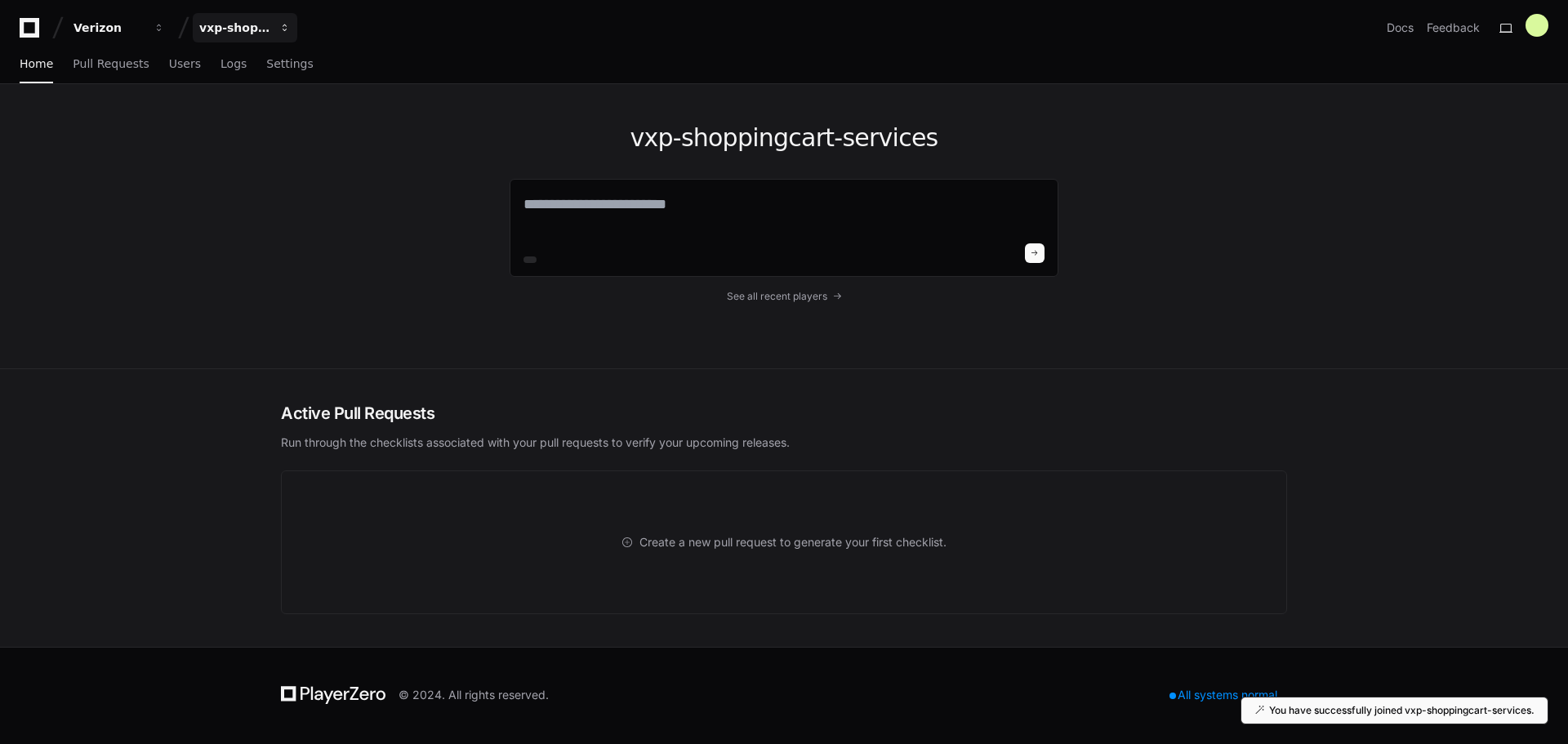
click at [144, 26] on div "vxp-shoppingcart-services" at bounding box center [109, 28] width 70 height 16
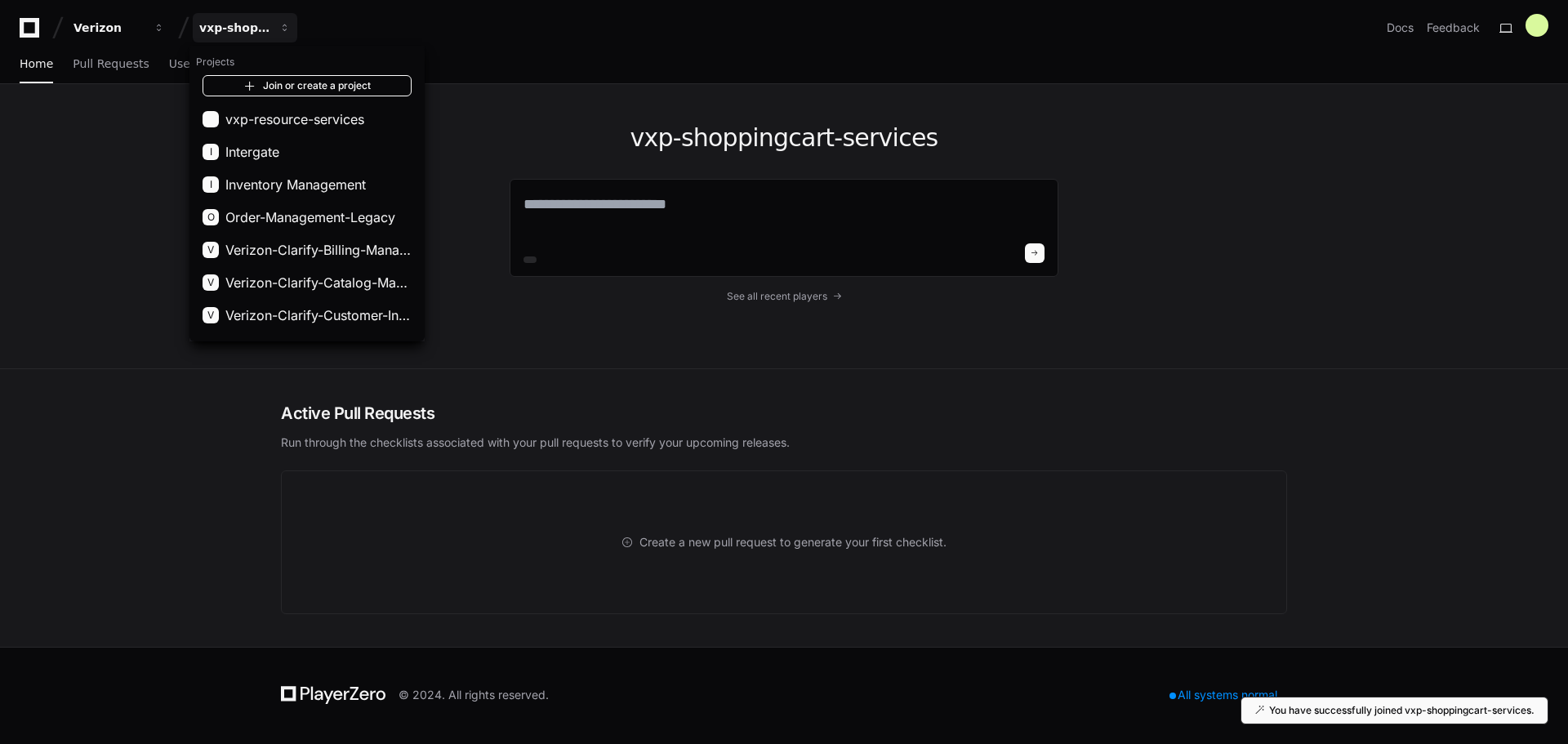
click at [286, 80] on link "Join or create a project" at bounding box center [307, 86] width 209 height 21
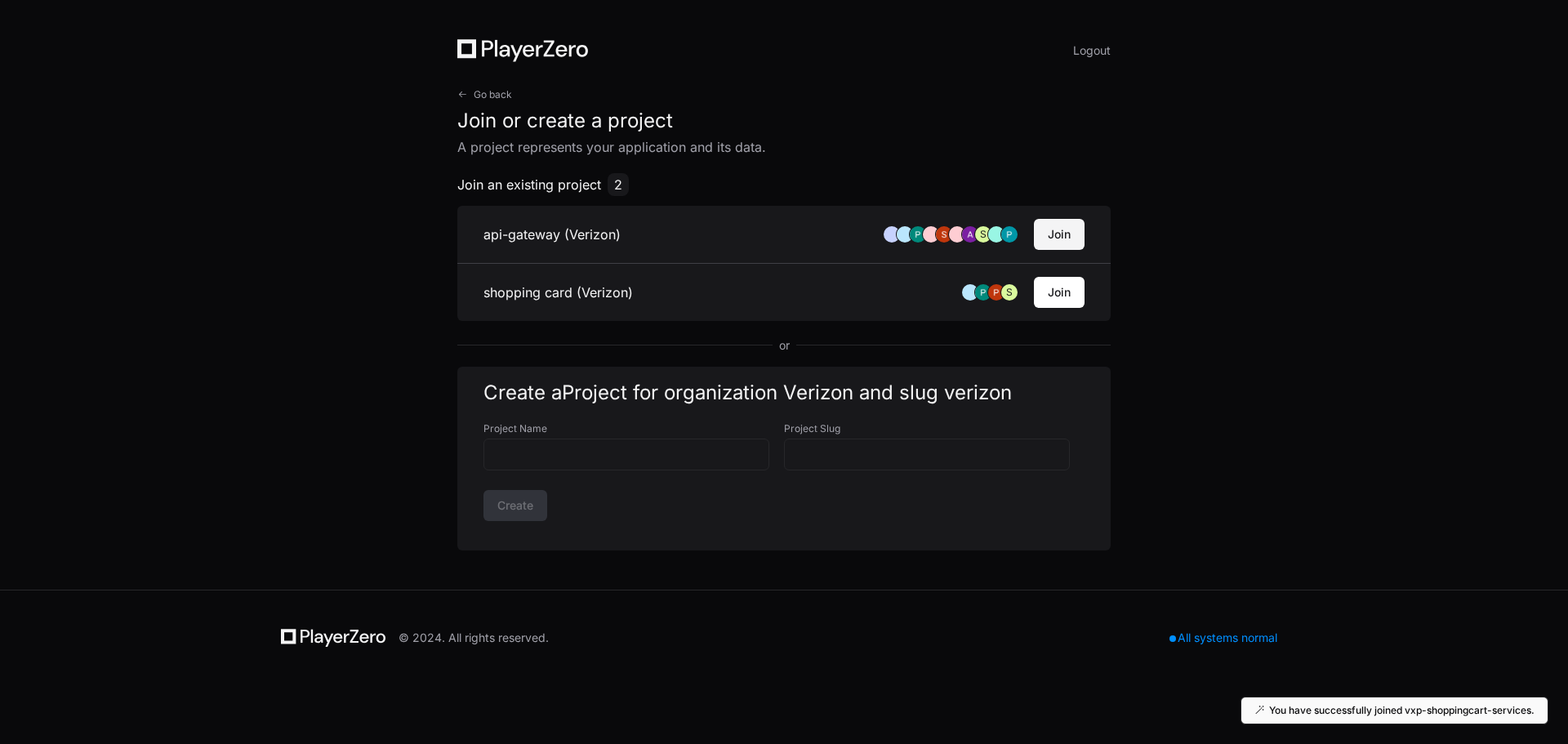
click at [1055, 236] on button "Join" at bounding box center [1060, 235] width 51 height 31
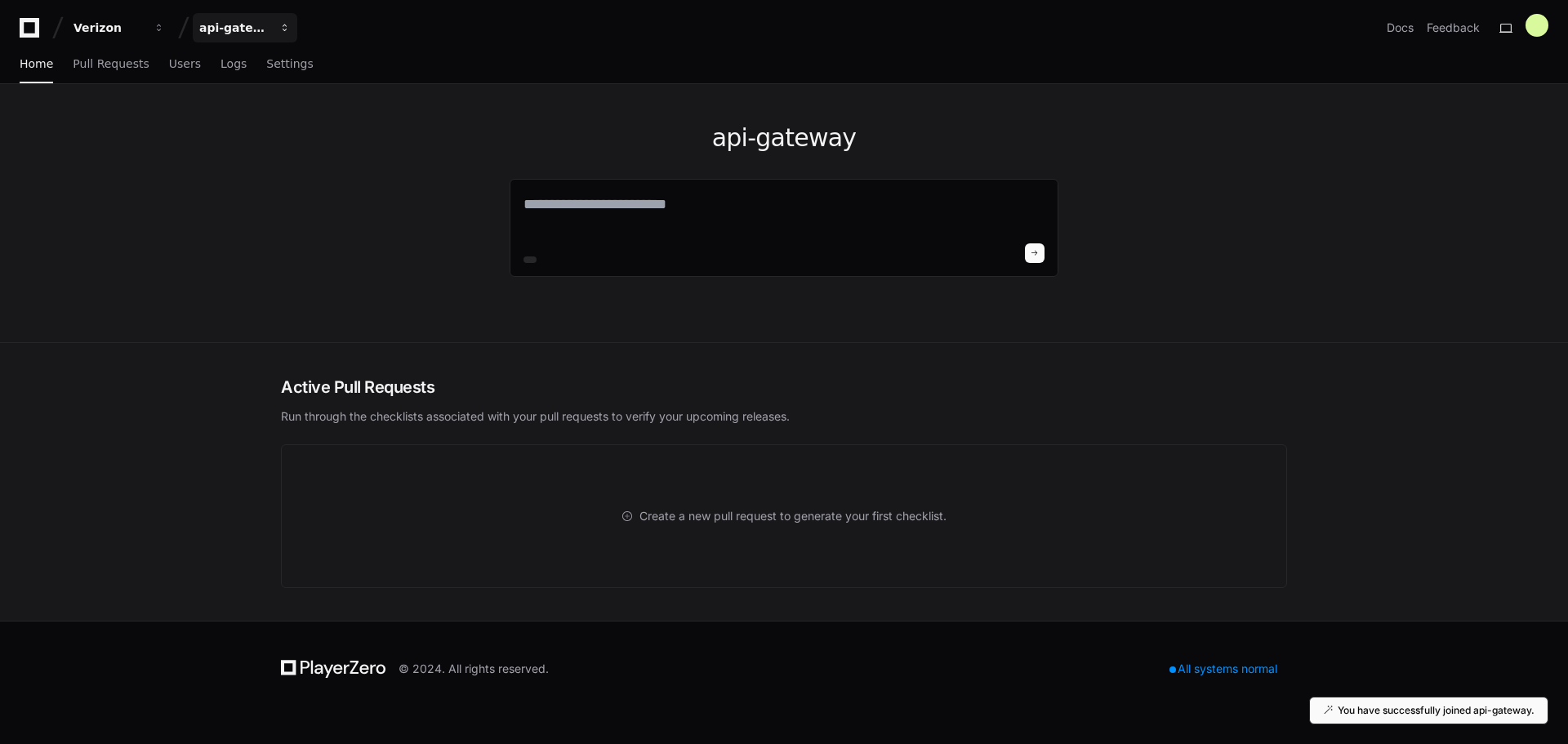
click at [144, 31] on div "api-gateway" at bounding box center [109, 28] width 70 height 16
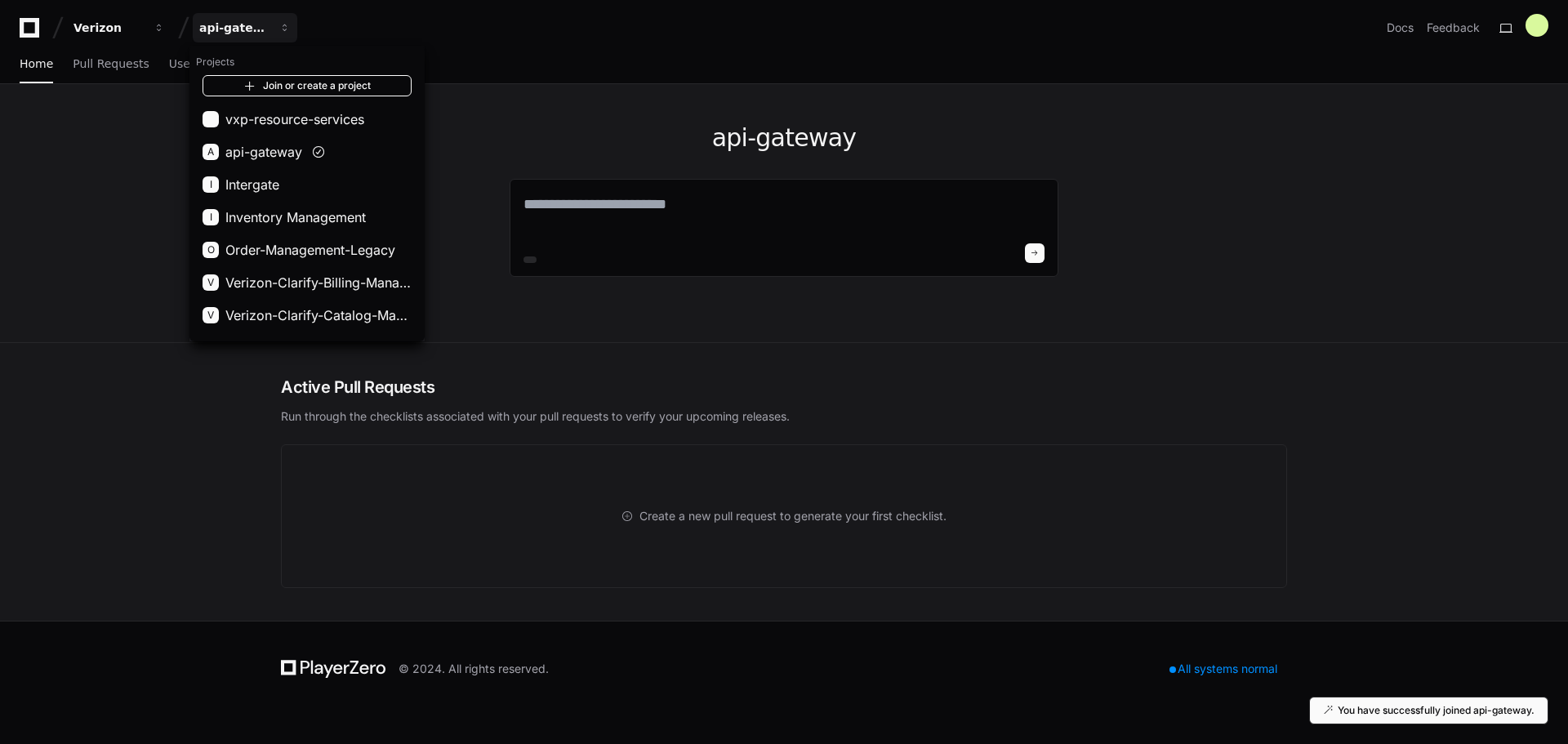
click at [349, 86] on link "Join or create a project" at bounding box center [307, 86] width 209 height 21
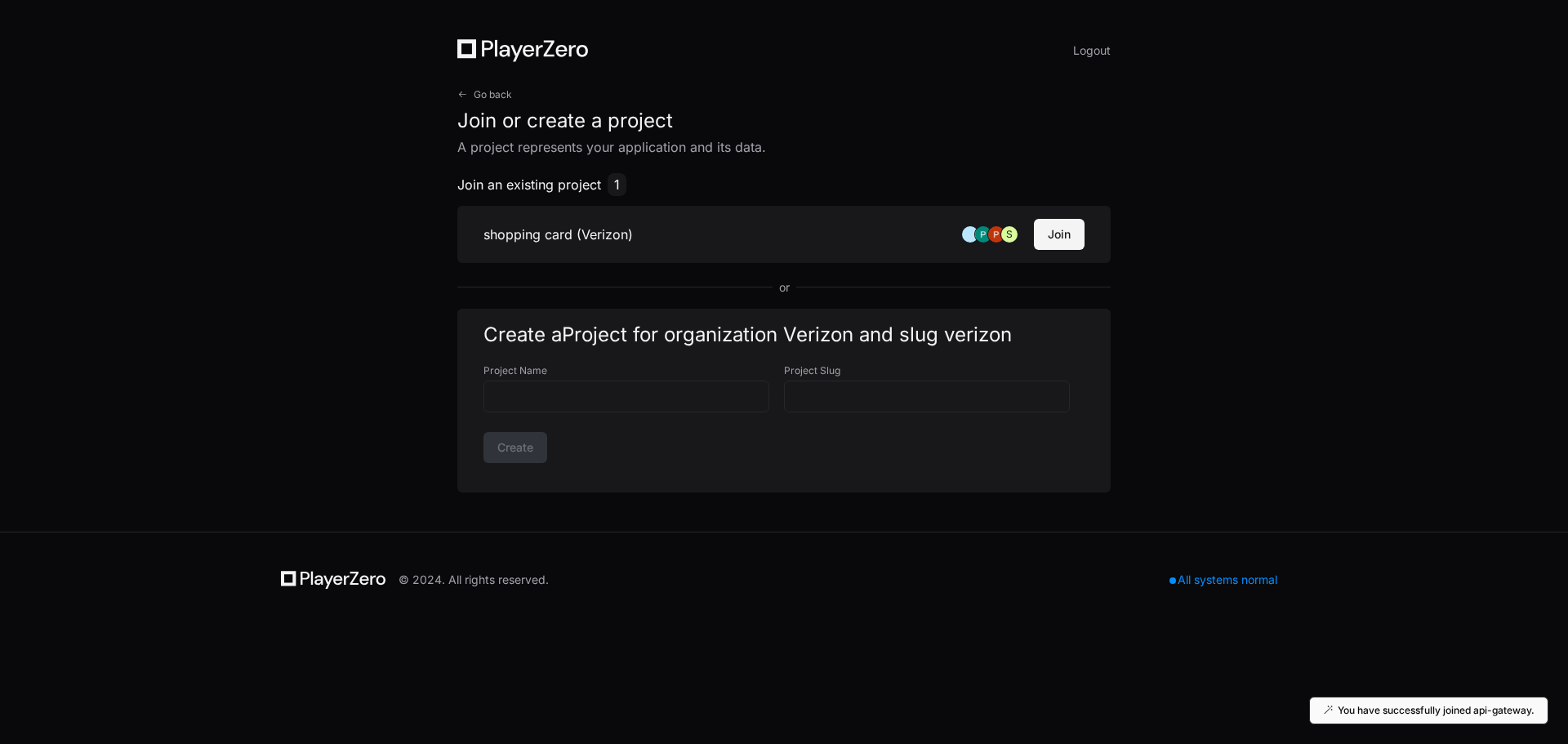
click at [1042, 238] on button "Join" at bounding box center [1060, 235] width 51 height 31
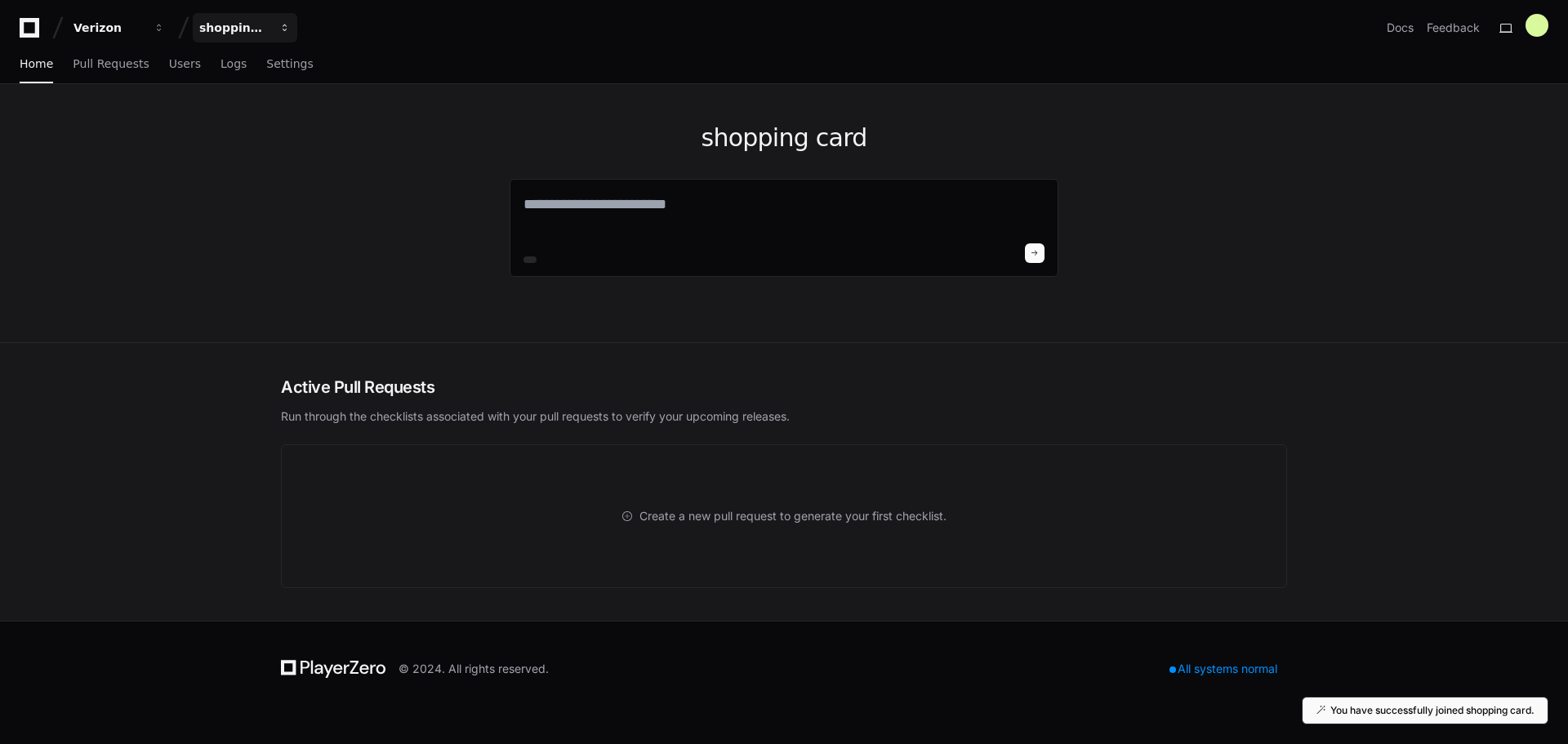
click at [240, 36] on button "shopping card" at bounding box center [245, 28] width 105 height 29
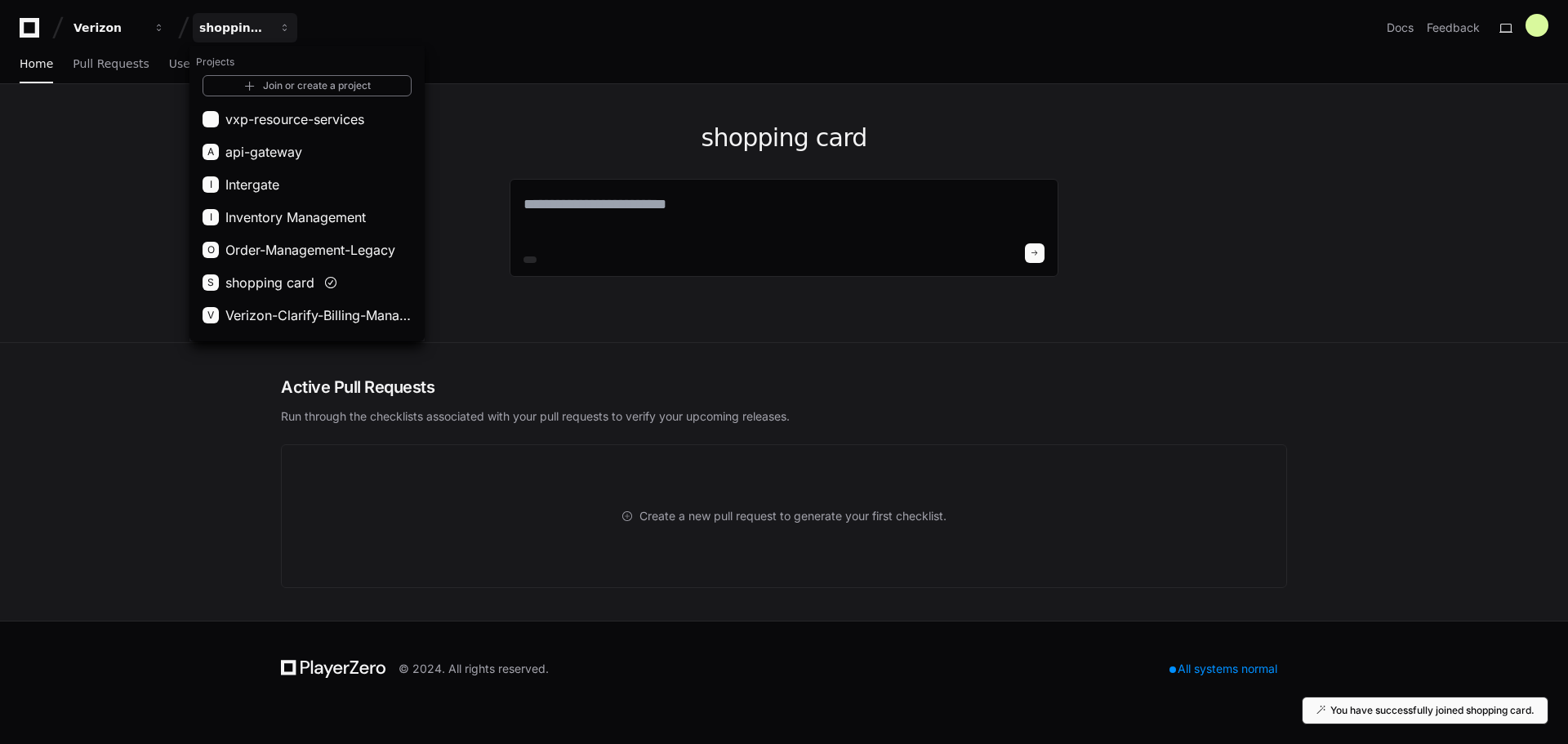
click at [333, 216] on span "Inventory Management" at bounding box center [296, 217] width 141 height 20
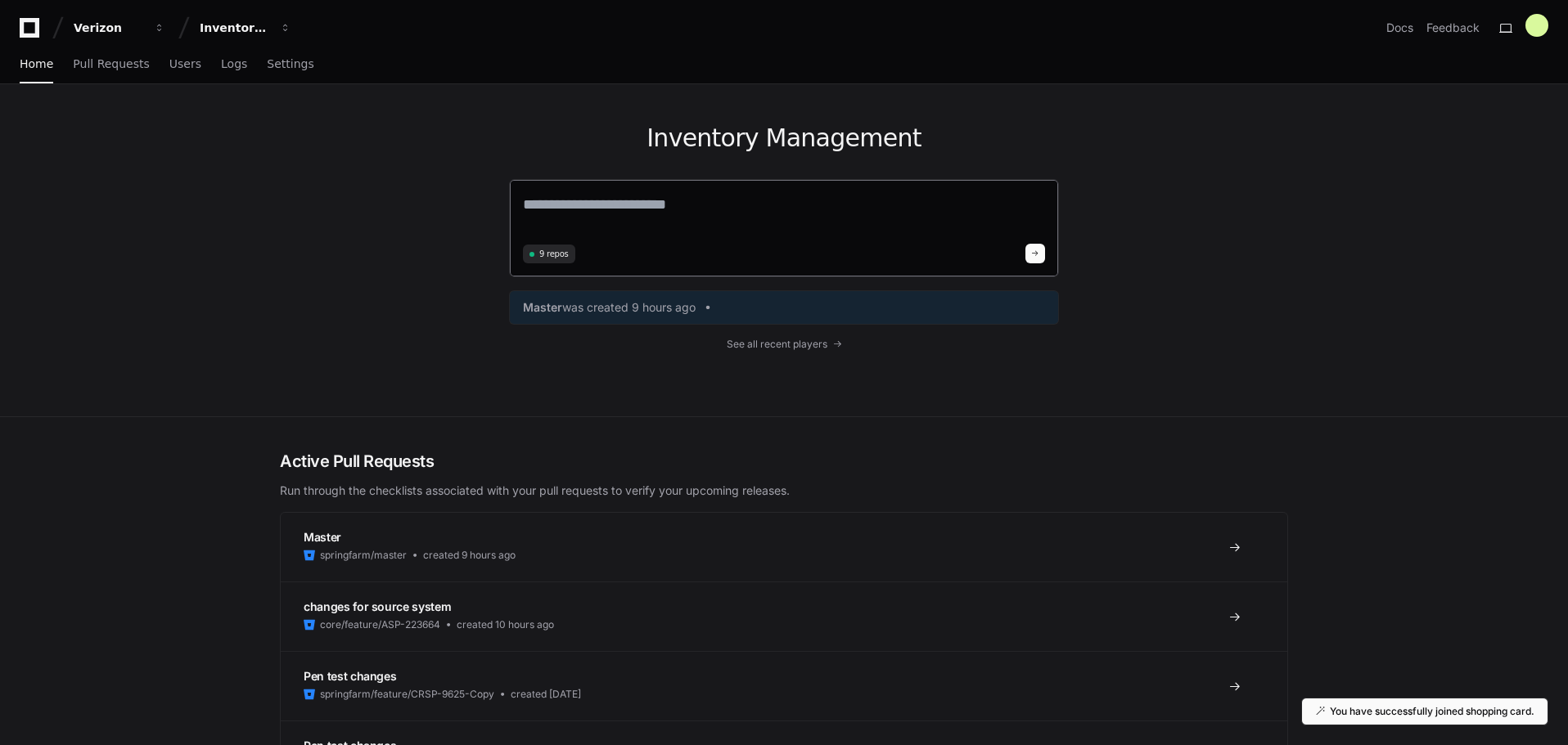
click at [604, 215] on textarea at bounding box center [783, 216] width 522 height 46
click at [667, 214] on textarea at bounding box center [783, 216] width 522 height 46
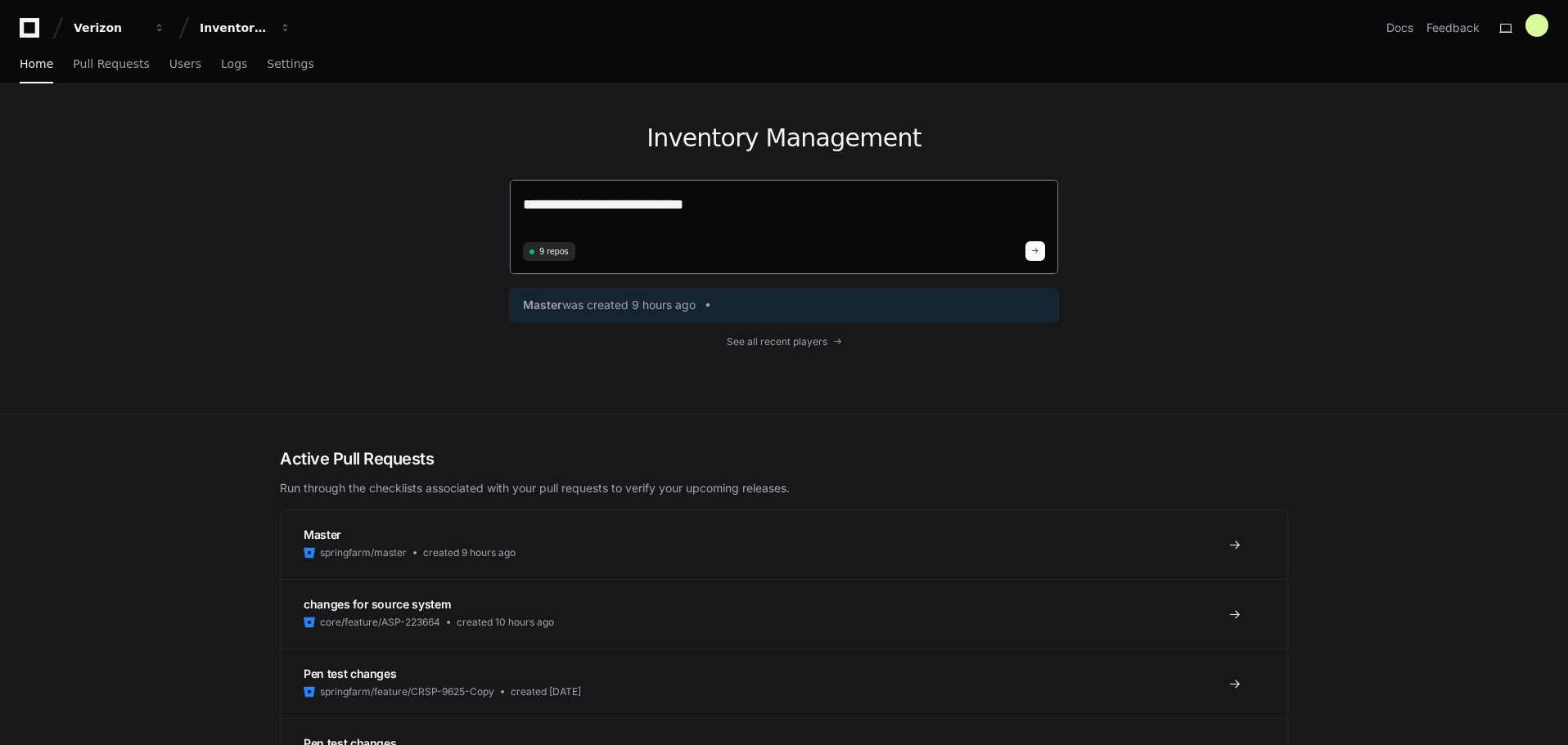
paste textarea "**********"
type textarea "**********"
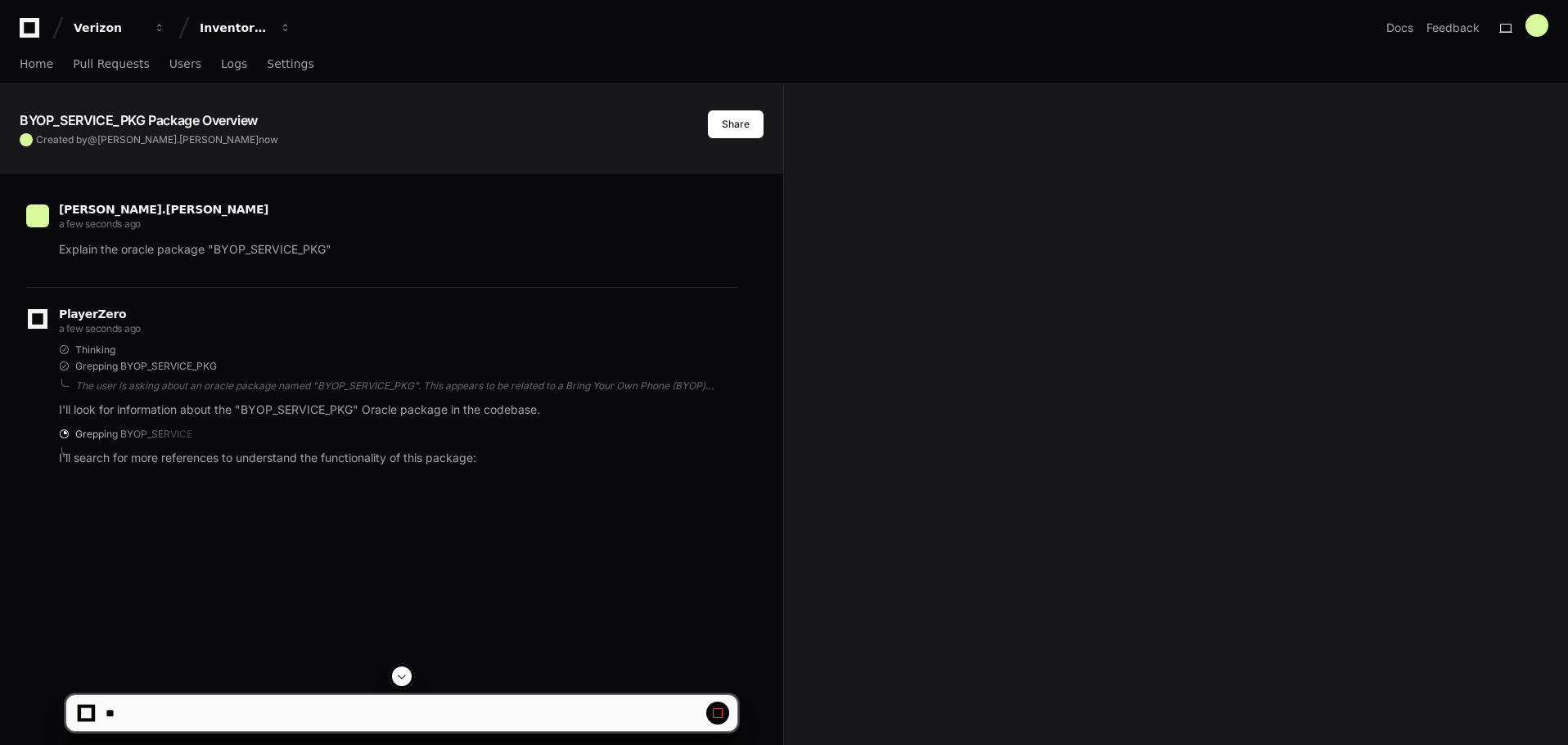
click at [433, 511] on div "saravanan.jayavelu a few seconds ago Explain the oracle package "BYOP_SERVICE_P…" at bounding box center [392, 546] width 744 height 745
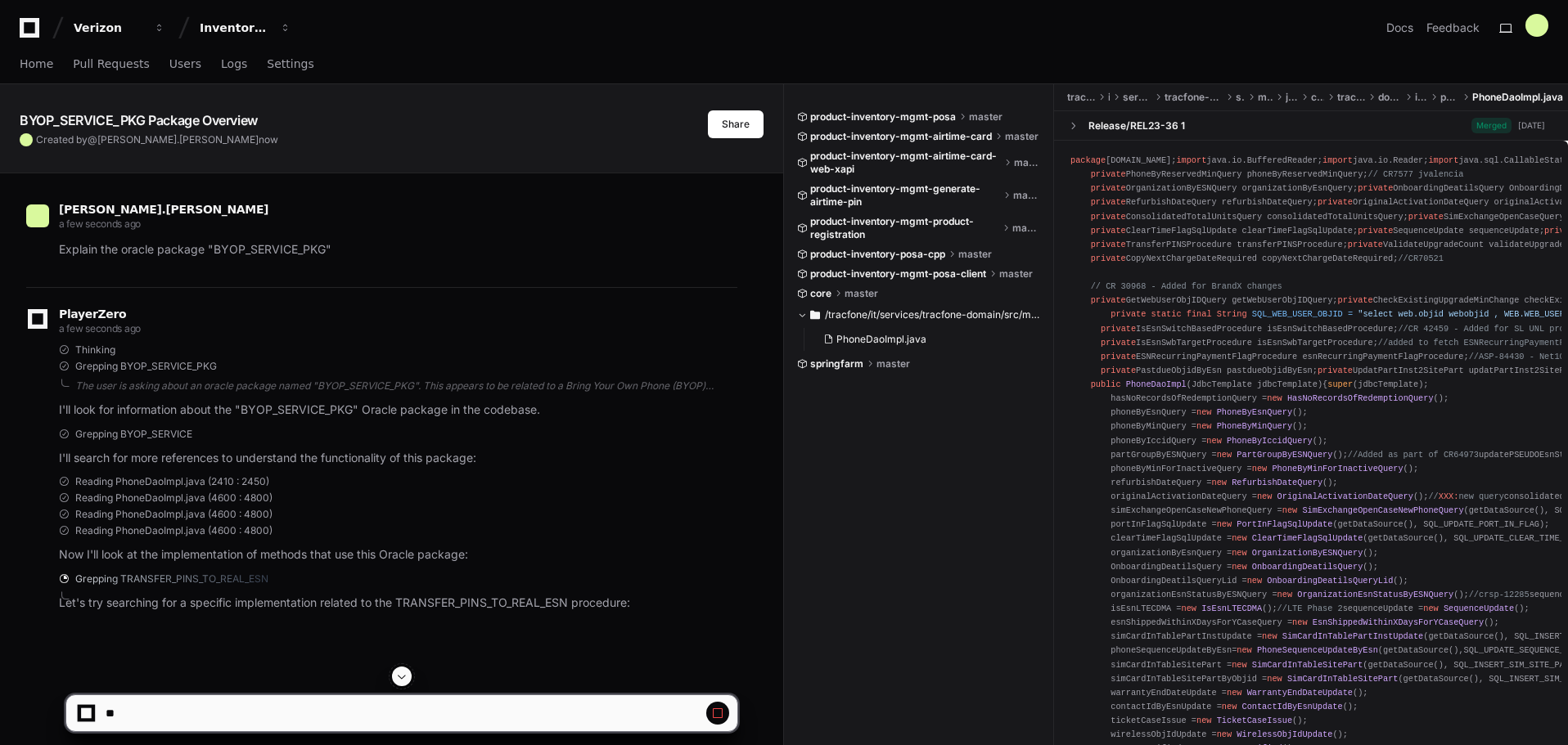
click at [399, 677] on span at bounding box center [402, 676] width 13 height 13
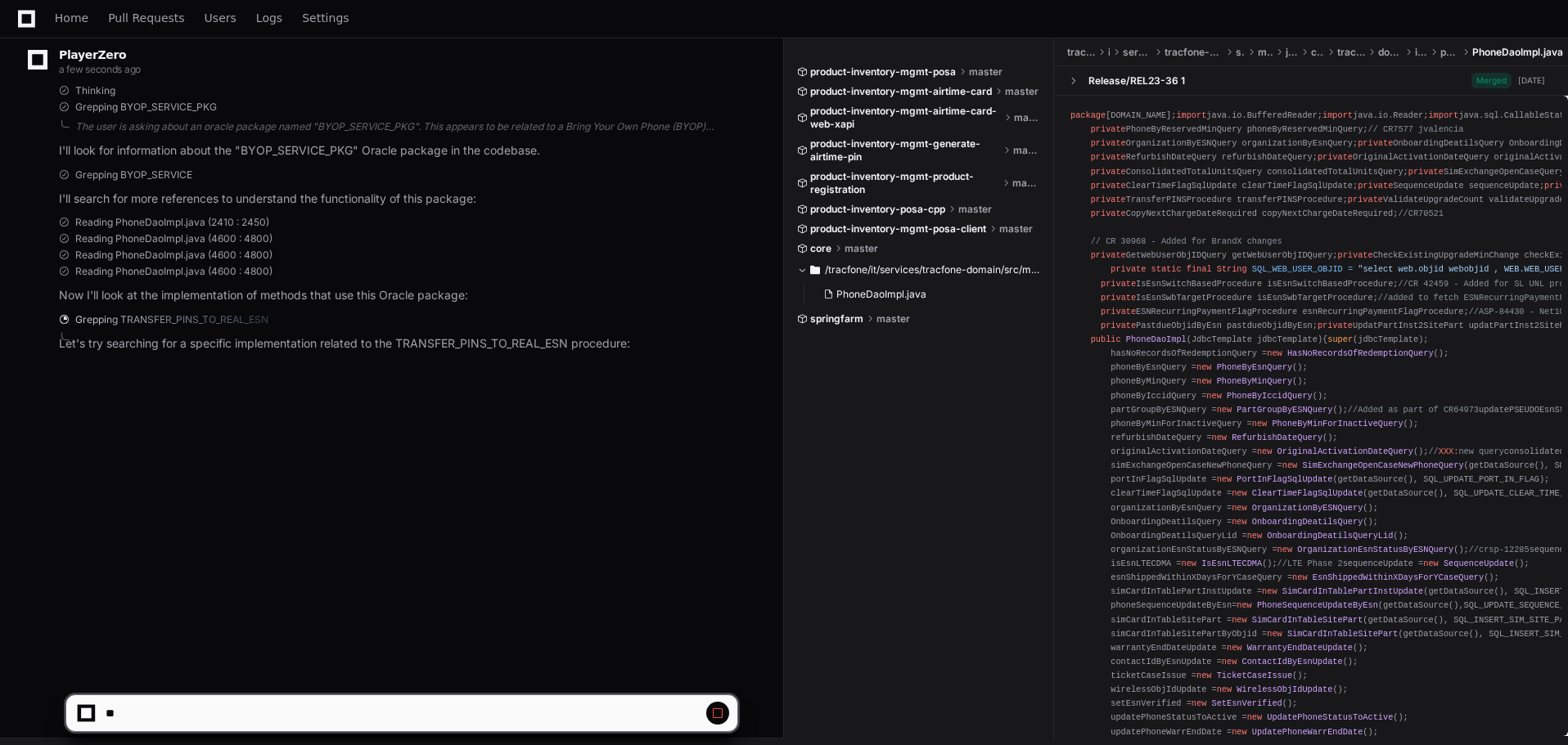
scroll to position [266, 0]
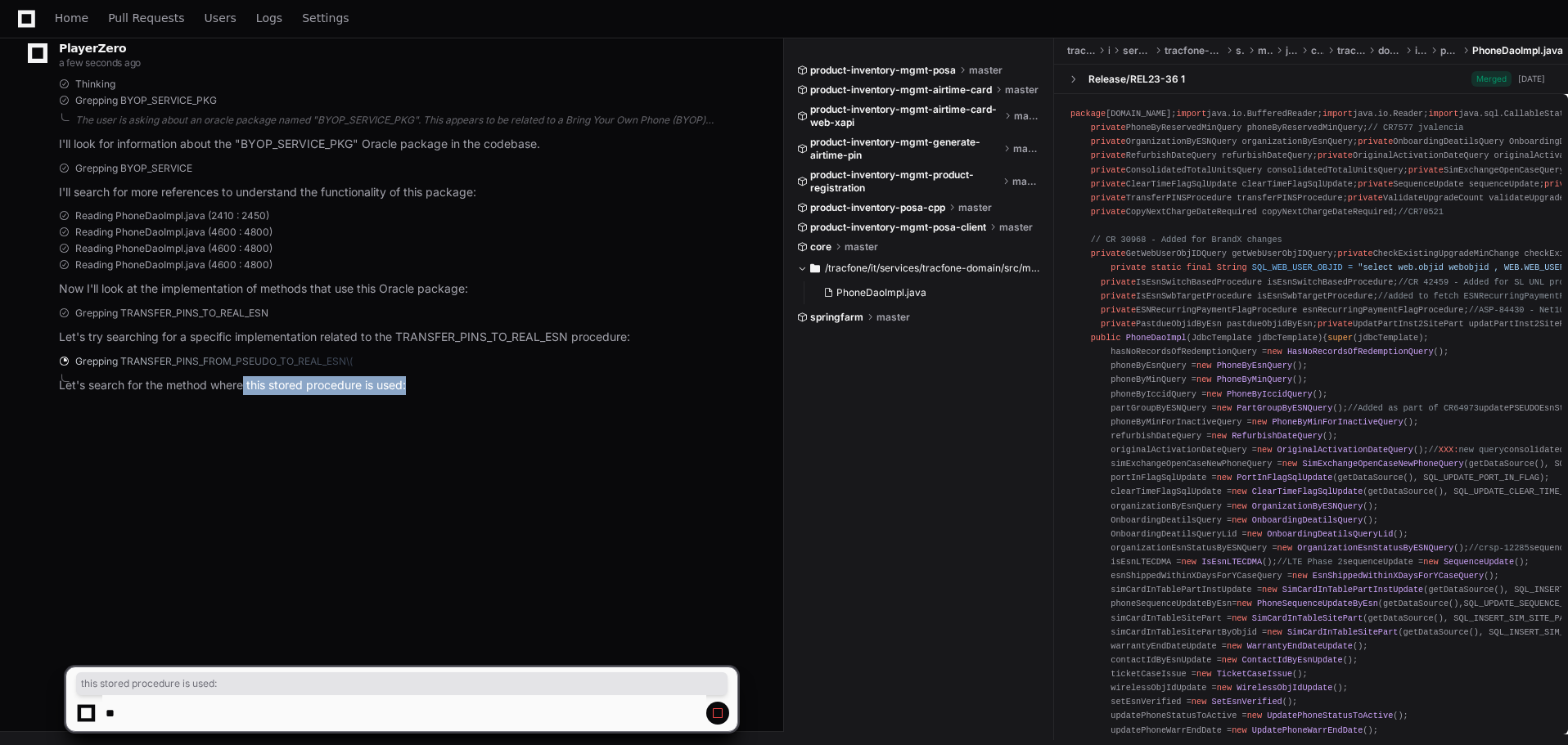
drag, startPoint x: 245, startPoint y: 391, endPoint x: 474, endPoint y: 403, distance: 229.3
click at [474, 403] on div "PlayerZero a few seconds ago Thinking Grepping BYOP_SERVICE_PKG The user is ask…" at bounding box center [382, 222] width 711 height 402
drag, startPoint x: 125, startPoint y: 289, endPoint x: 290, endPoint y: 292, distance: 165.0
click at [289, 291] on p "Now I'll look at the implementation of methods that use this Oracle package:" at bounding box center [398, 289] width 678 height 19
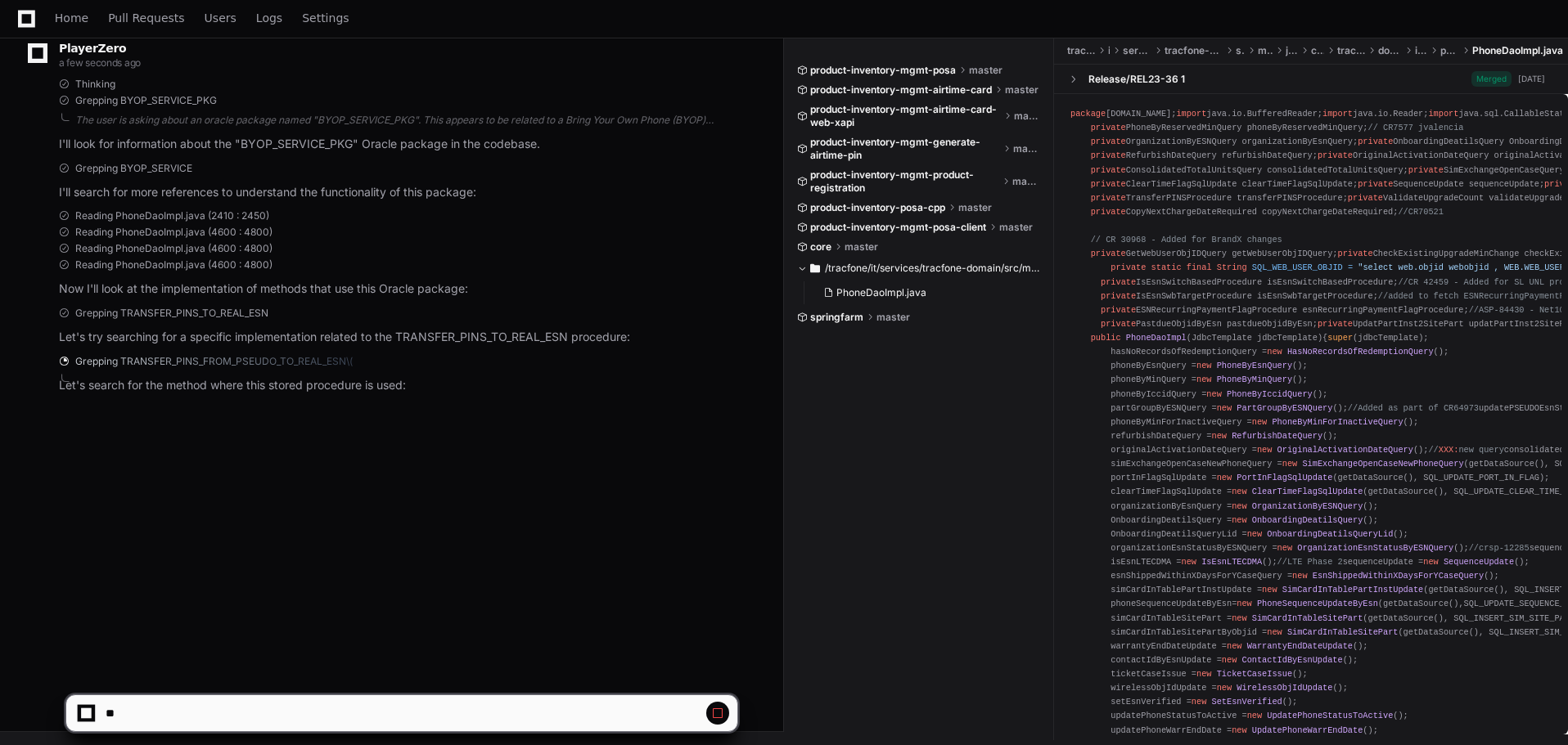
click at [936, 92] on span "product-inventory-mgmt-airtime-card" at bounding box center [901, 90] width 182 height 13
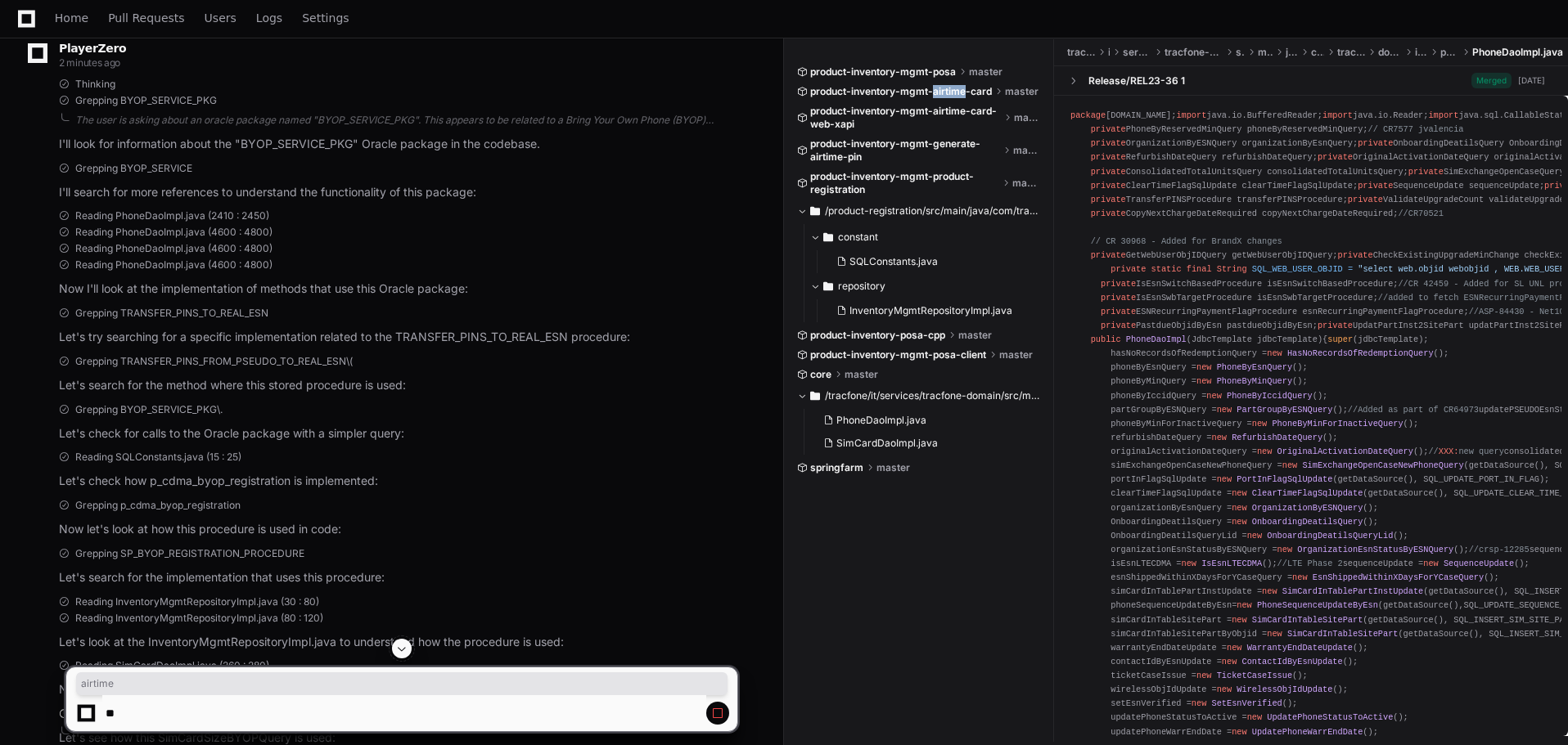
scroll to position [399, 0]
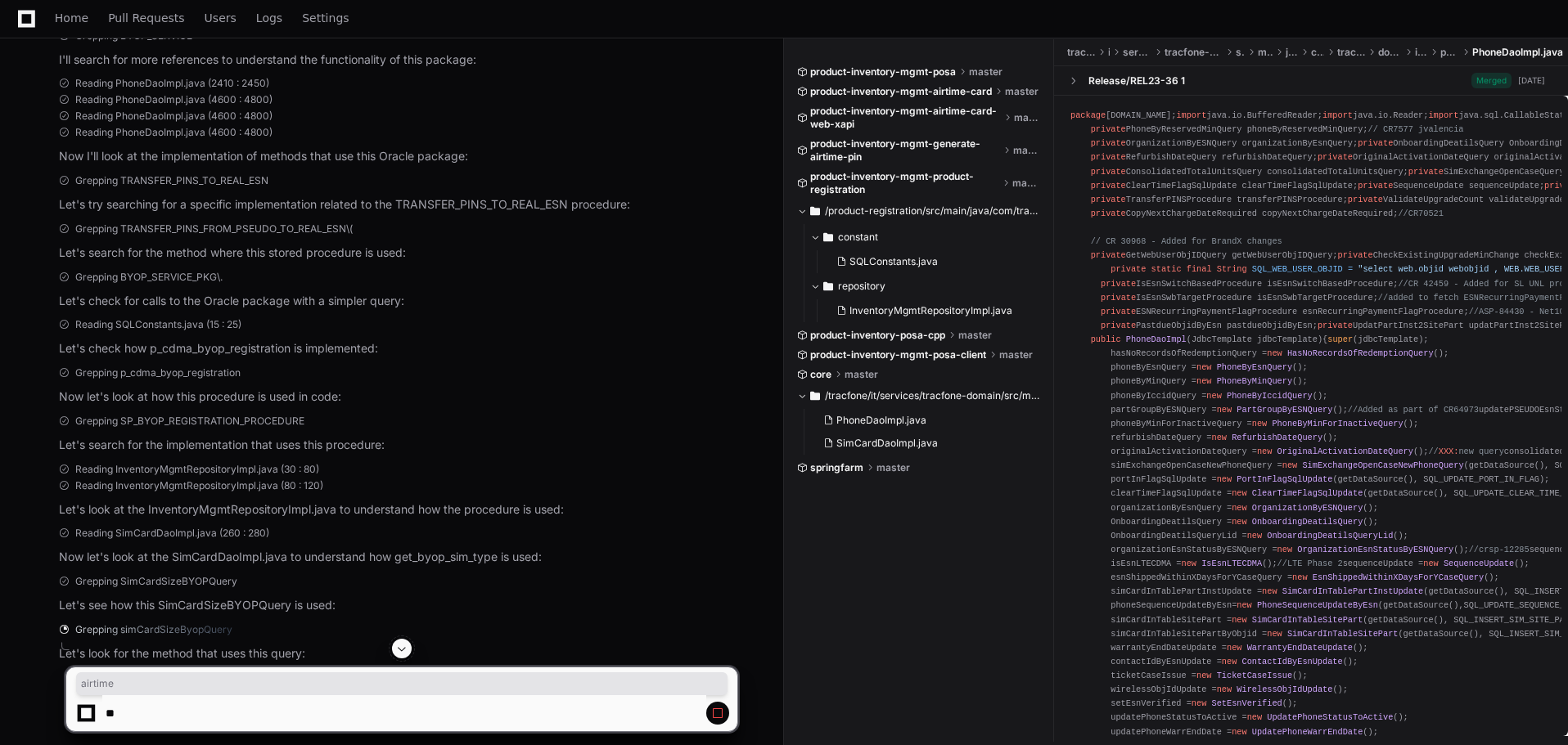
click at [125, 554] on p "Now let's look at the SimCardDaoImpl.java to understand how get_byop_sim_type i…" at bounding box center [398, 557] width 678 height 19
drag, startPoint x: 129, startPoint y: 574, endPoint x: 261, endPoint y: 566, distance: 132.2
click at [261, 566] on p "Now let's look at the SimCardDaoImpl.java to understand how get_byop_sim_type i…" at bounding box center [398, 557] width 678 height 19
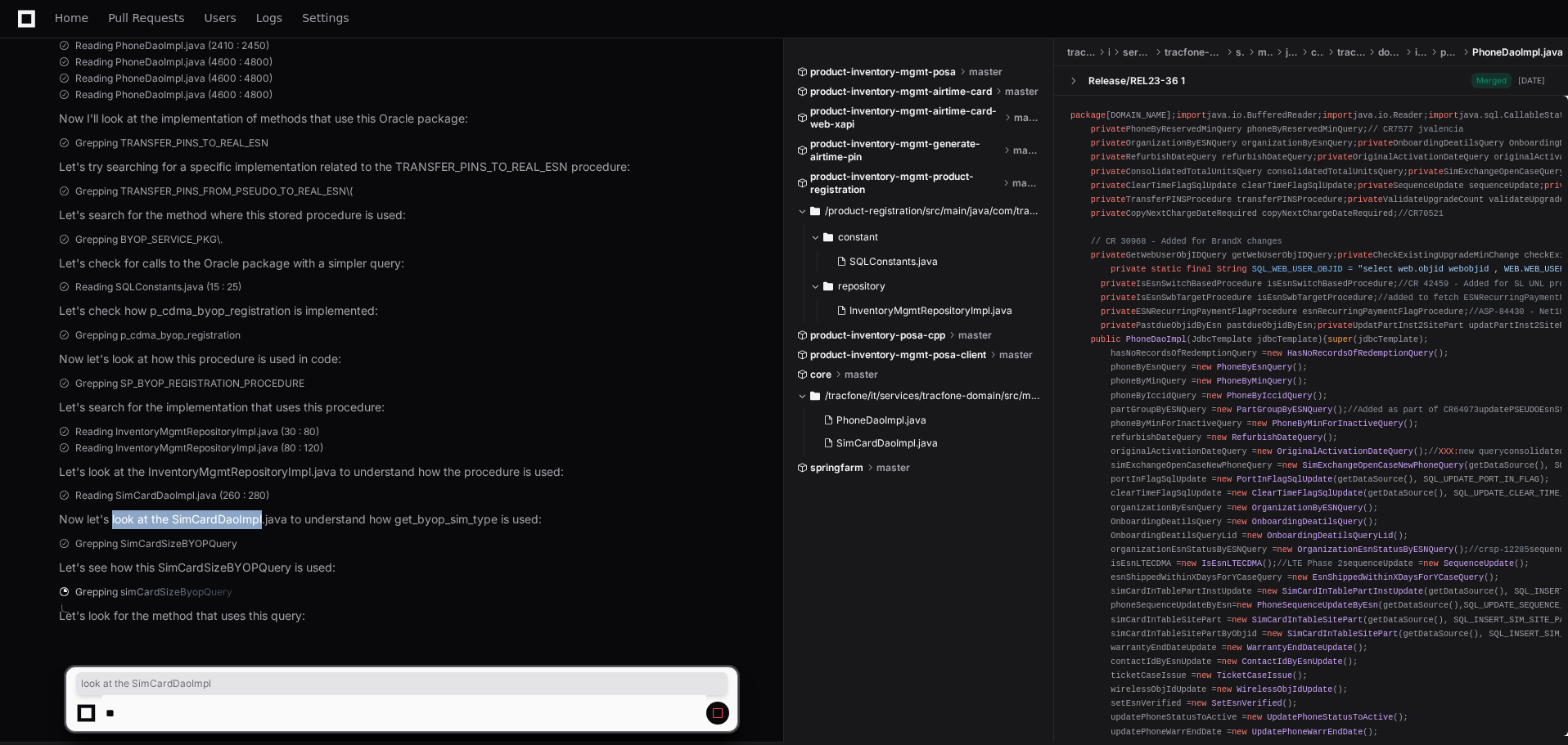
scroll to position [446, 0]
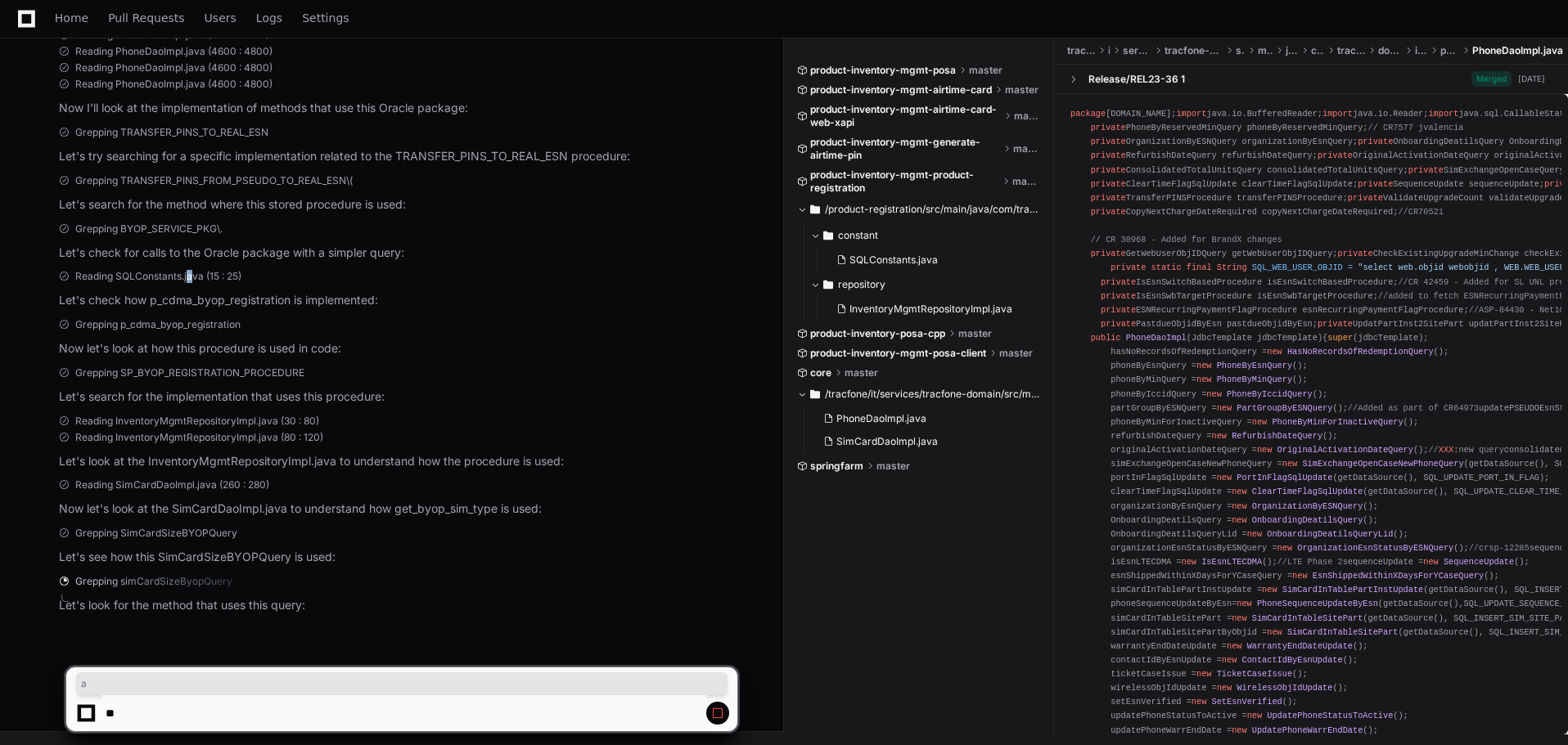
click at [188, 275] on span "Reading SQLConstants.java (15 : 25)" at bounding box center [158, 277] width 166 height 13
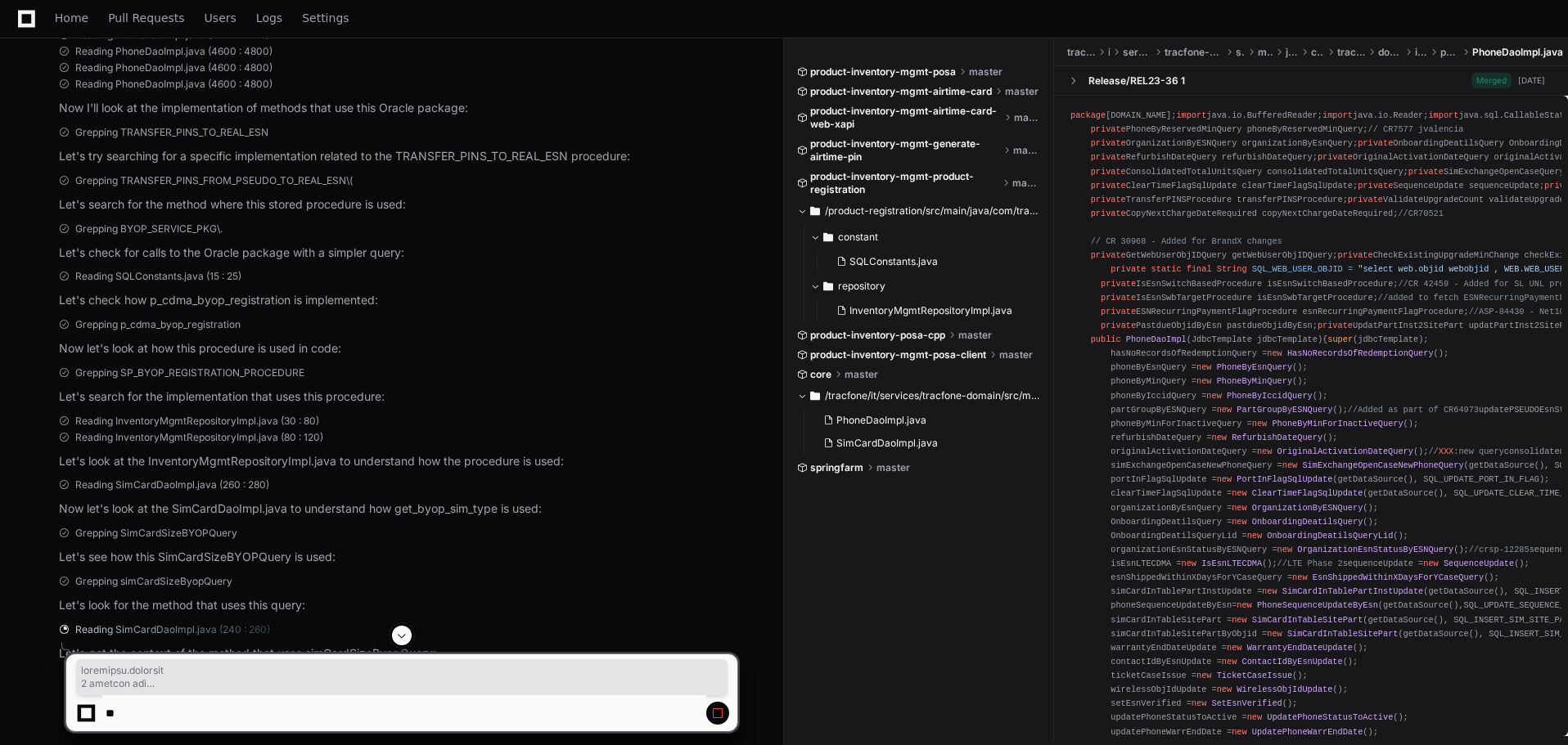
drag, startPoint x: 187, startPoint y: 299, endPoint x: 309, endPoint y: 300, distance: 122.0
click at [367, 336] on div "Grepping p_cdma_byop_registration Now let's look at how this procedure is used …" at bounding box center [398, 338] width 678 height 40
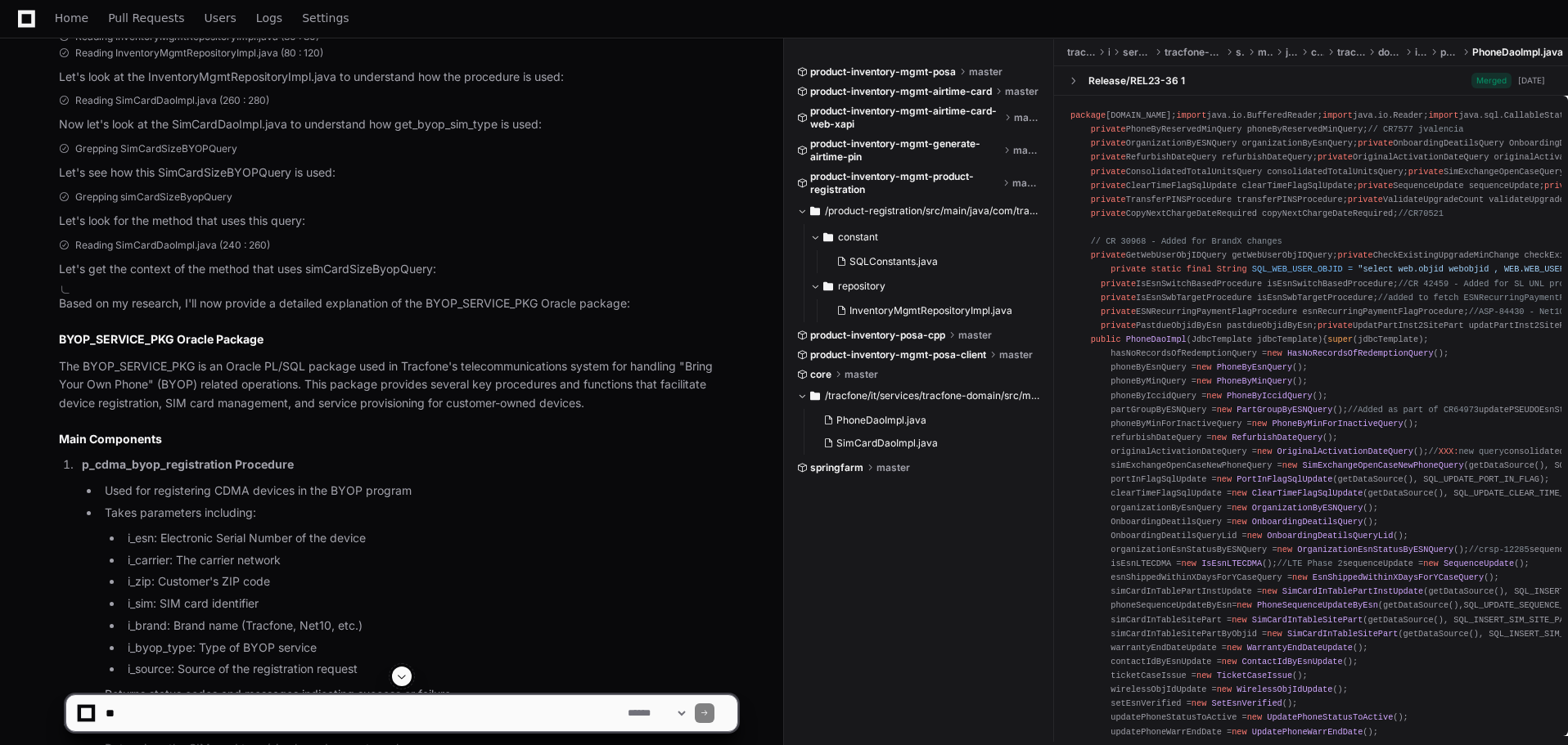
scroll to position [1067, 0]
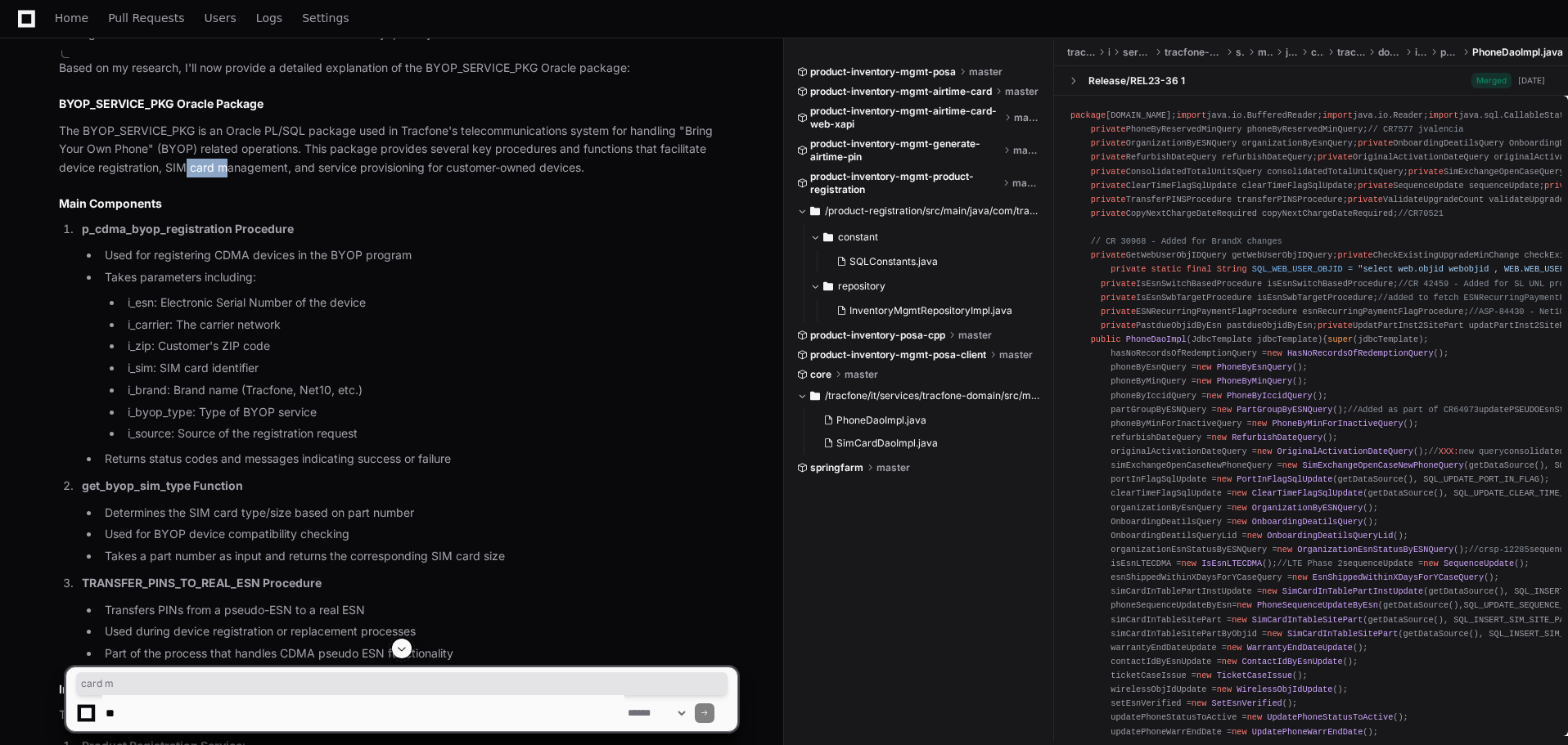
drag, startPoint x: 185, startPoint y: 166, endPoint x: 223, endPoint y: 168, distance: 38.1
click at [223, 168] on p "The BYOP_SERVICE_PKG is an Oracle PL/SQL package used in Tracfone's telecommuni…" at bounding box center [398, 150] width 678 height 56
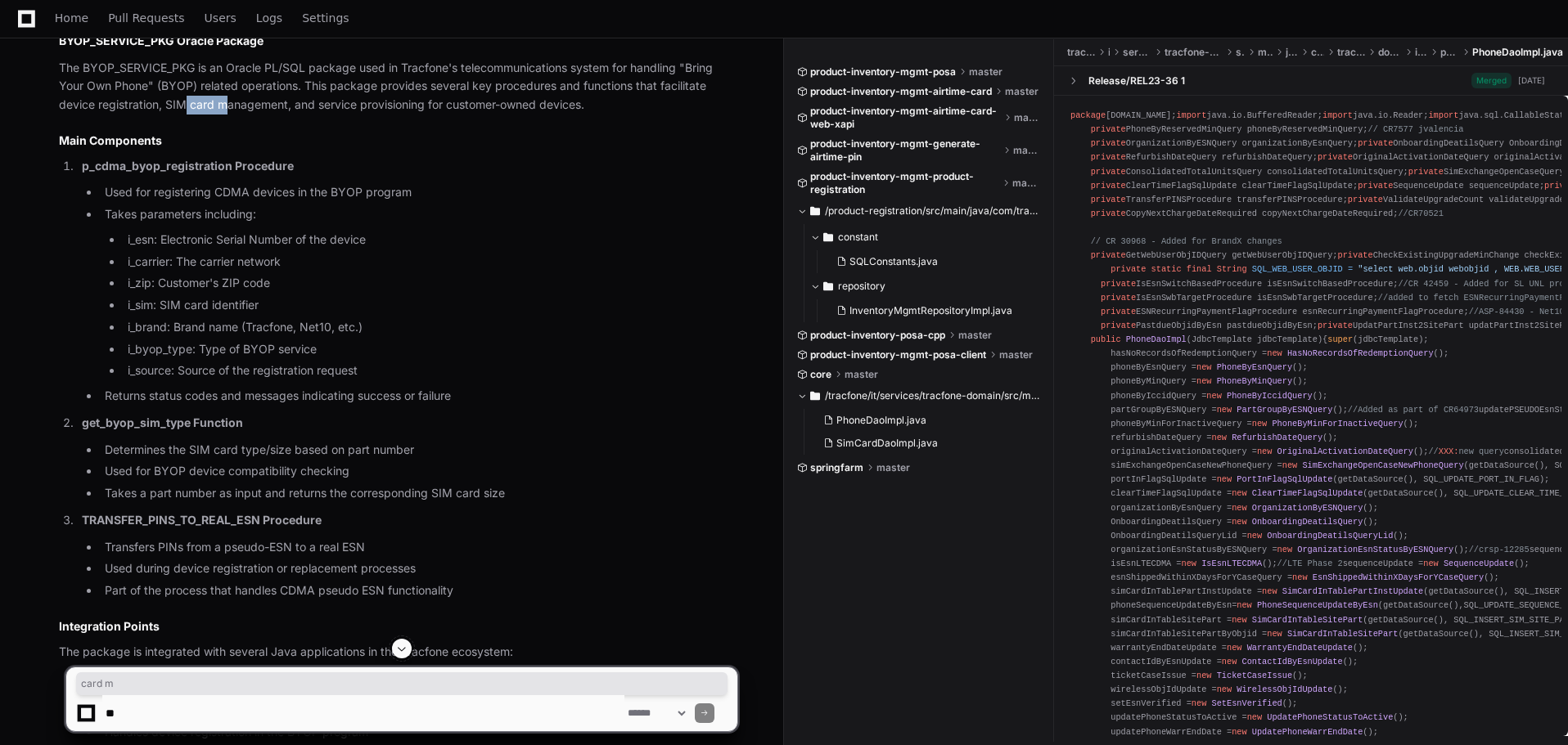
scroll to position [1149, 0]
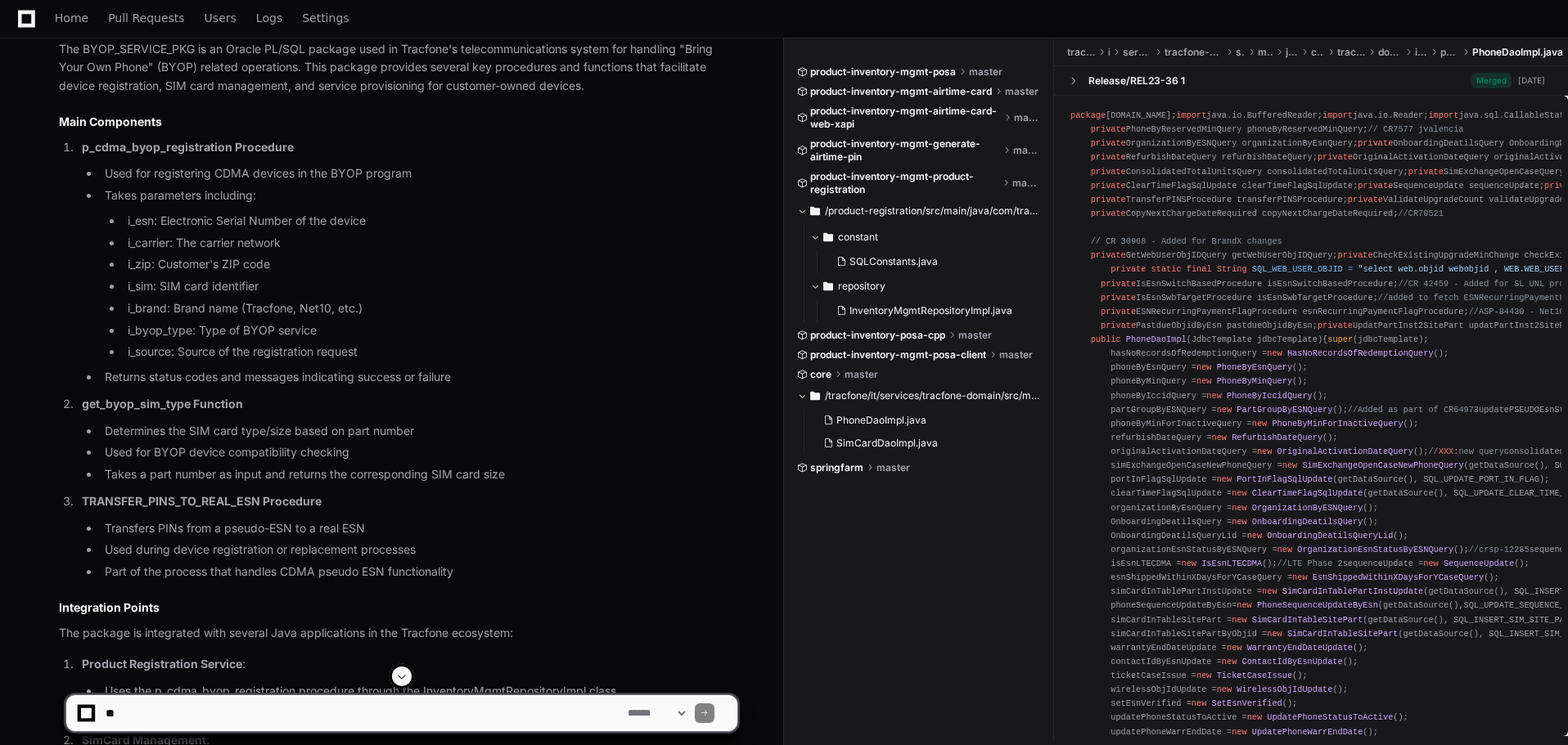
click at [120, 150] on strong "p_cdma_byop_registration Procedure" at bounding box center [188, 147] width 212 height 14
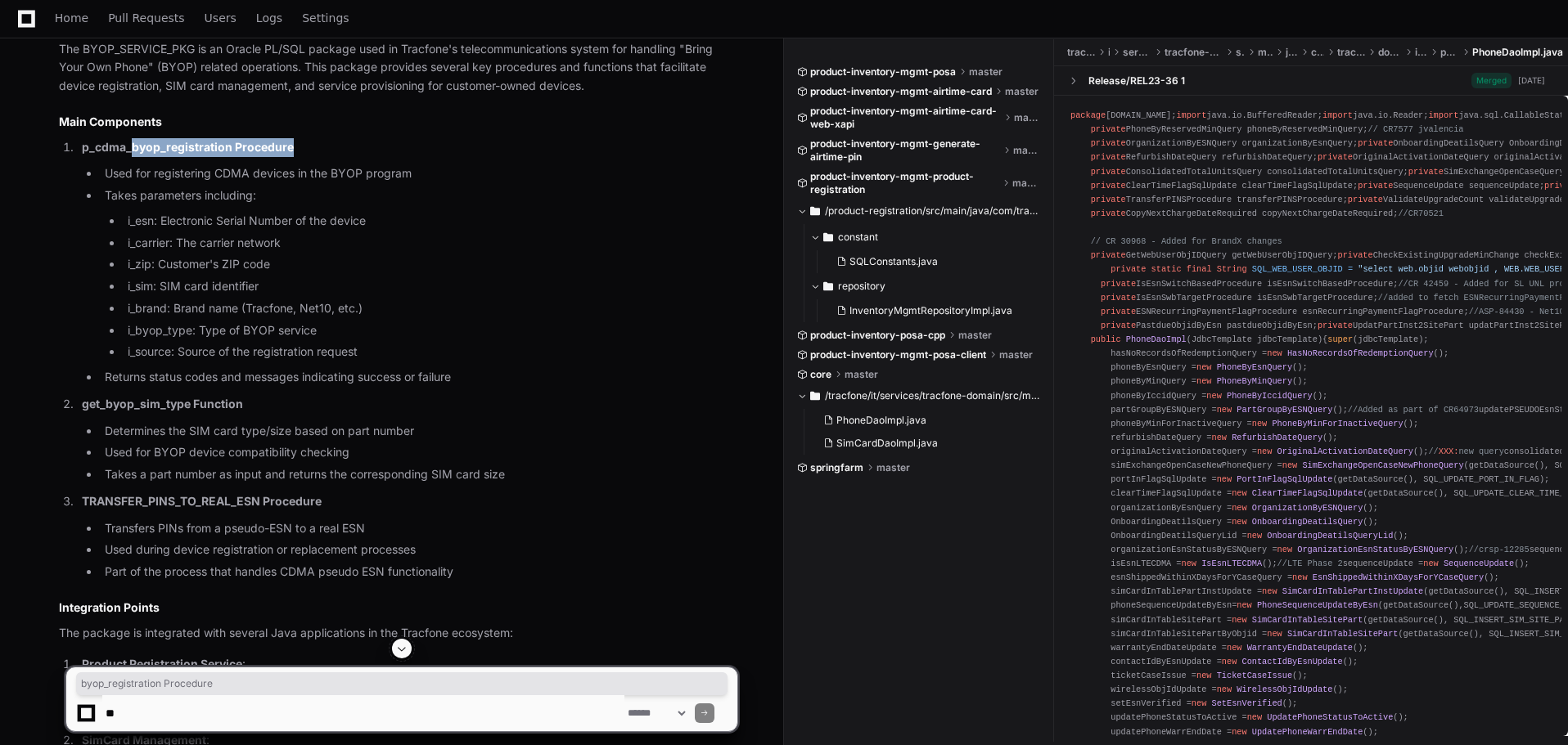
drag, startPoint x: 312, startPoint y: 174, endPoint x: 319, endPoint y: 154, distance: 21.2
click at [319, 154] on p "p_cdma_byop_registration Procedure" at bounding box center [410, 147] width 655 height 19
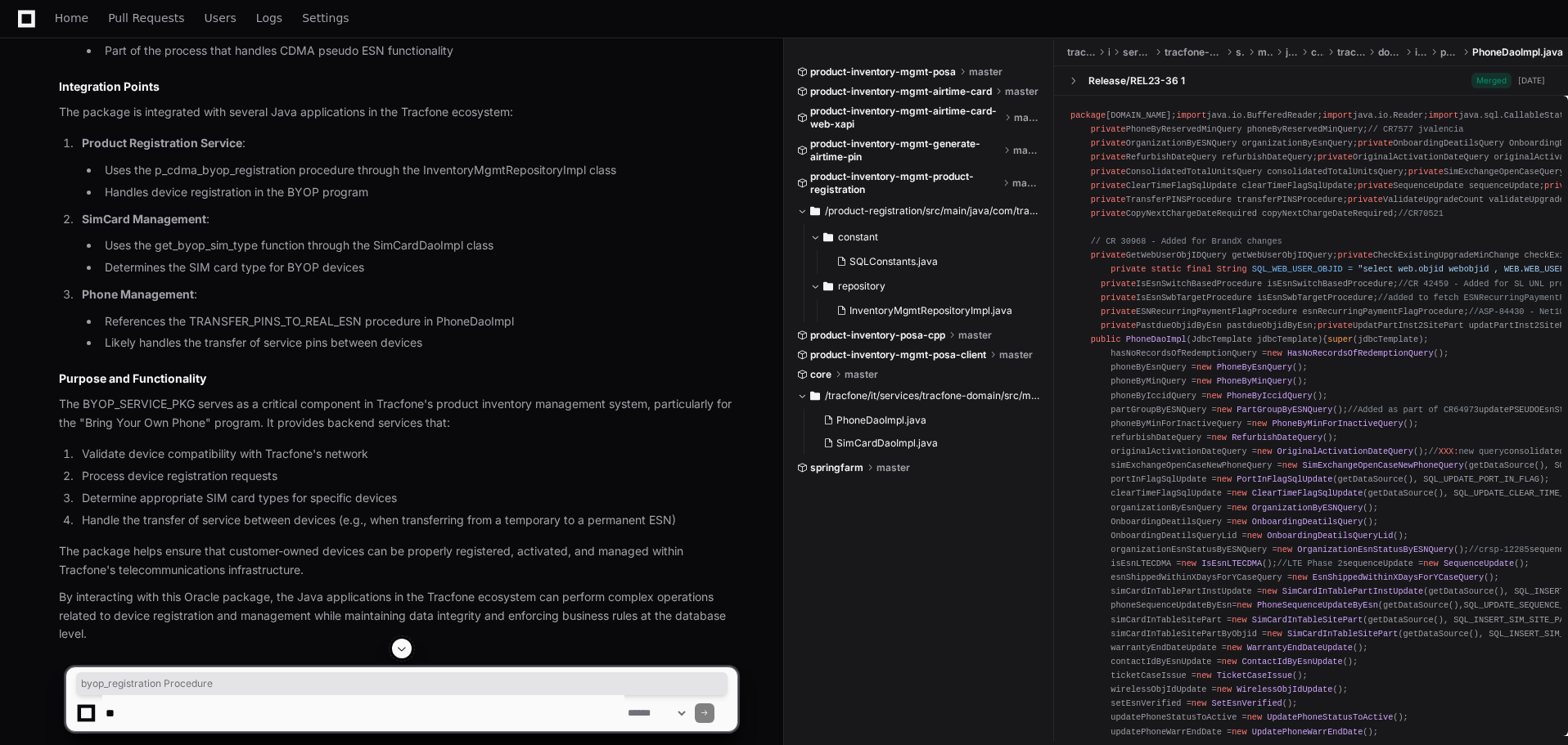
scroll to position [1698, 0]
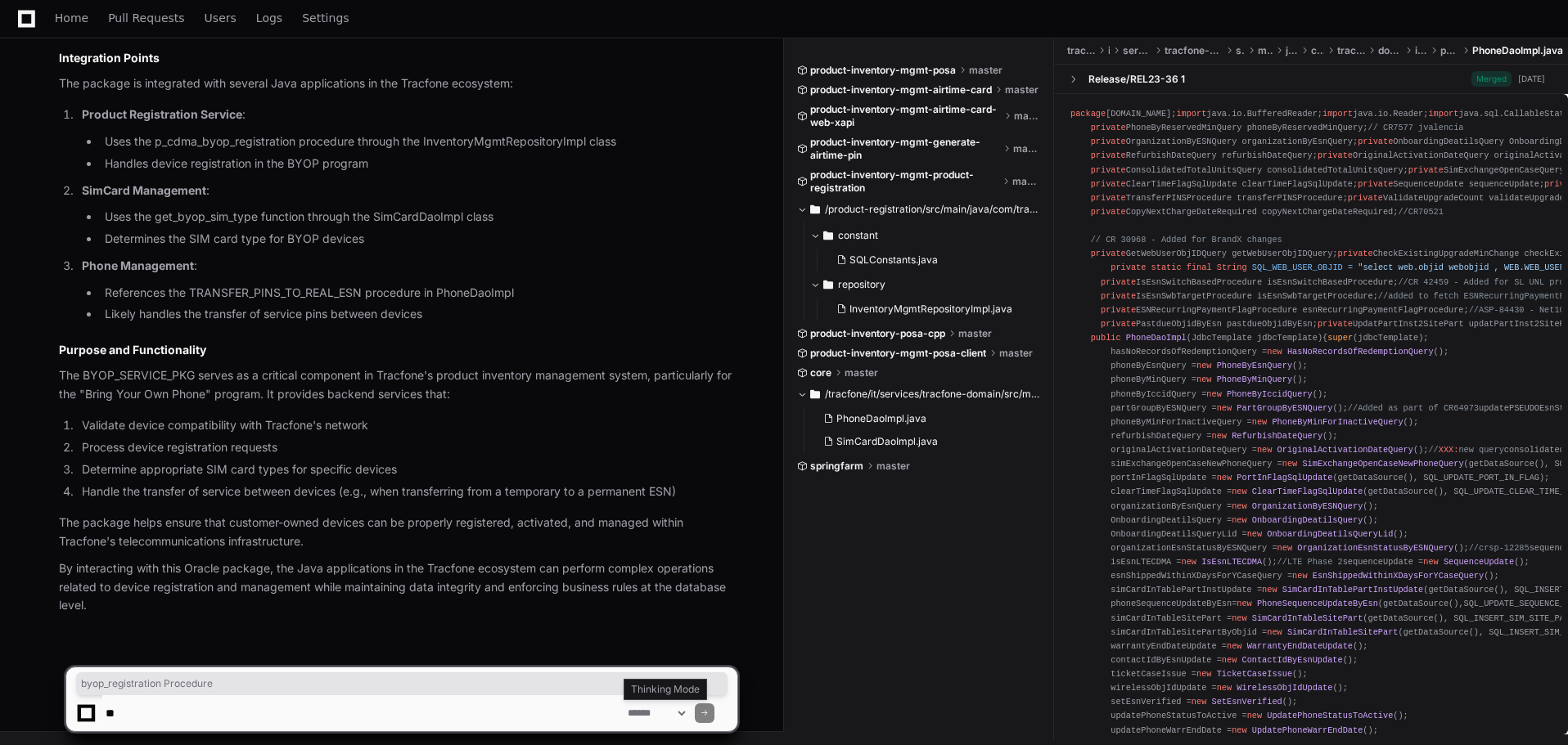
click at [688, 714] on select "**********" at bounding box center [656, 713] width 64 height 11
select select "*********"
click at [624, 707] on select "**********" at bounding box center [656, 713] width 64 height 11
click at [451, 431] on li "Validate device compatibility with Tracfone's network" at bounding box center [407, 425] width 660 height 19
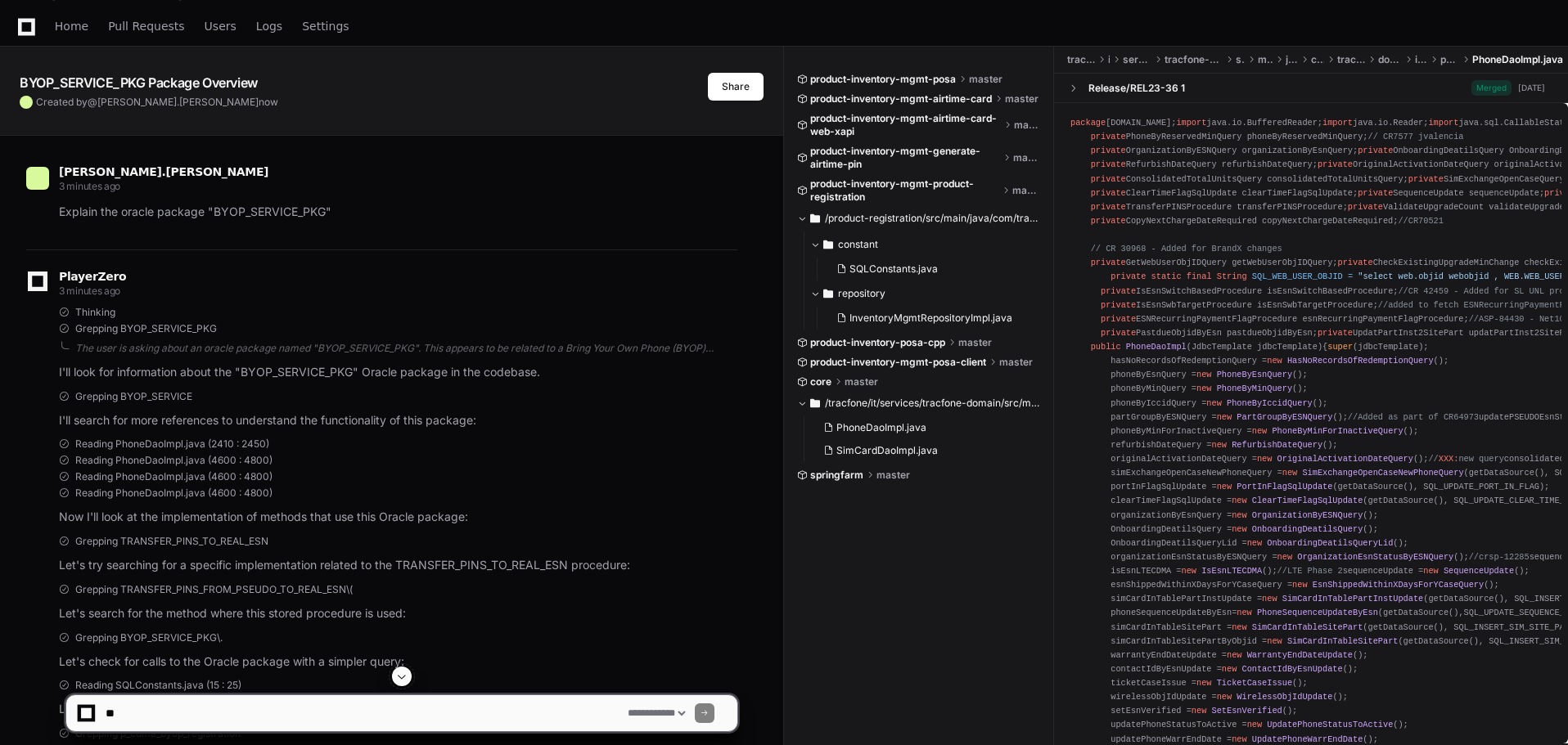
scroll to position [0, 0]
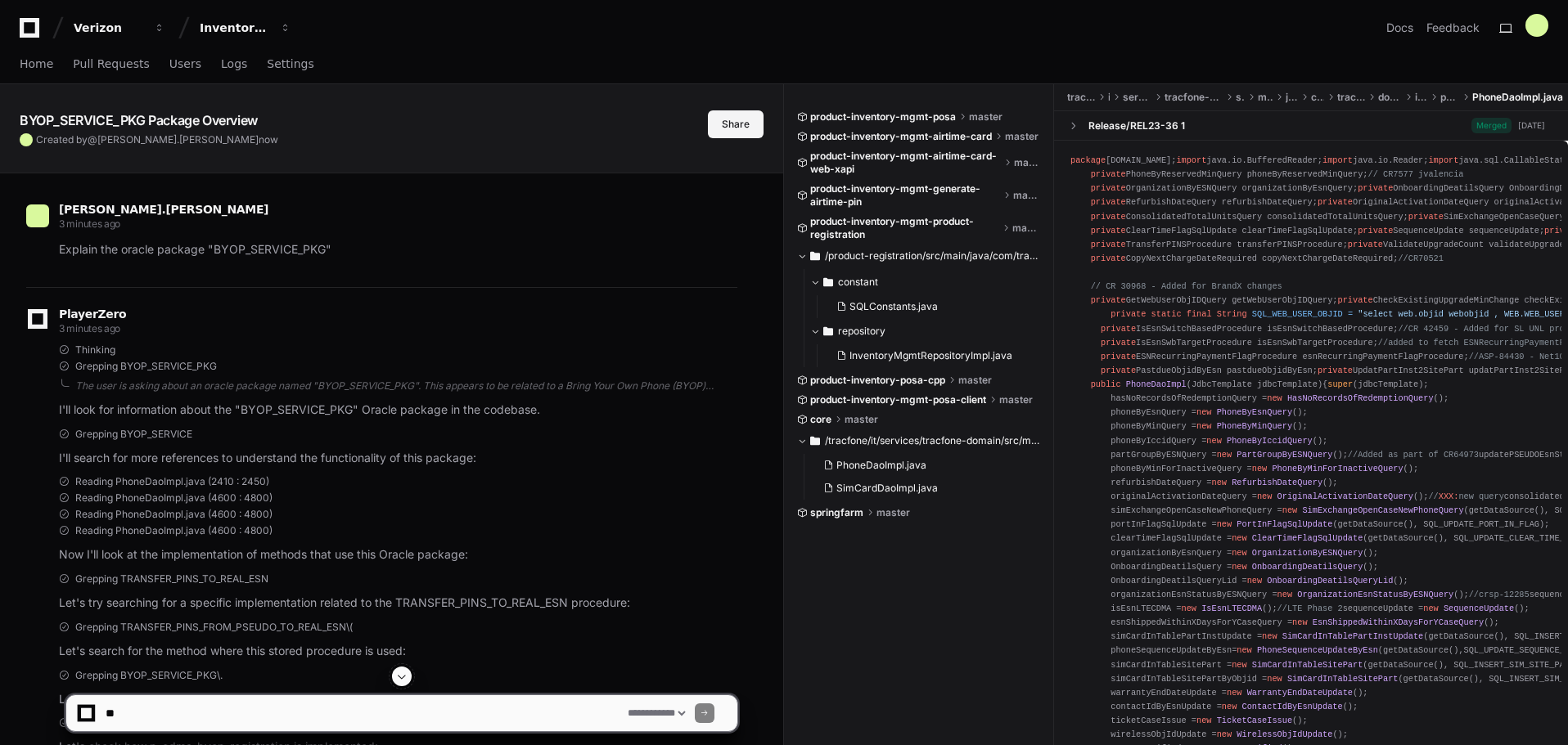
click at [733, 116] on button "Share" at bounding box center [736, 124] width 56 height 28
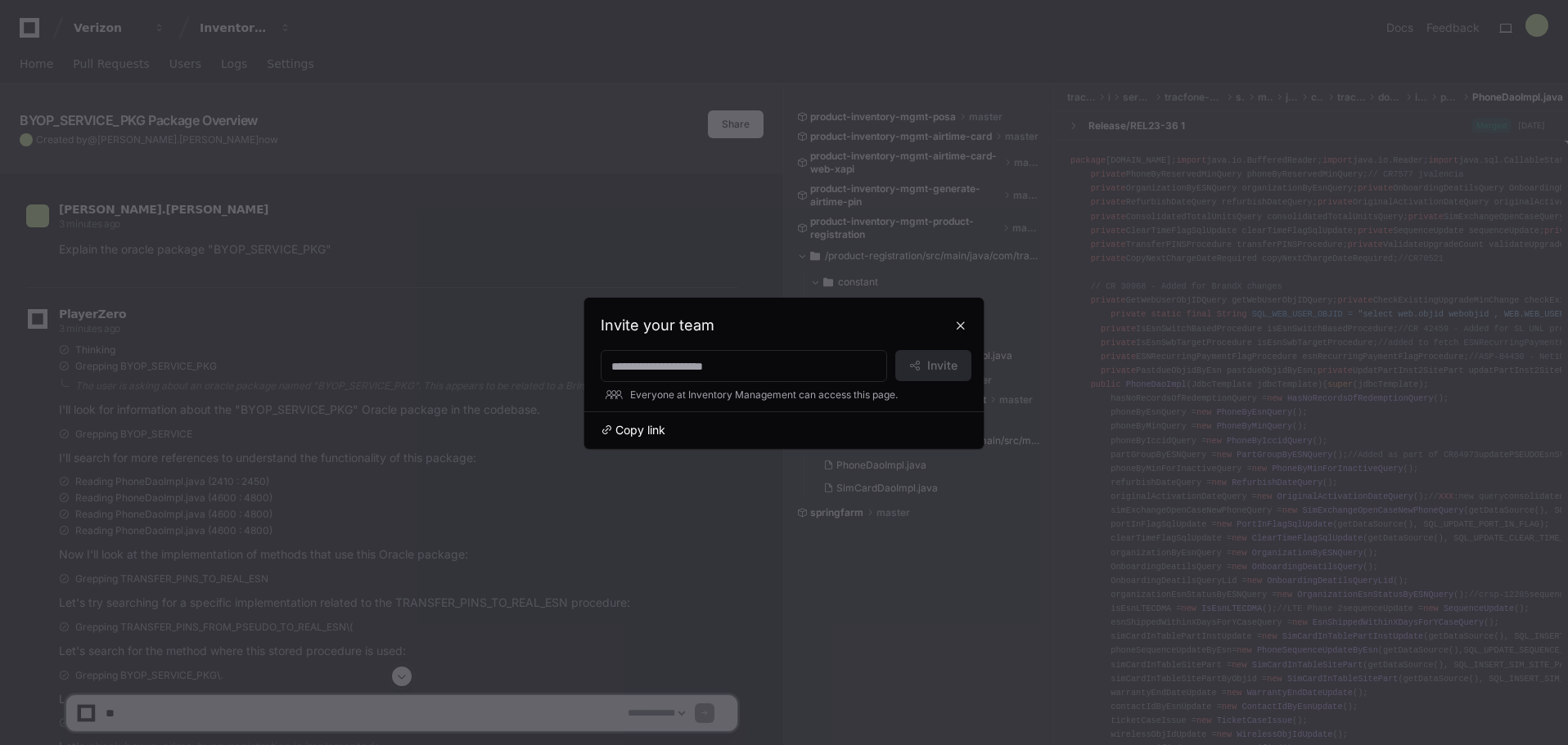
click at [655, 428] on span "Copy link" at bounding box center [640, 430] width 50 height 16
select select "*********"
click at [966, 320] on button at bounding box center [961, 326] width 26 height 26
click at [964, 322] on button "dto" at bounding box center [926, 332] width 232 height 26
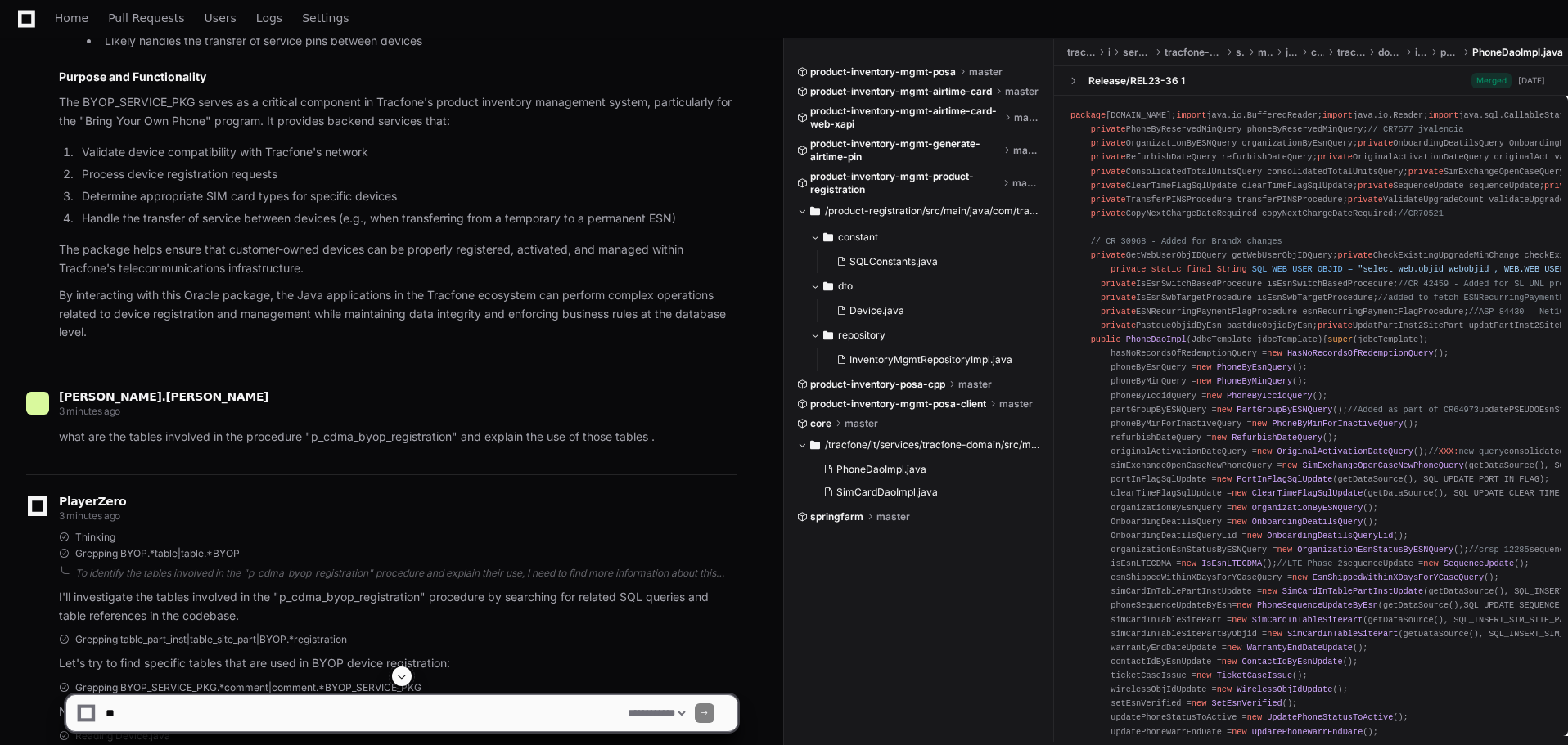
scroll to position [2208, 0]
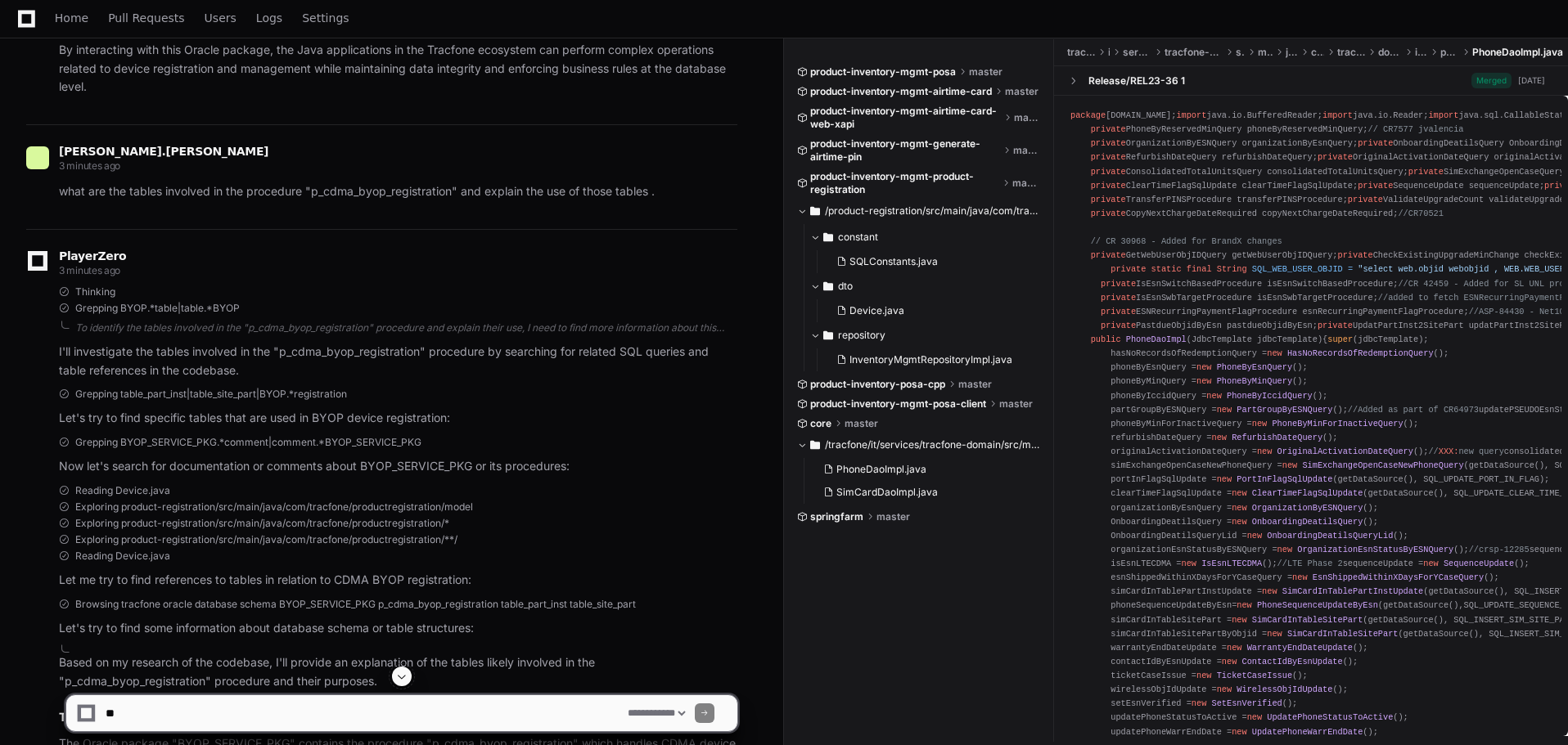
click at [335, 707] on textarea at bounding box center [363, 713] width 522 height 36
paste textarea "**********"
type textarea "**********"
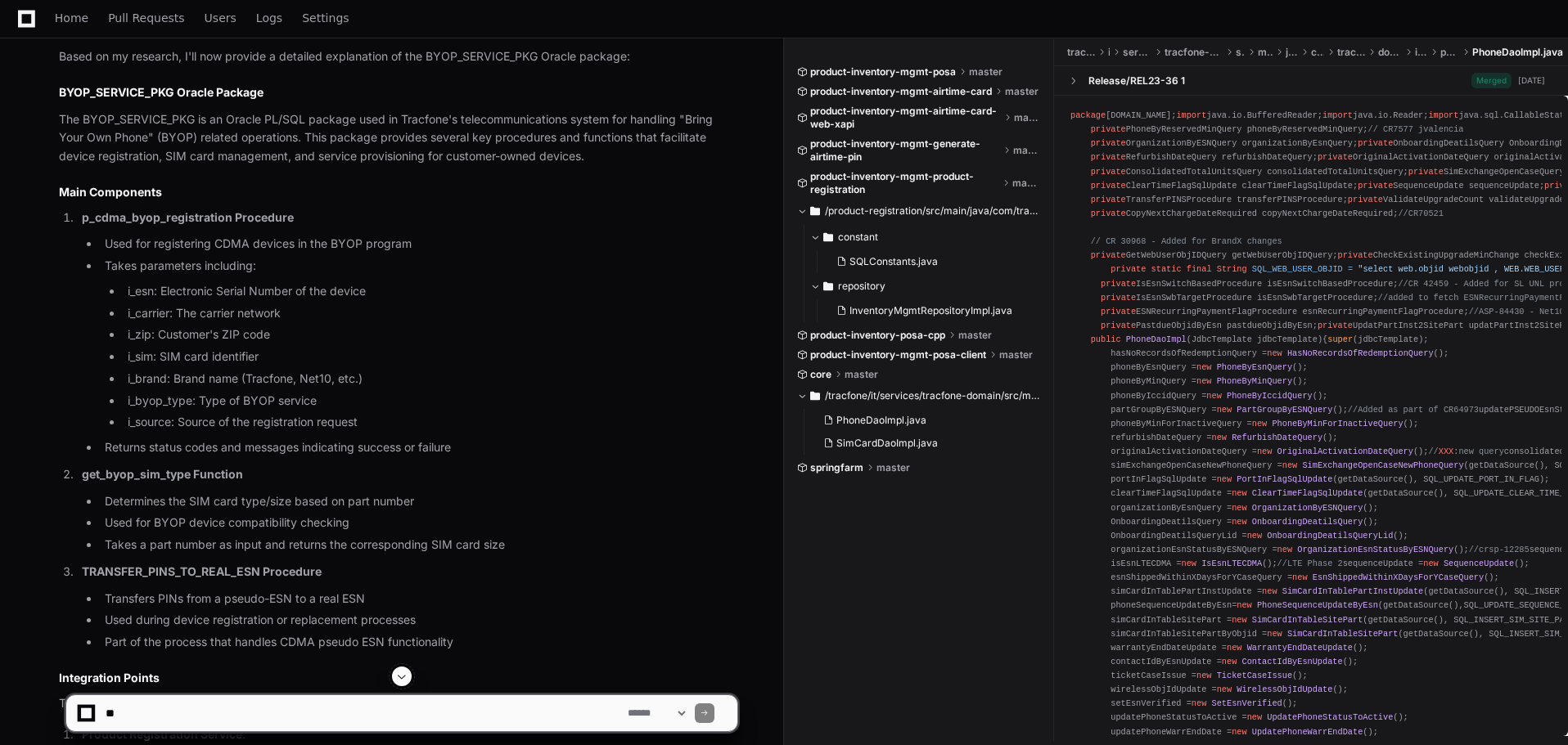
scroll to position [1063, 0]
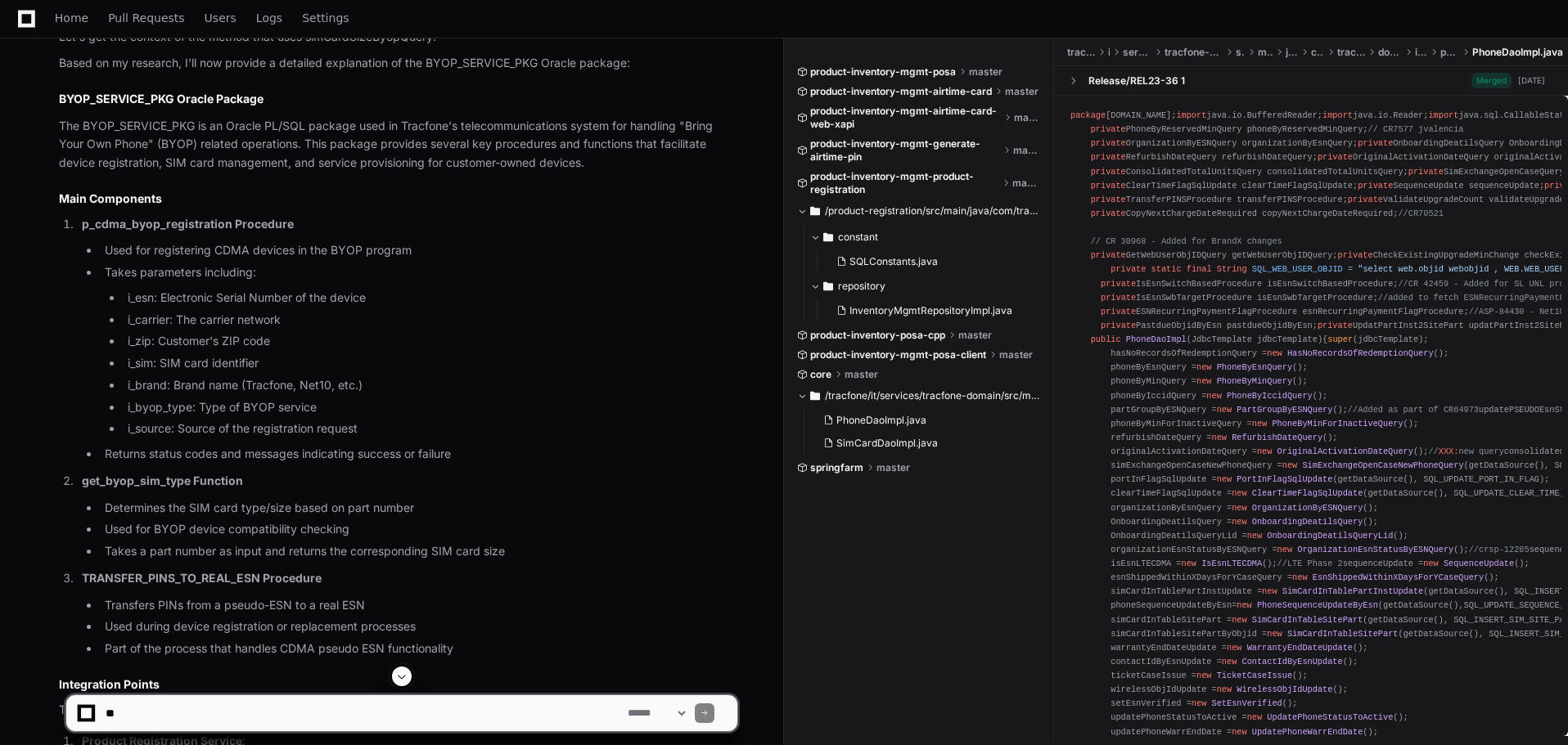
drag, startPoint x: 60, startPoint y: 92, endPoint x: 90, endPoint y: 162, distance: 76.2
click at [60, 92] on h2 "BYOP_SERVICE_PKG Oracle Package" at bounding box center [398, 99] width 678 height 16
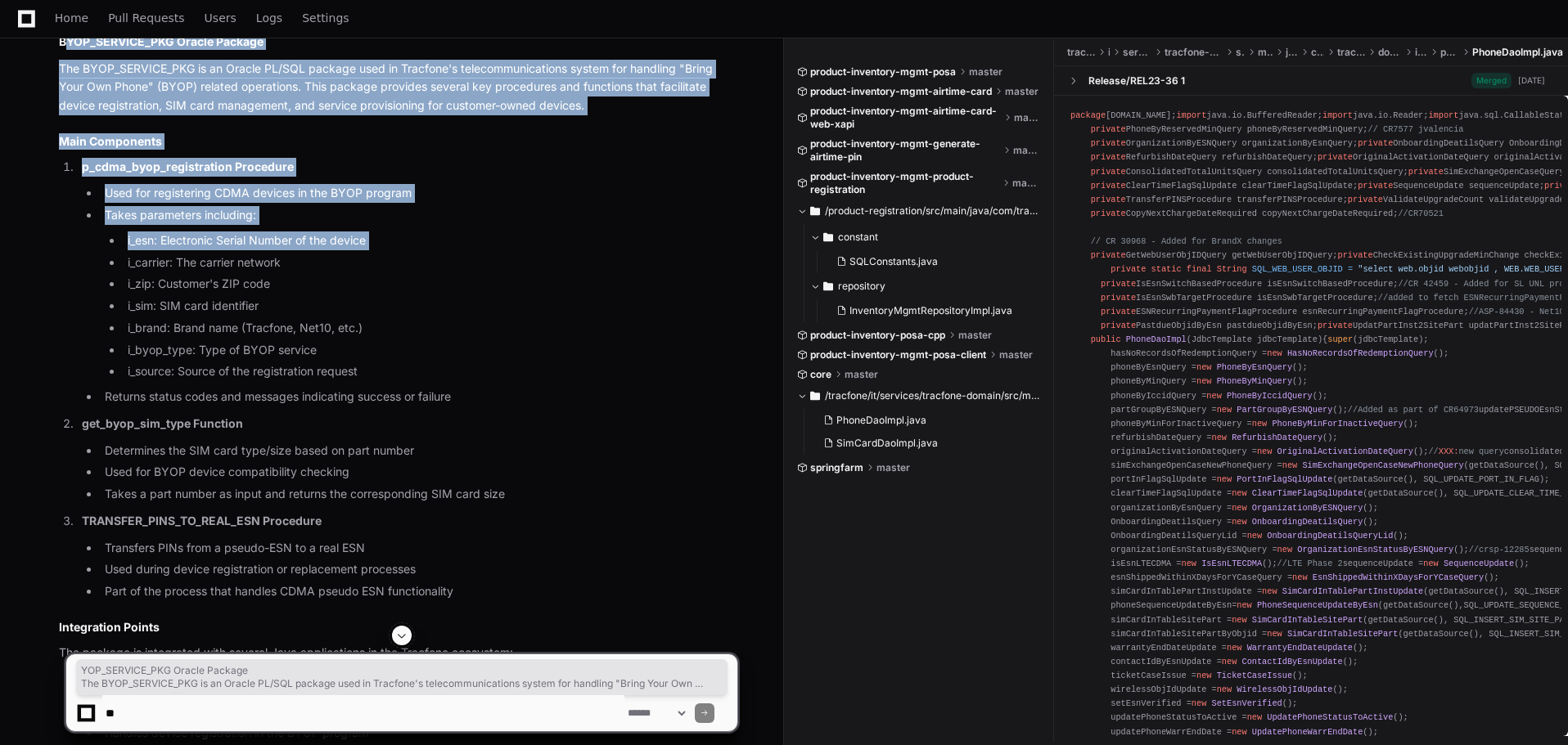
drag, startPoint x: 90, startPoint y: 162, endPoint x: 112, endPoint y: 272, distance: 112.2
click at [111, 261] on article "Based on my research, I'll now provide a detailed explanation of the BYOP_SERVI…" at bounding box center [398, 590] width 678 height 1188
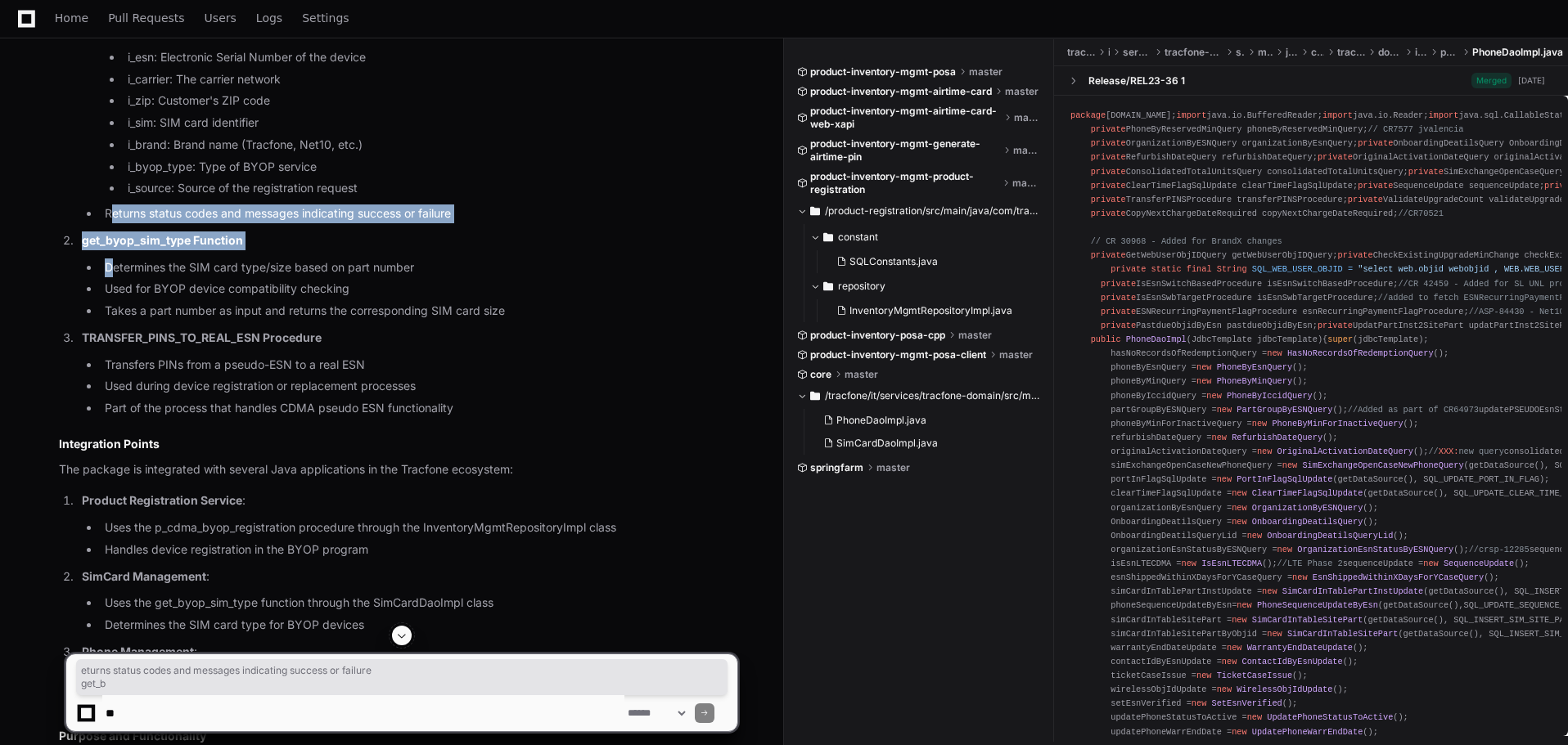
click at [112, 273] on ol "p_cdma_byop_registration Procedure Used for registering CDMA devices in the BYO…" at bounding box center [398, 196] width 678 height 443
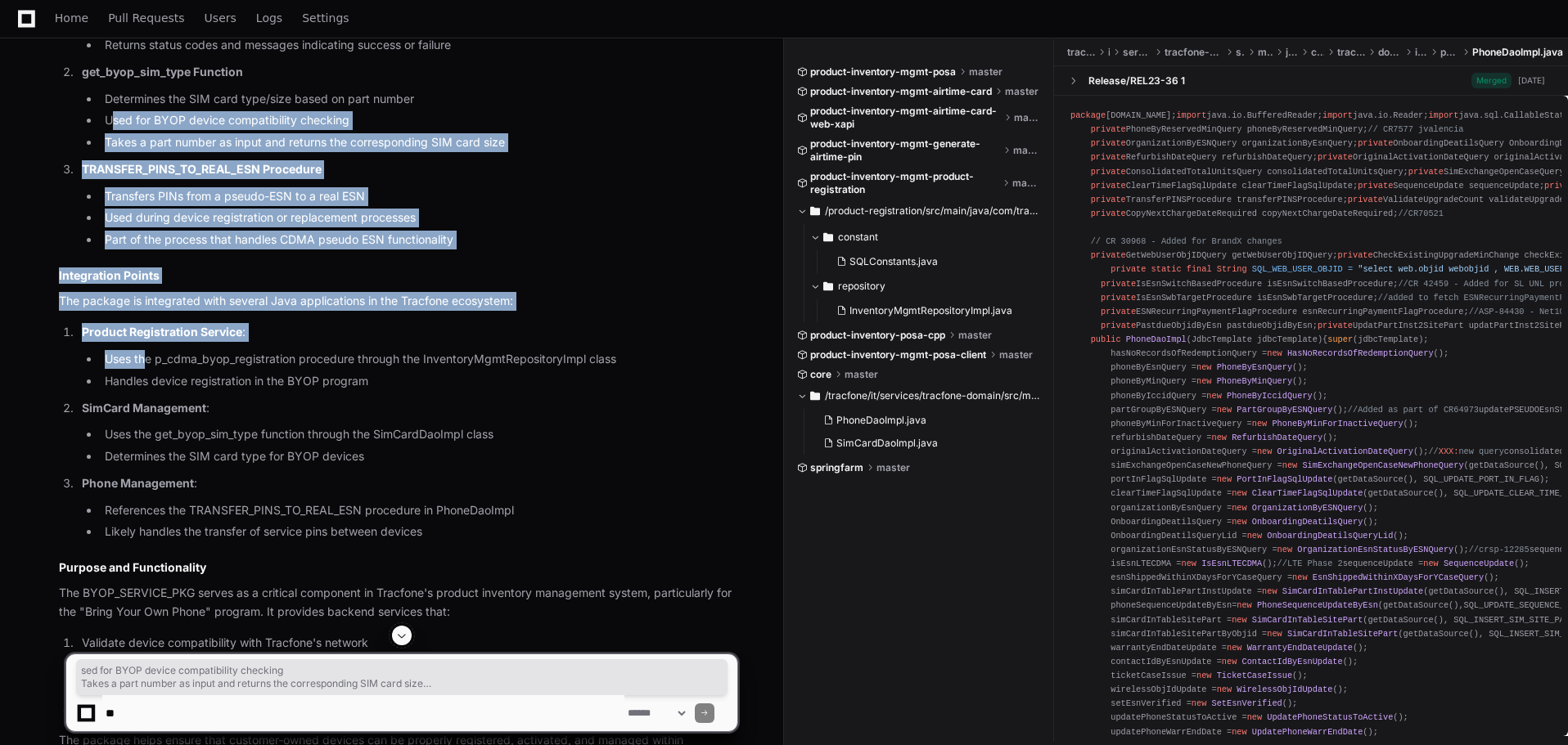
drag, startPoint x: 111, startPoint y: 270, endPoint x: 145, endPoint y: 352, distance: 88.8
click at [145, 352] on article "Based on my research, I'll now provide a detailed explanation of the BYOP_SERVI…" at bounding box center [398, 238] width 678 height 1188
click at [145, 352] on li "Uses the p_cdma_byop_registration procedure through the InventoryMgmtRepository…" at bounding box center [419, 359] width 637 height 19
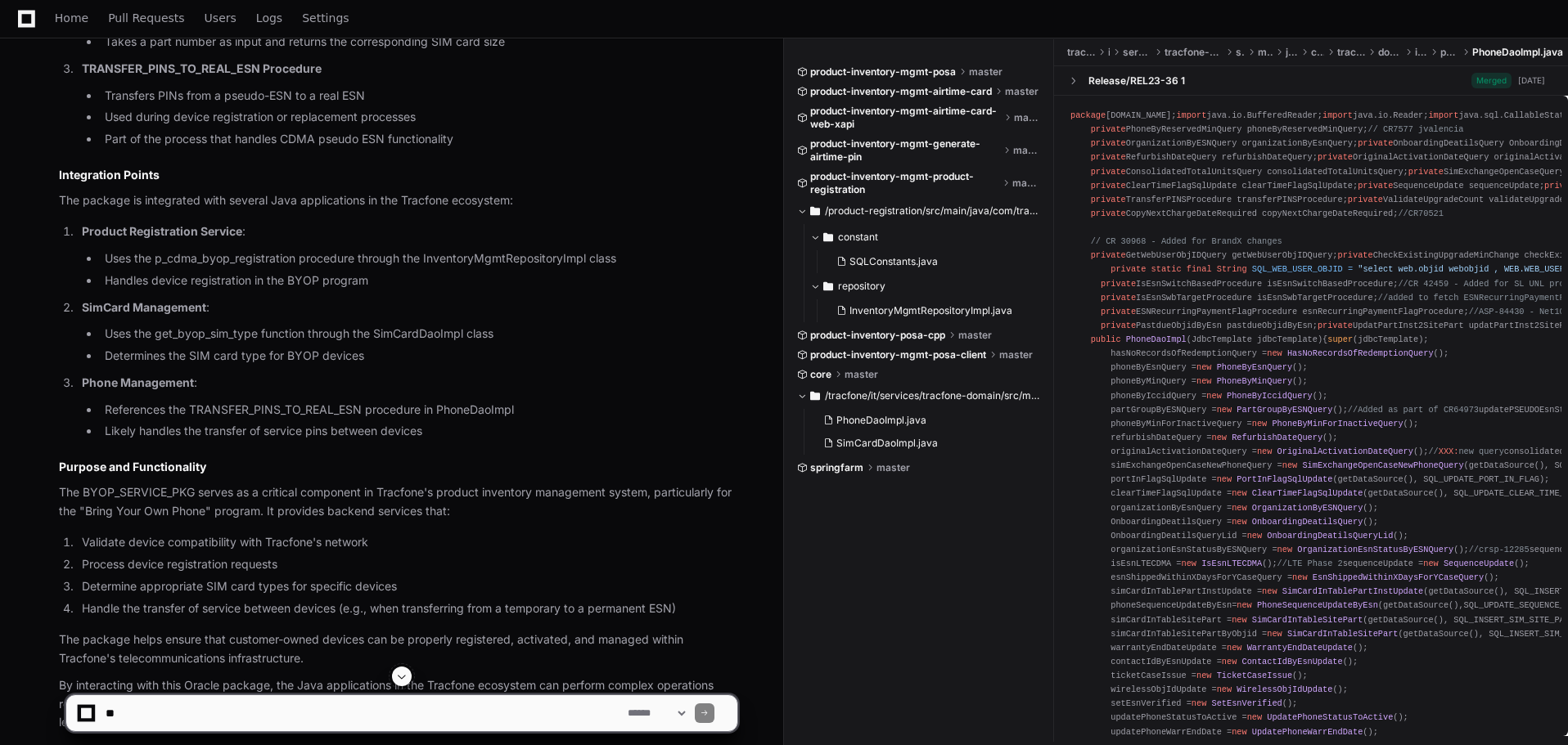
scroll to position [1690, 0]
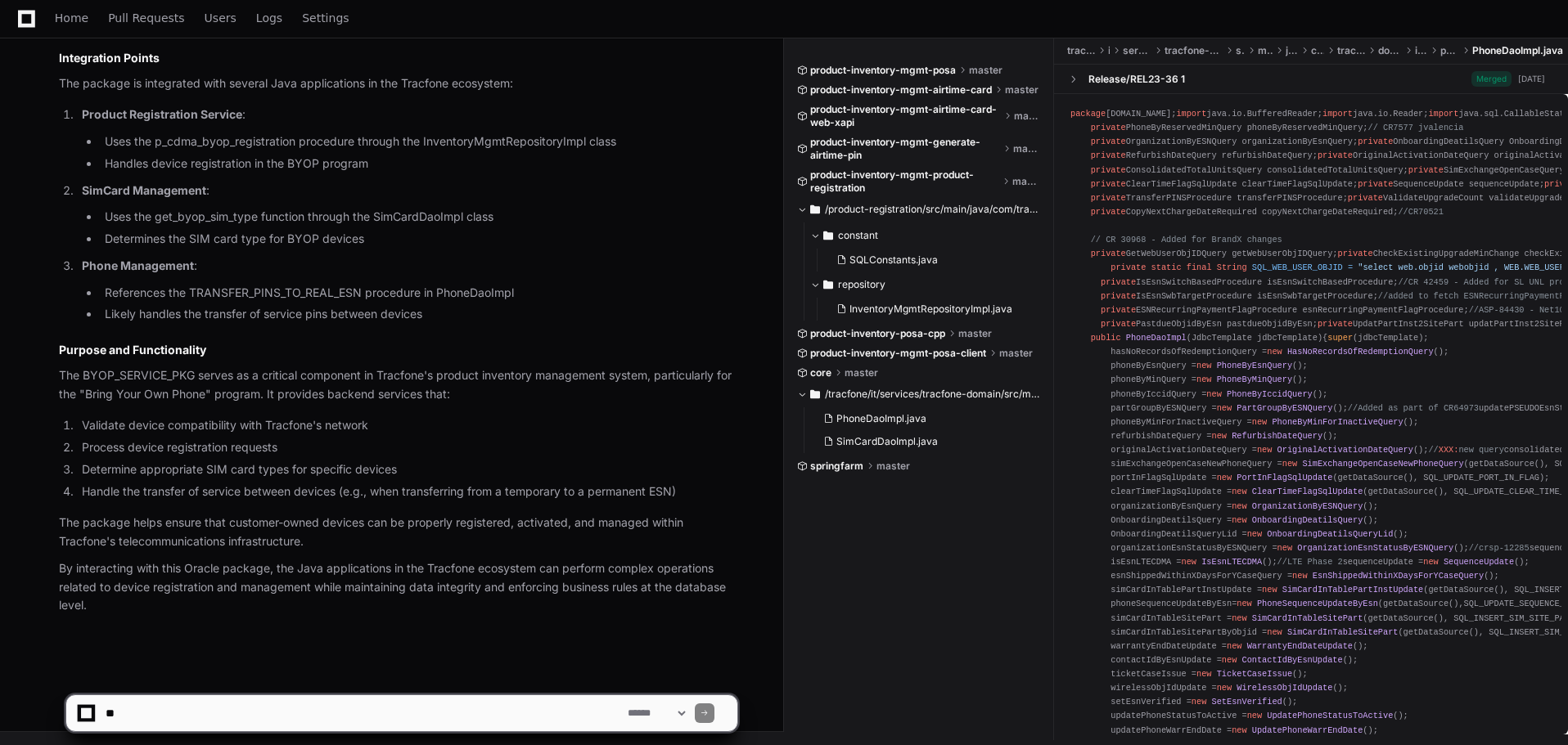
click at [173, 603] on p "By interacting with this Oracle package, the Java applications in the Tracfone …" at bounding box center [398, 587] width 678 height 56
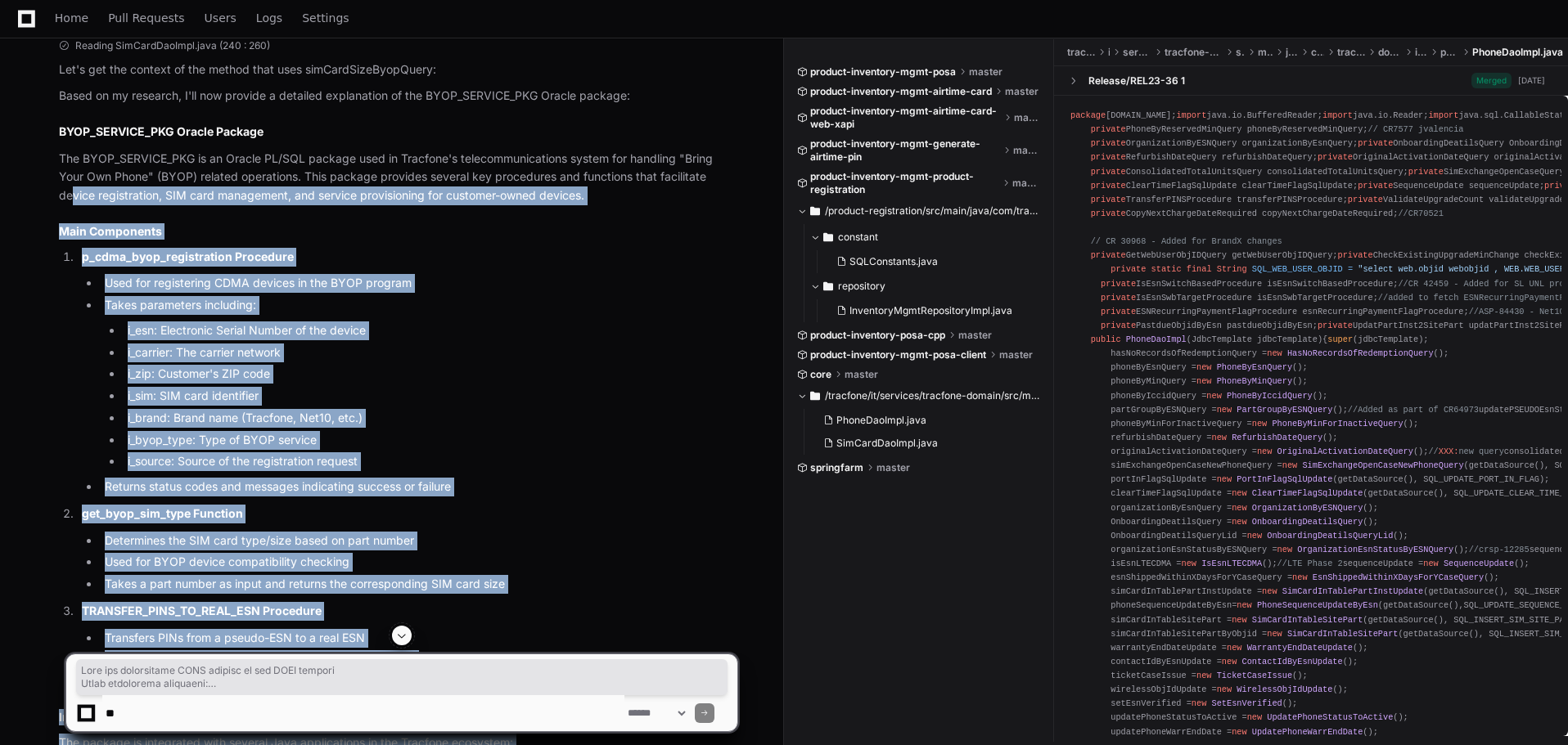
scroll to position [872, 0]
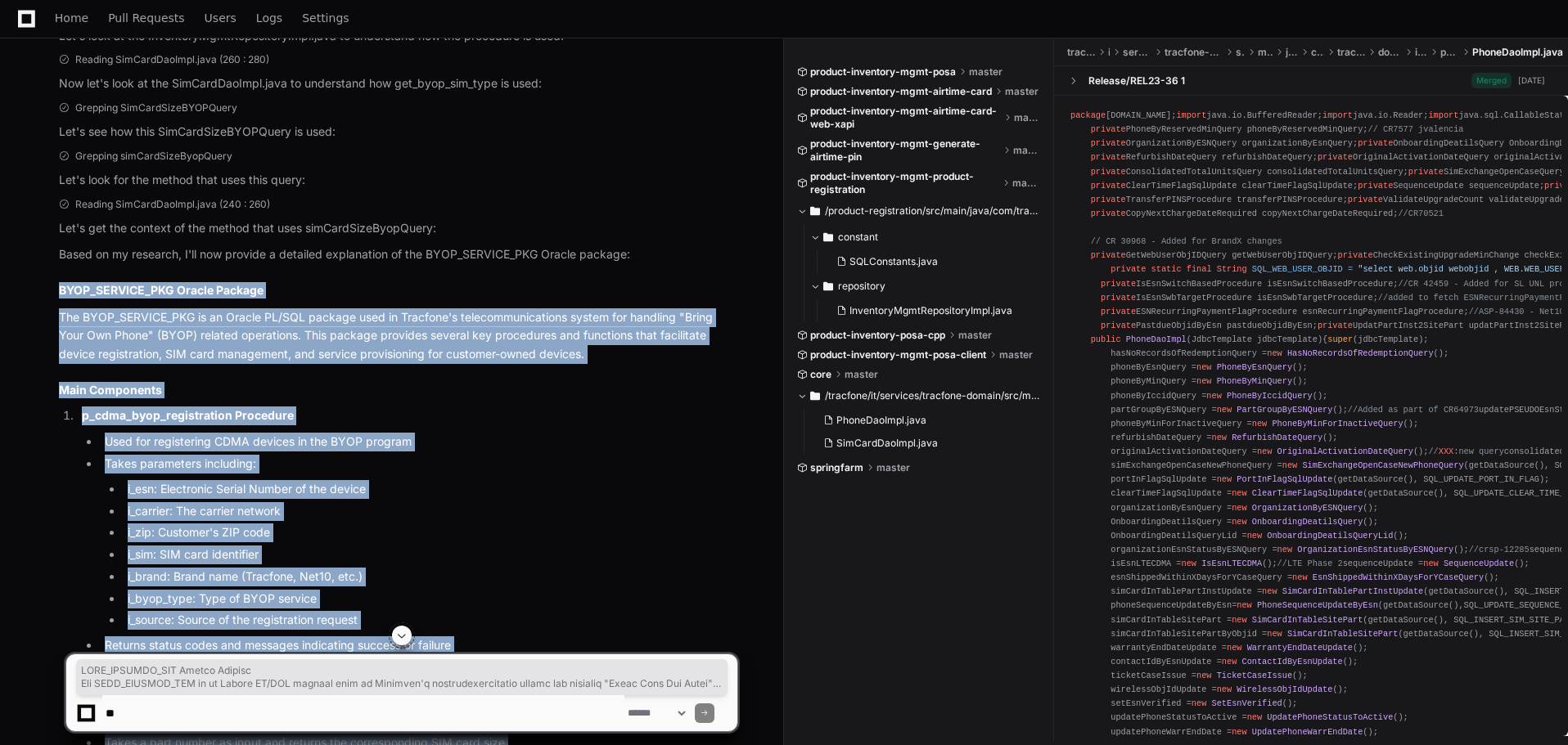
drag, startPoint x: 170, startPoint y: 601, endPoint x: 59, endPoint y: 288, distance: 332.1
click at [59, 288] on h2 "BYOP_SERVICE_PKG Oracle Package" at bounding box center [398, 291] width 678 height 16
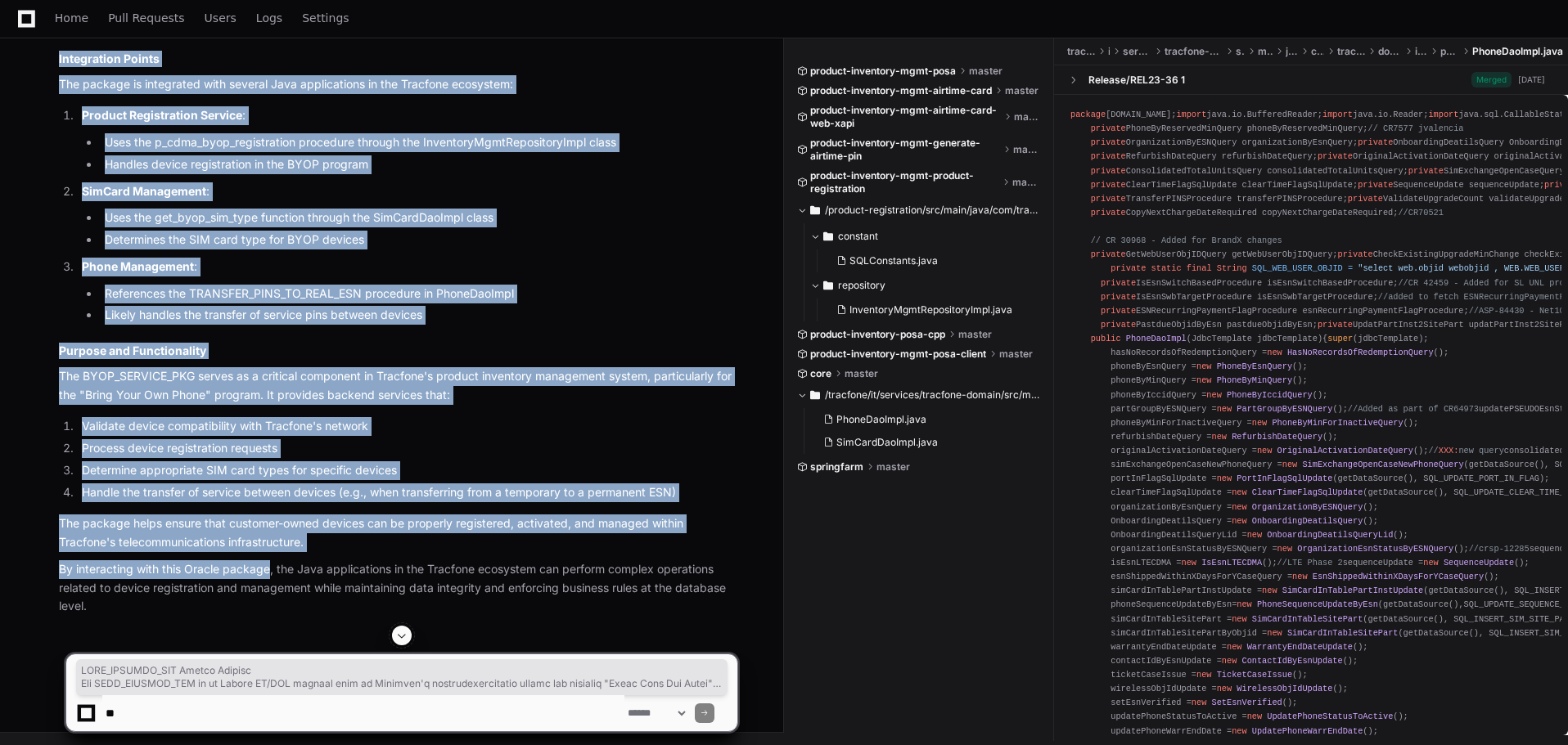
scroll to position [1690, 0]
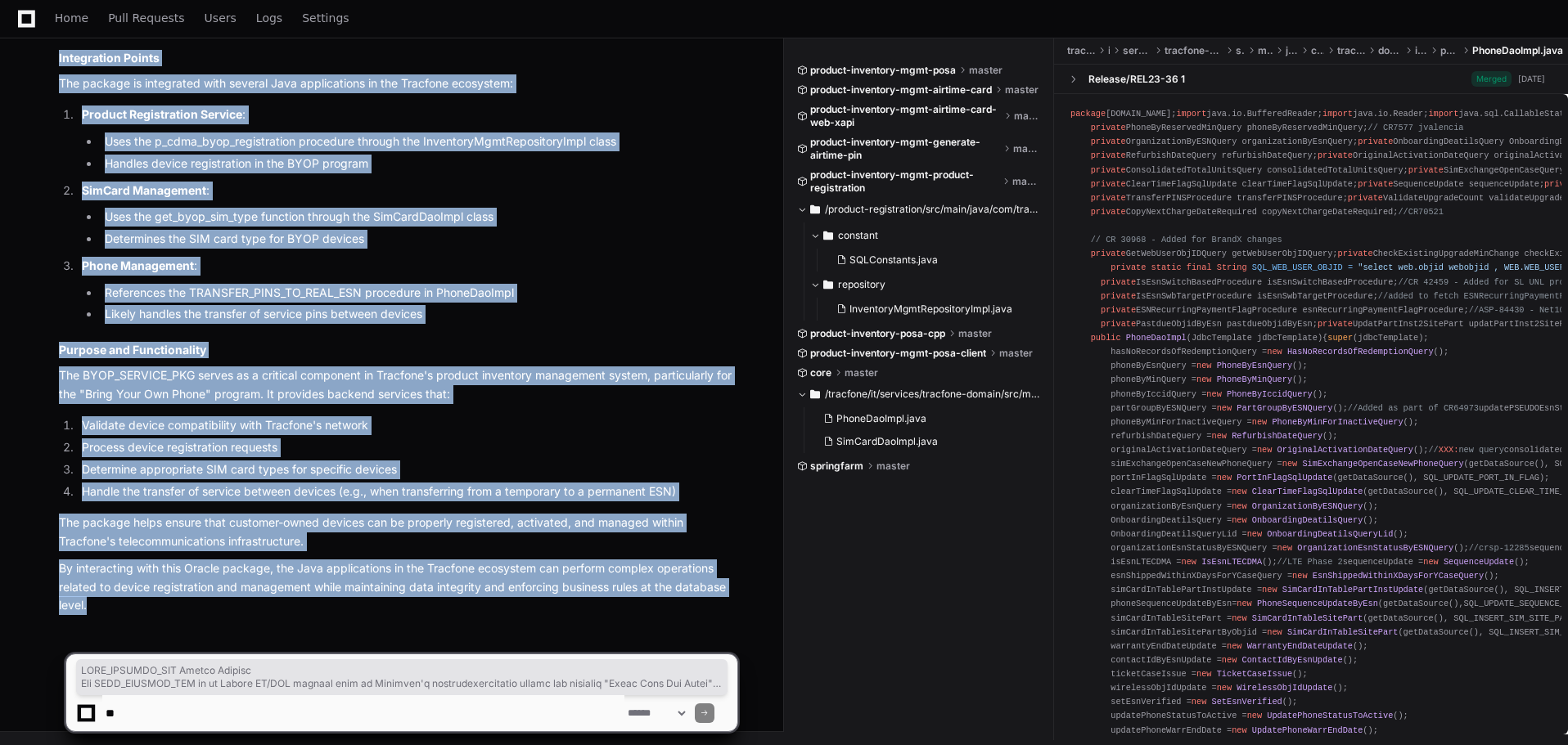
drag, startPoint x: 60, startPoint y: 291, endPoint x: 235, endPoint y: 624, distance: 376.2
copy div "BYOP_SERVICE_PKG Oracle Package The BYOP_SERVICE_PKG is an Oracle PL/SQL packag…"
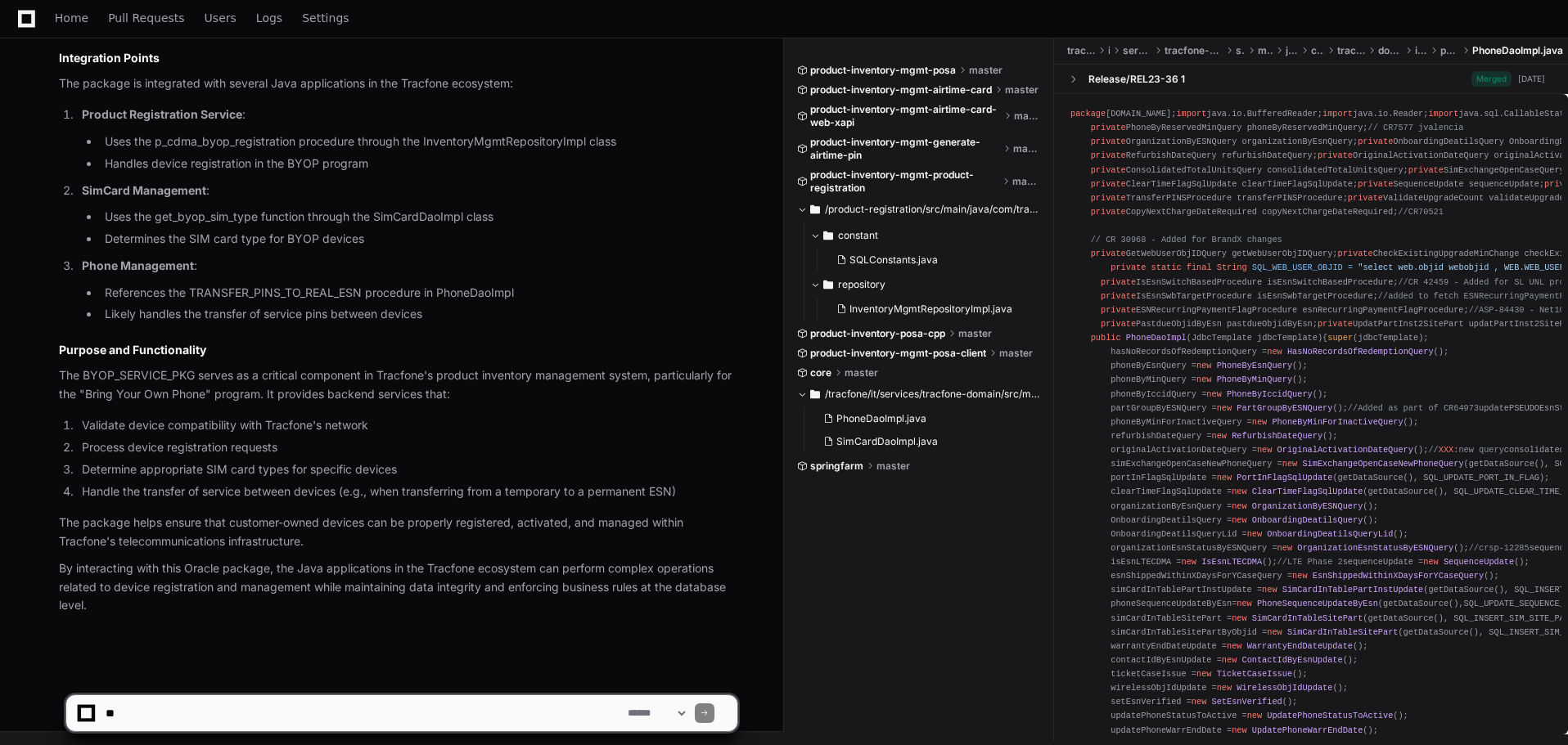
click at [220, 717] on textarea at bounding box center [363, 713] width 522 height 36
click at [355, 710] on textarea at bounding box center [363, 713] width 522 height 36
paste textarea "**********"
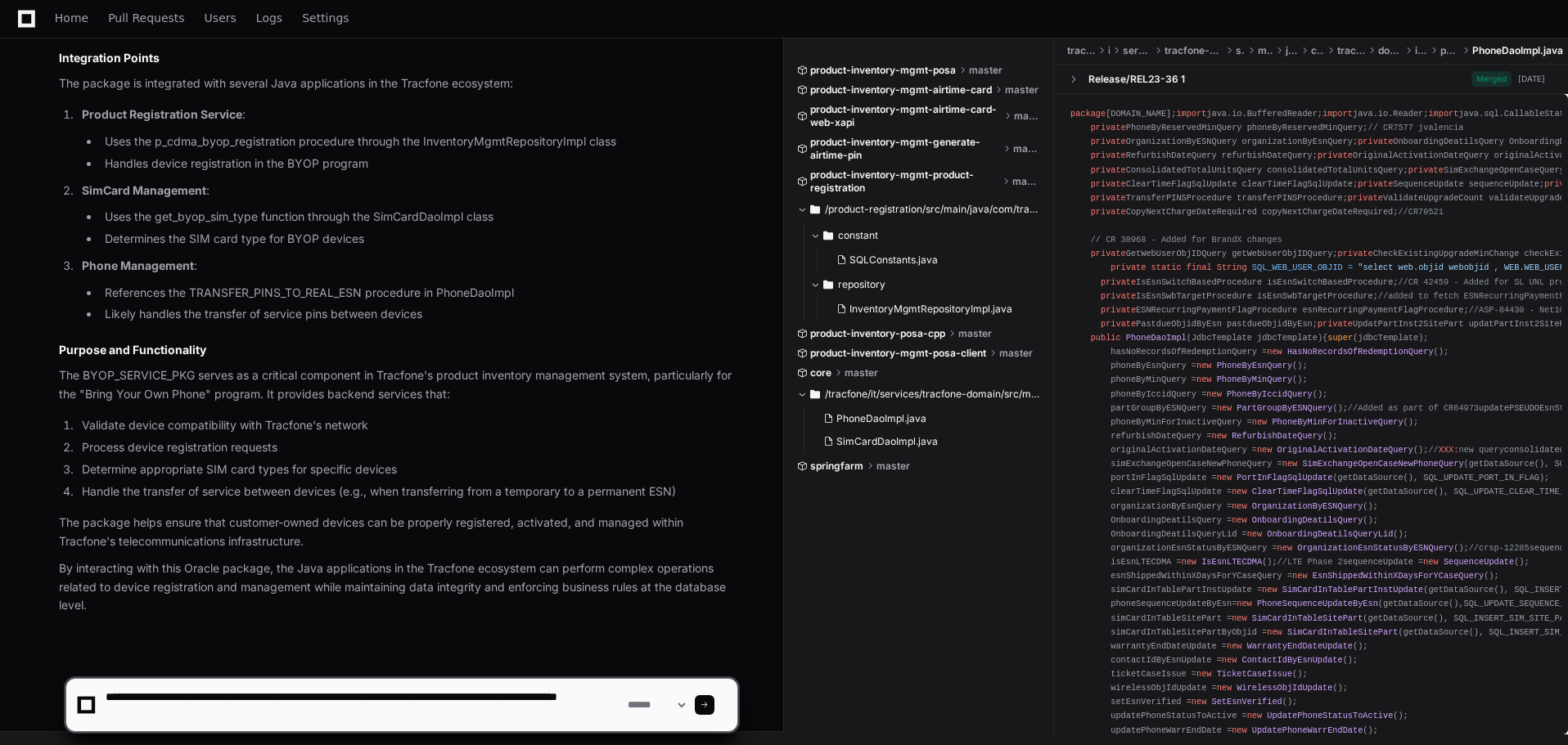
drag, startPoint x: 551, startPoint y: 706, endPoint x: 519, endPoint y: 691, distance: 35.3
click at [518, 690] on textarea at bounding box center [363, 705] width 522 height 52
click at [221, 710] on textarea at bounding box center [363, 705] width 522 height 52
type textarea "**********"
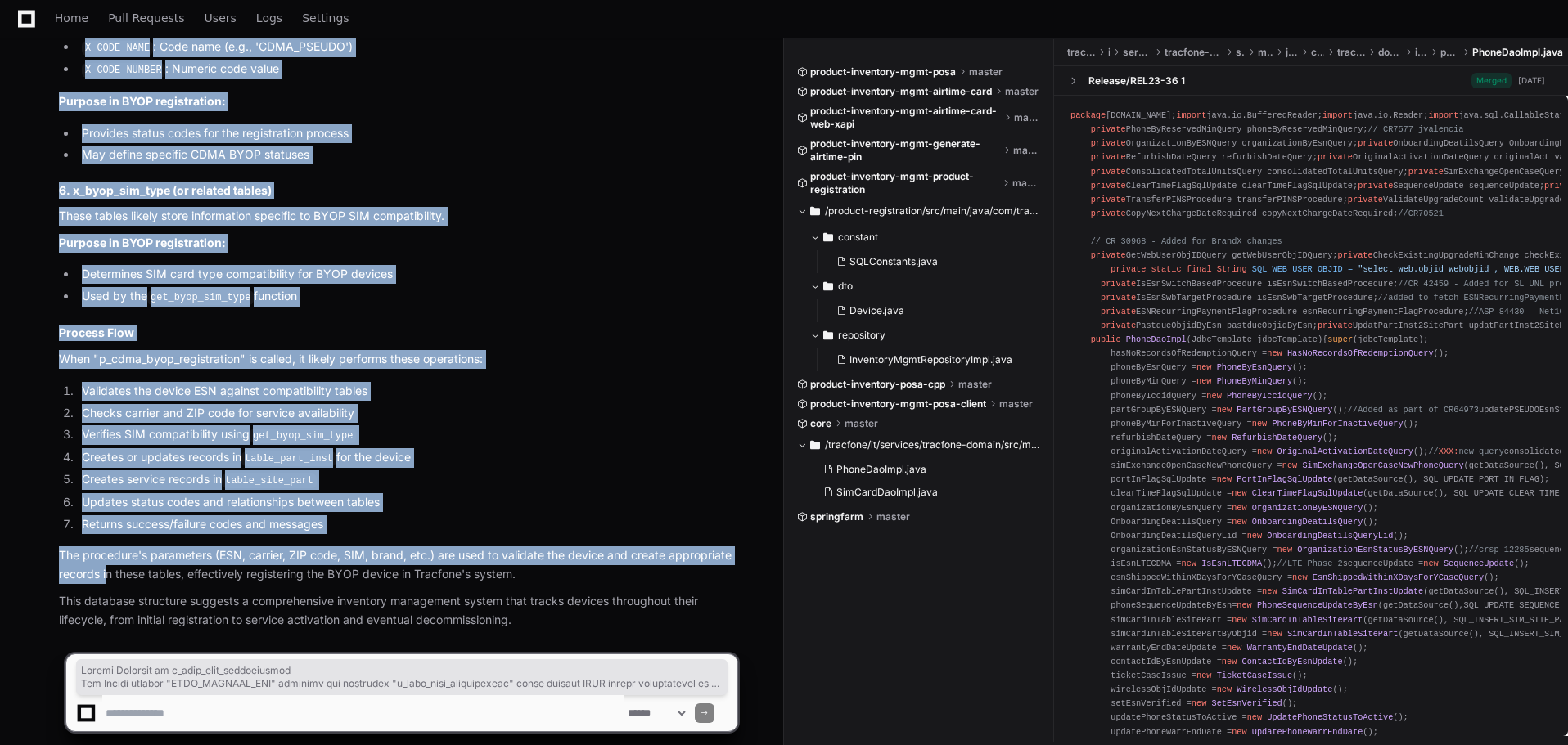
scroll to position [4238, 0]
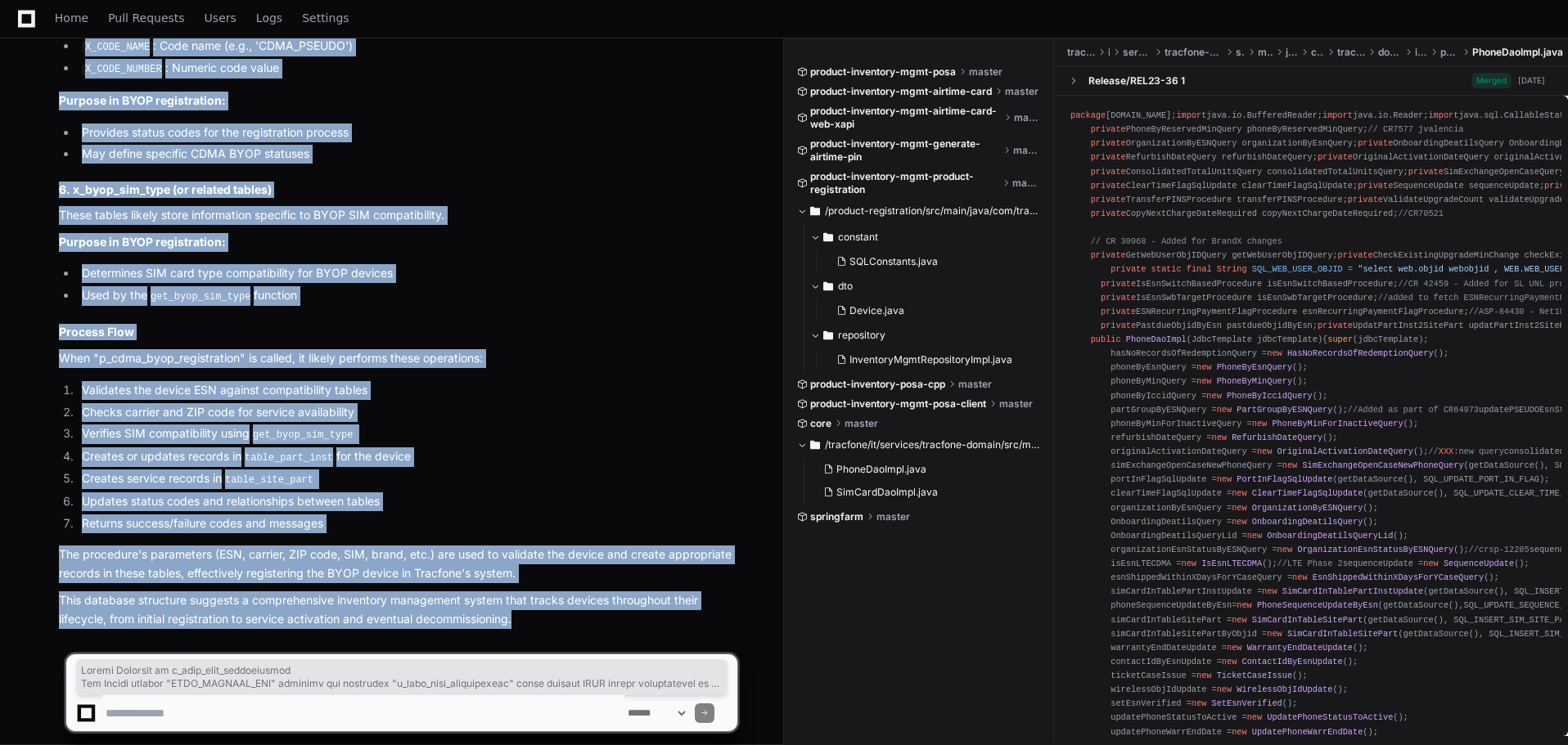
drag, startPoint x: 60, startPoint y: 286, endPoint x: 546, endPoint y: 613, distance: 585.8
copy article "Tables Involved in p_cdma_byop_registration The Oracle package "BYOP_SERVICE_PK…"
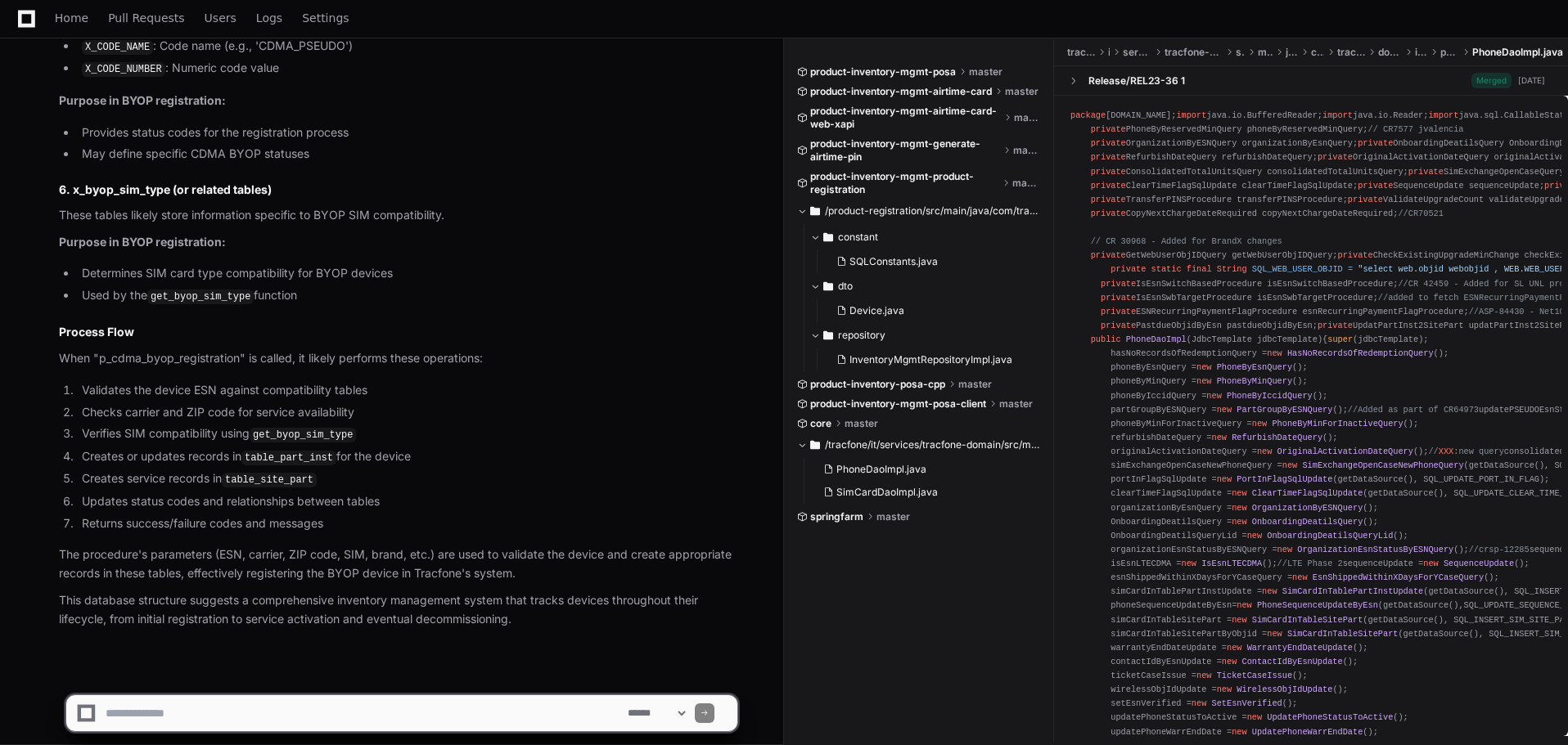
click at [372, 703] on textarea at bounding box center [363, 713] width 522 height 36
paste textarea "**********"
type textarea "**********"
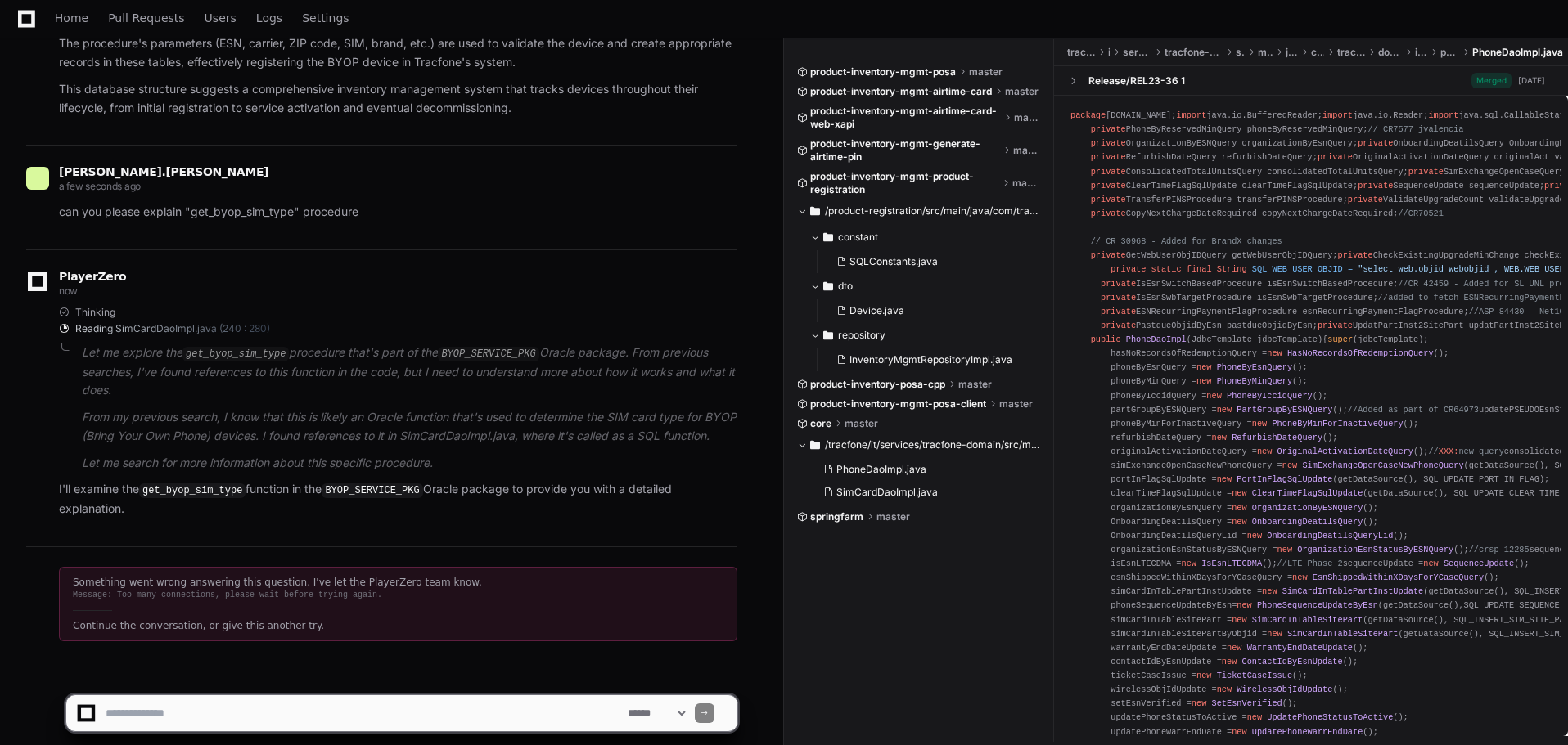
scroll to position [4744, 0]
click at [217, 710] on textarea at bounding box center [363, 713] width 522 height 36
type textarea "********"
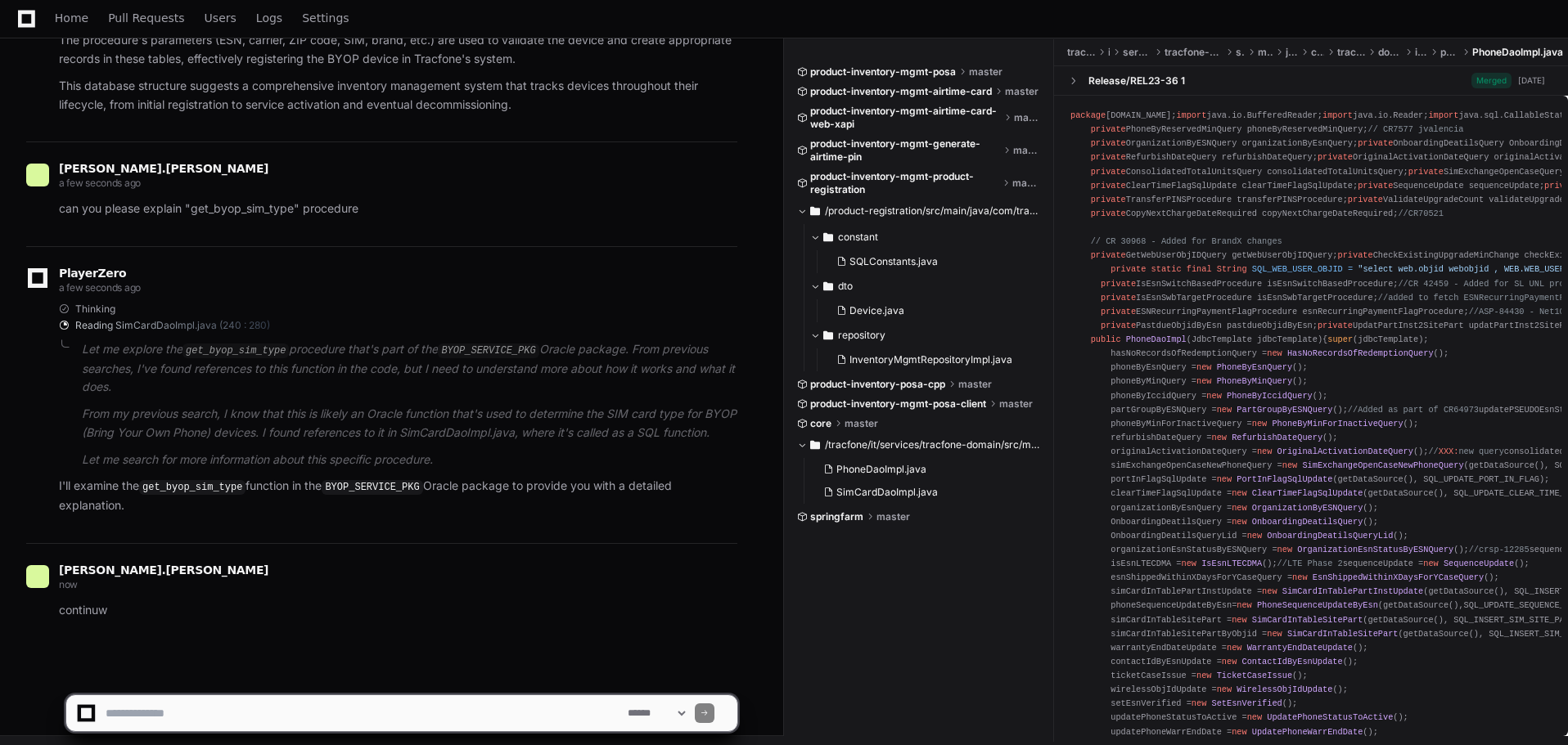
scroll to position [4734, 0]
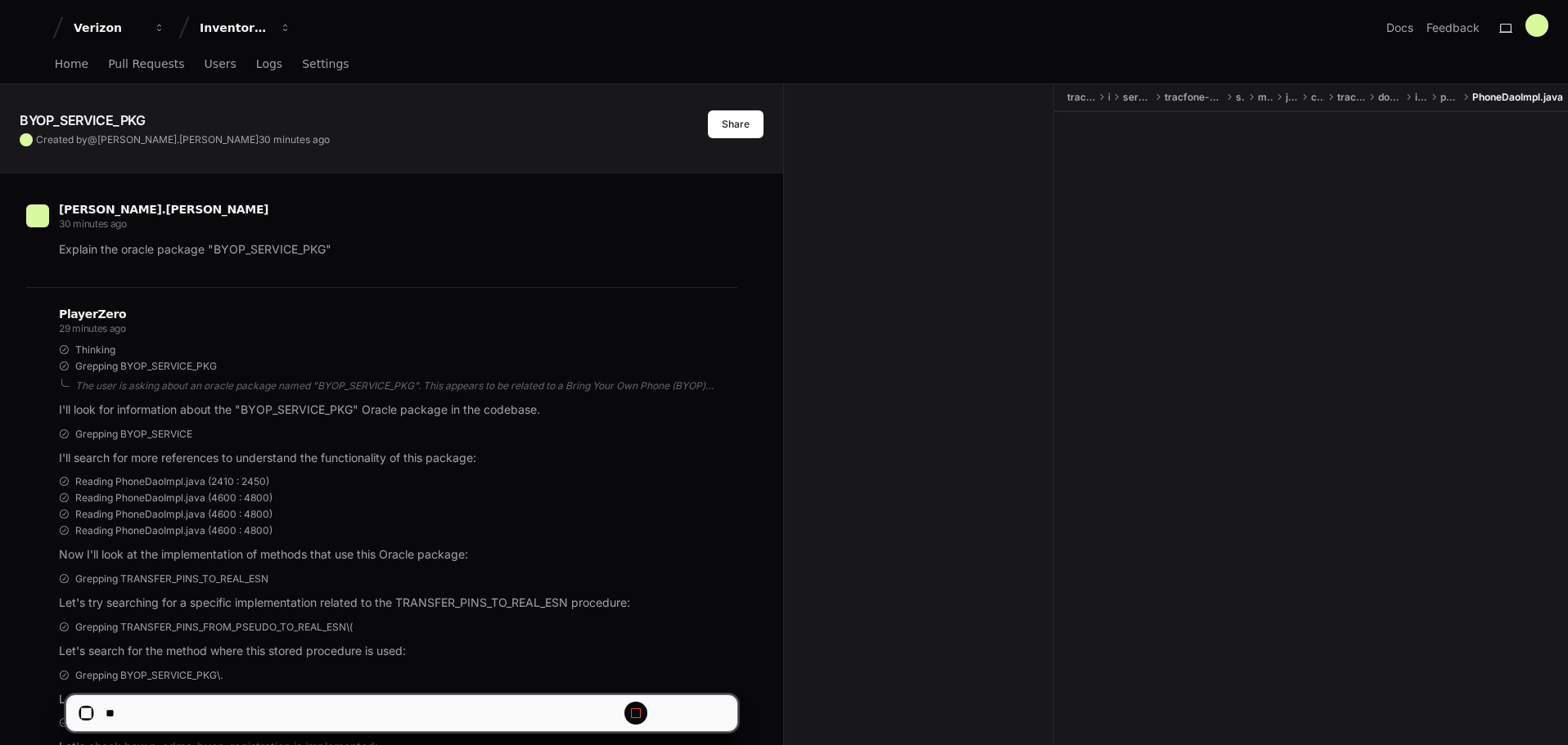
scroll to position [4734, 0]
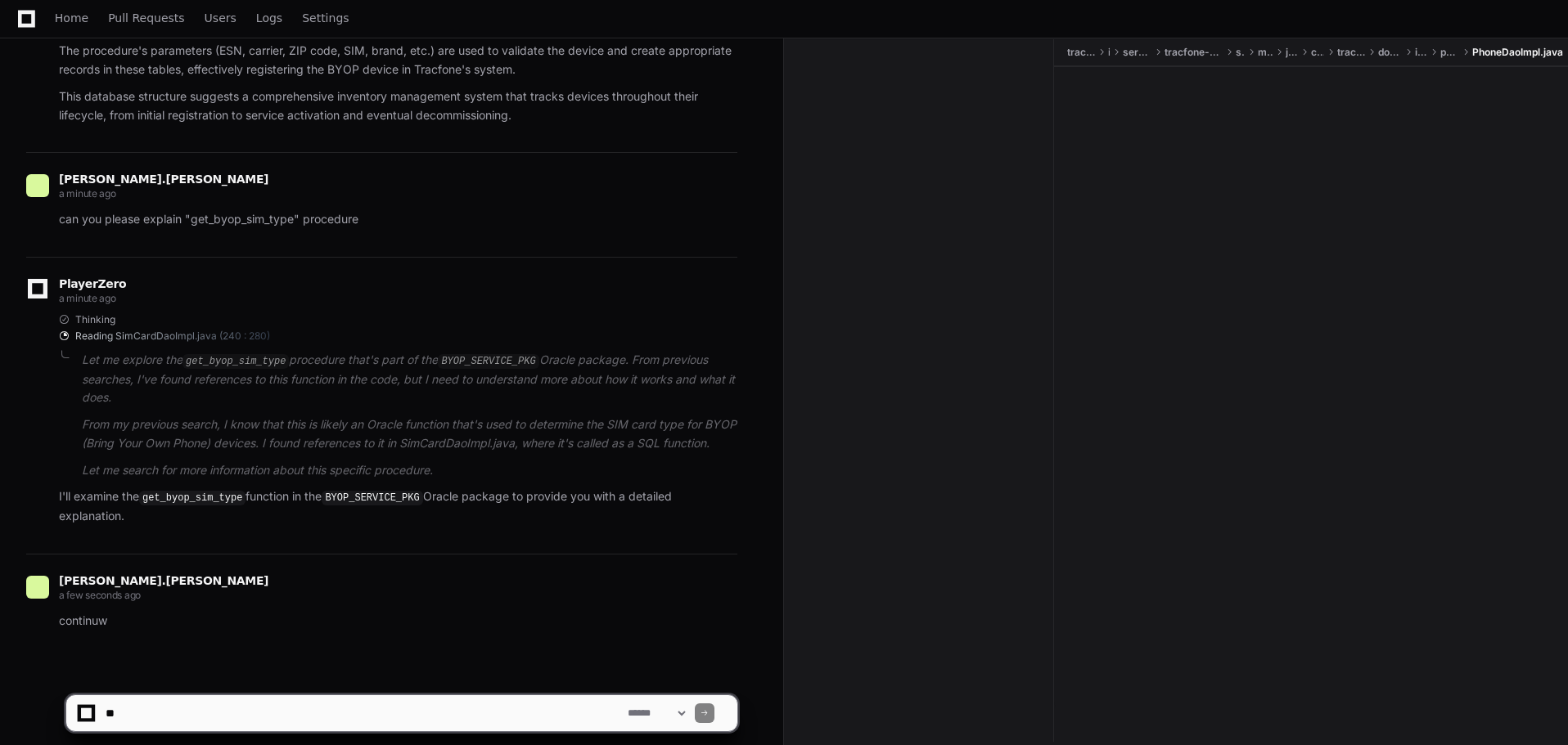
click at [286, 699] on textarea at bounding box center [363, 713] width 522 height 36
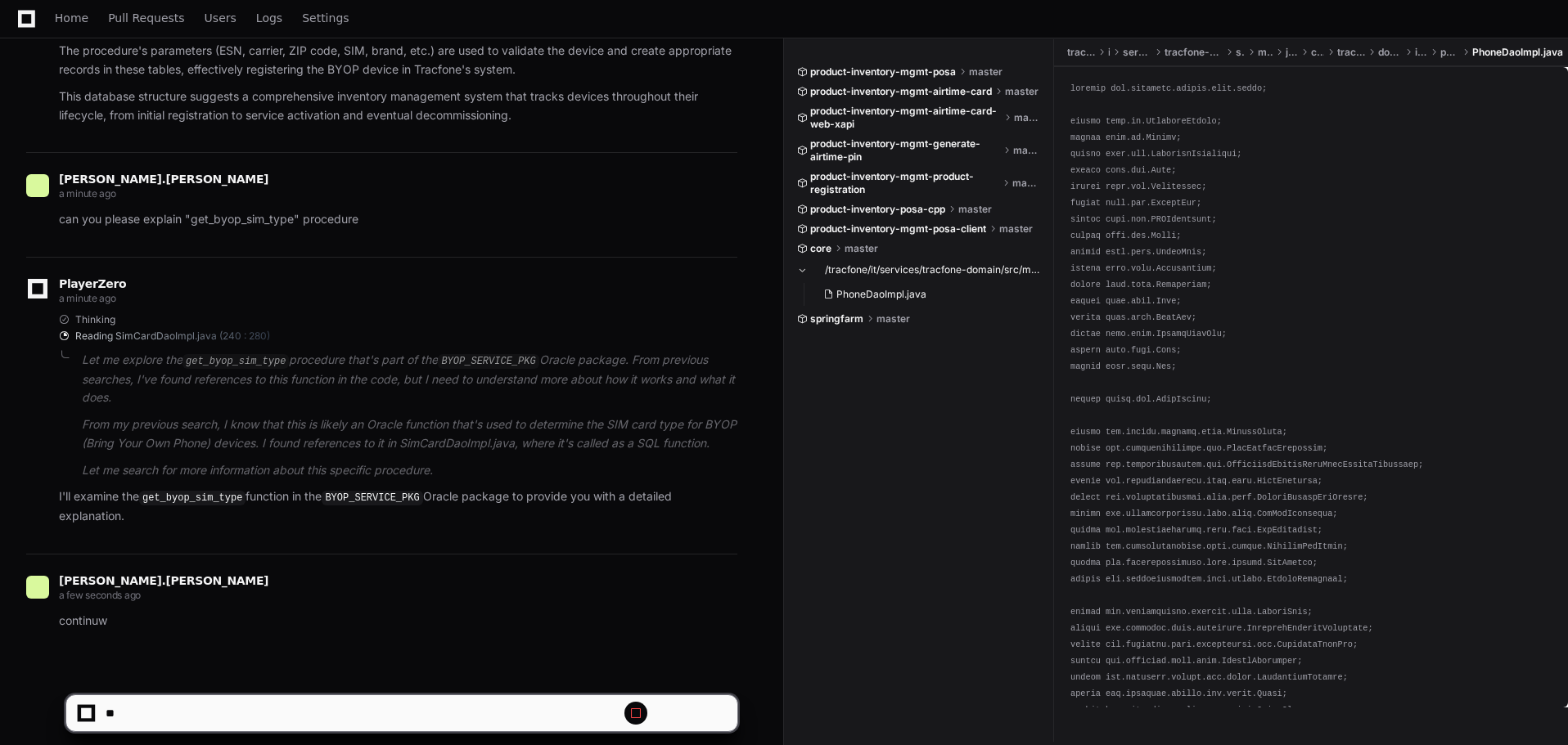
click at [273, 715] on textarea at bounding box center [363, 713] width 522 height 36
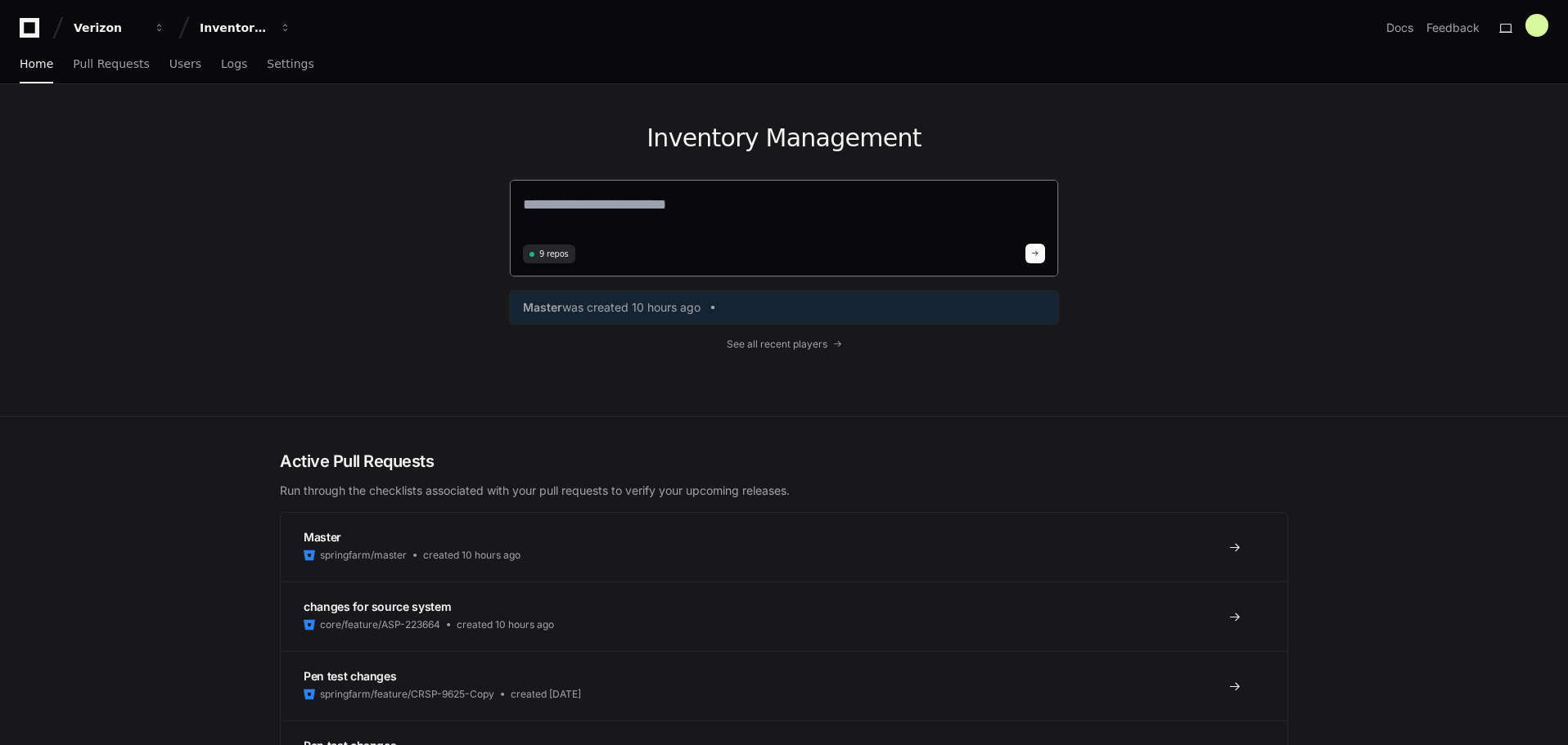
click at [668, 200] on textarea at bounding box center [783, 216] width 522 height 46
click at [564, 215] on textarea at bounding box center [783, 216] width 522 height 46
paste textarea "**********"
click at [1002, 211] on textarea "**********" at bounding box center [783, 214] width 522 height 43
paste textarea "**********"
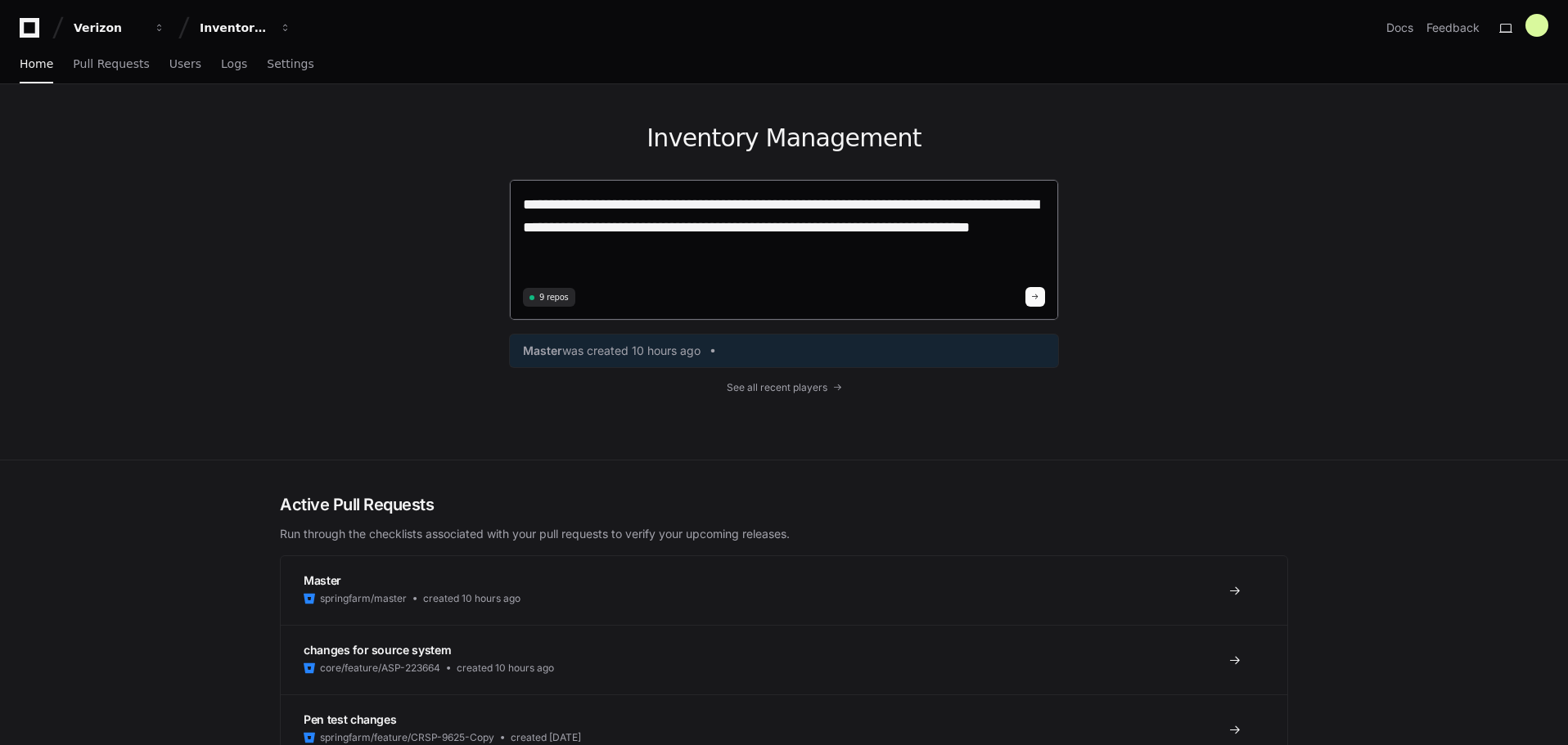
type textarea "**********"
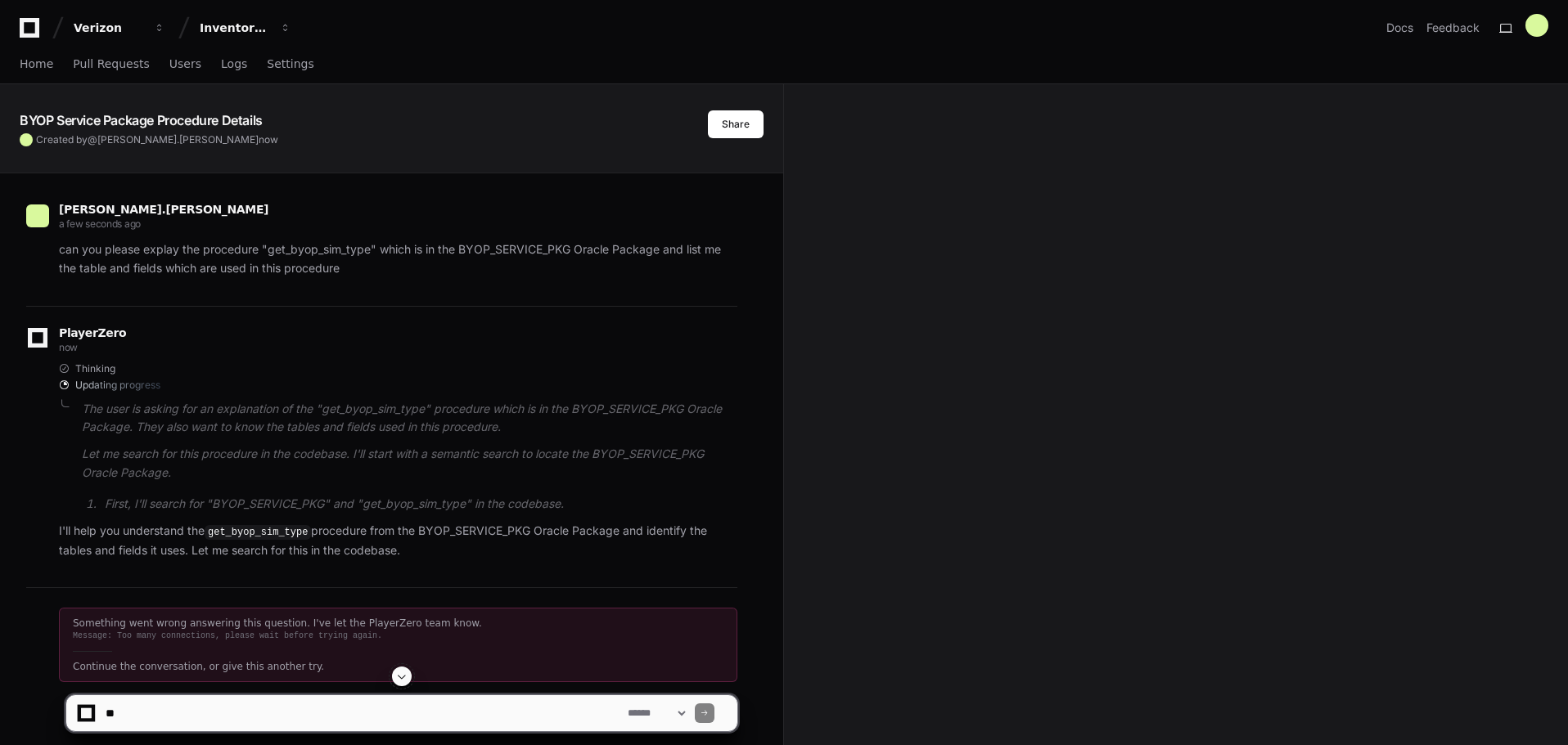
click at [251, 630] on div "Message: Too many connections, please wait before trying again." at bounding box center [398, 636] width 650 height 13
click at [496, 709] on textarea at bounding box center [363, 713] width 522 height 36
click at [152, 717] on textarea at bounding box center [363, 713] width 522 height 36
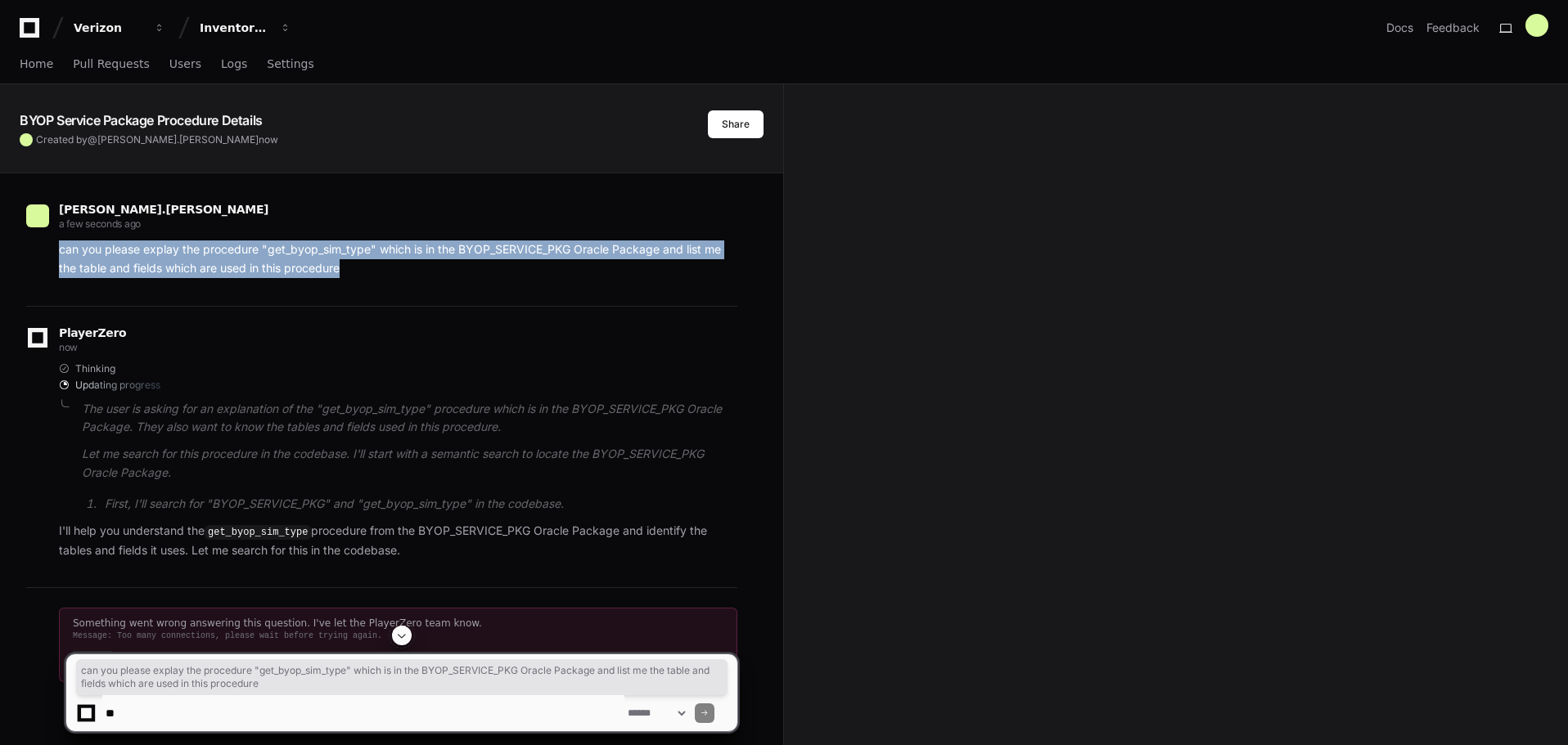
drag, startPoint x: 61, startPoint y: 252, endPoint x: 364, endPoint y: 282, distance: 304.5
click at [357, 279] on div "saravanan.jayavelu a few seconds ago can you please explay the procedure "get_b…" at bounding box center [382, 245] width 711 height 123
copy p "can you please explay the procedure "get_byop_sim_type" which is in the BYOP_SE…"
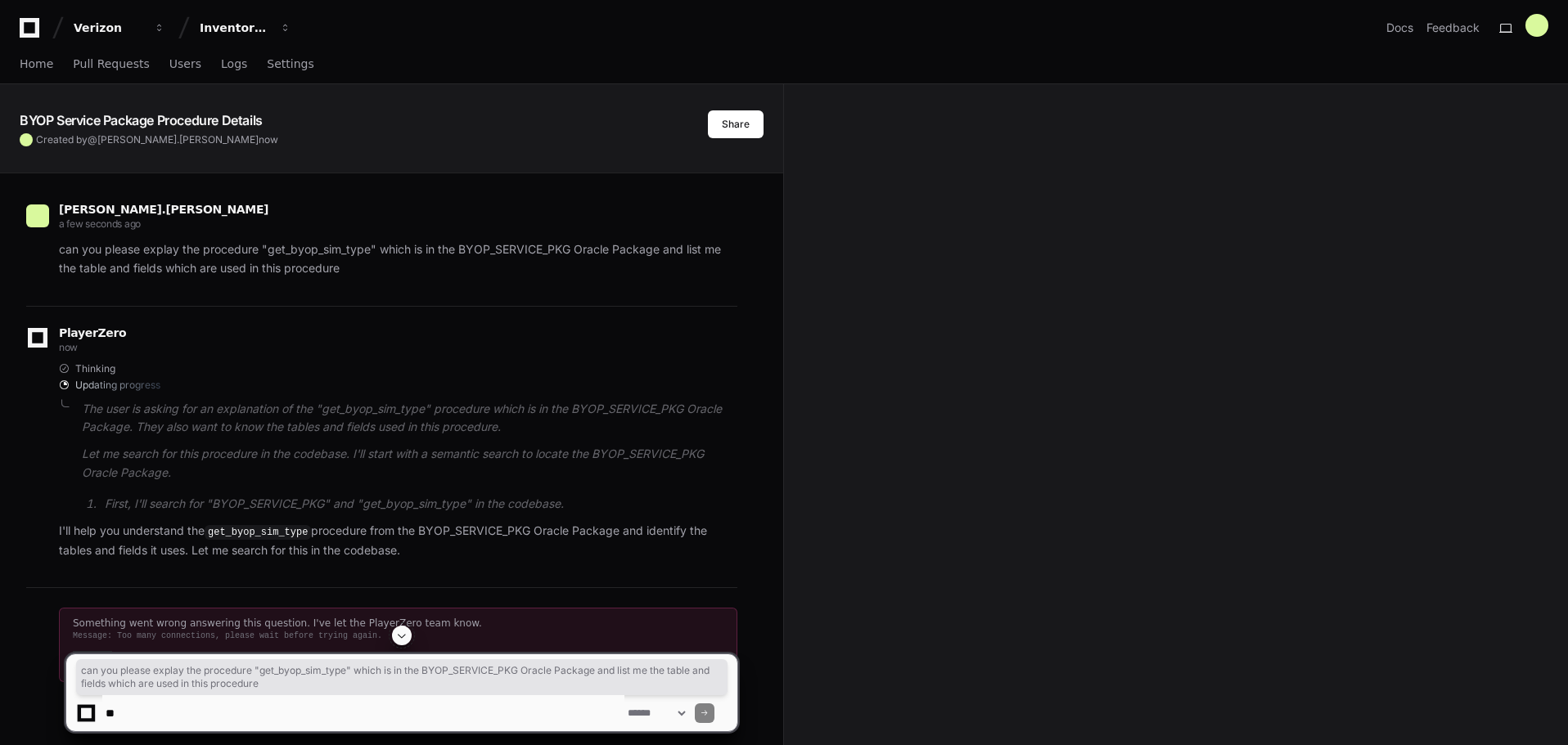
click at [259, 701] on textarea at bounding box center [363, 713] width 522 height 36
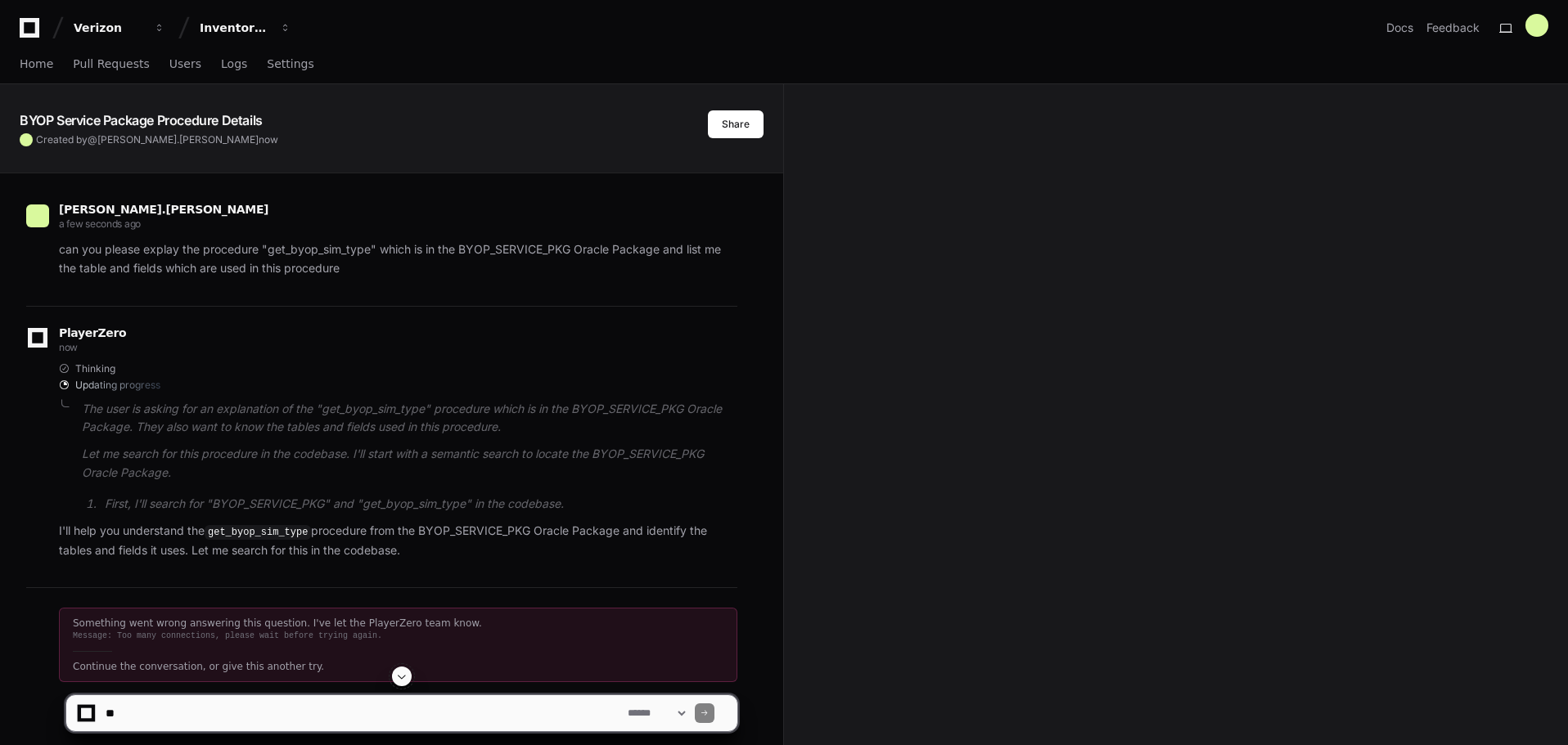
click at [180, 710] on textarea at bounding box center [363, 713] width 522 height 36
paste textarea "**********"
type textarea "**********"
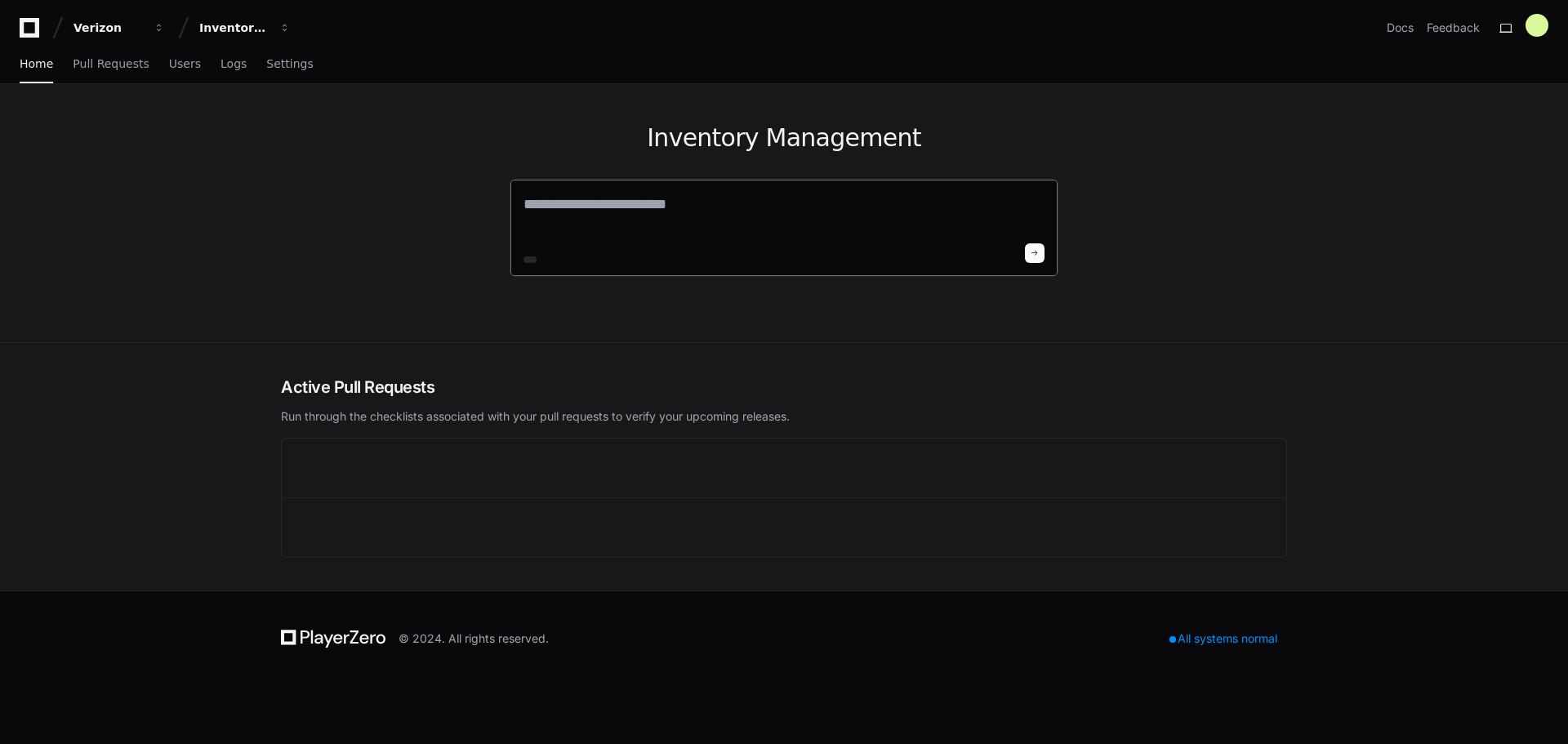
click at [708, 221] on textarea at bounding box center [783, 216] width 521 height 46
